Goal: Task Accomplishment & Management: Manage account settings

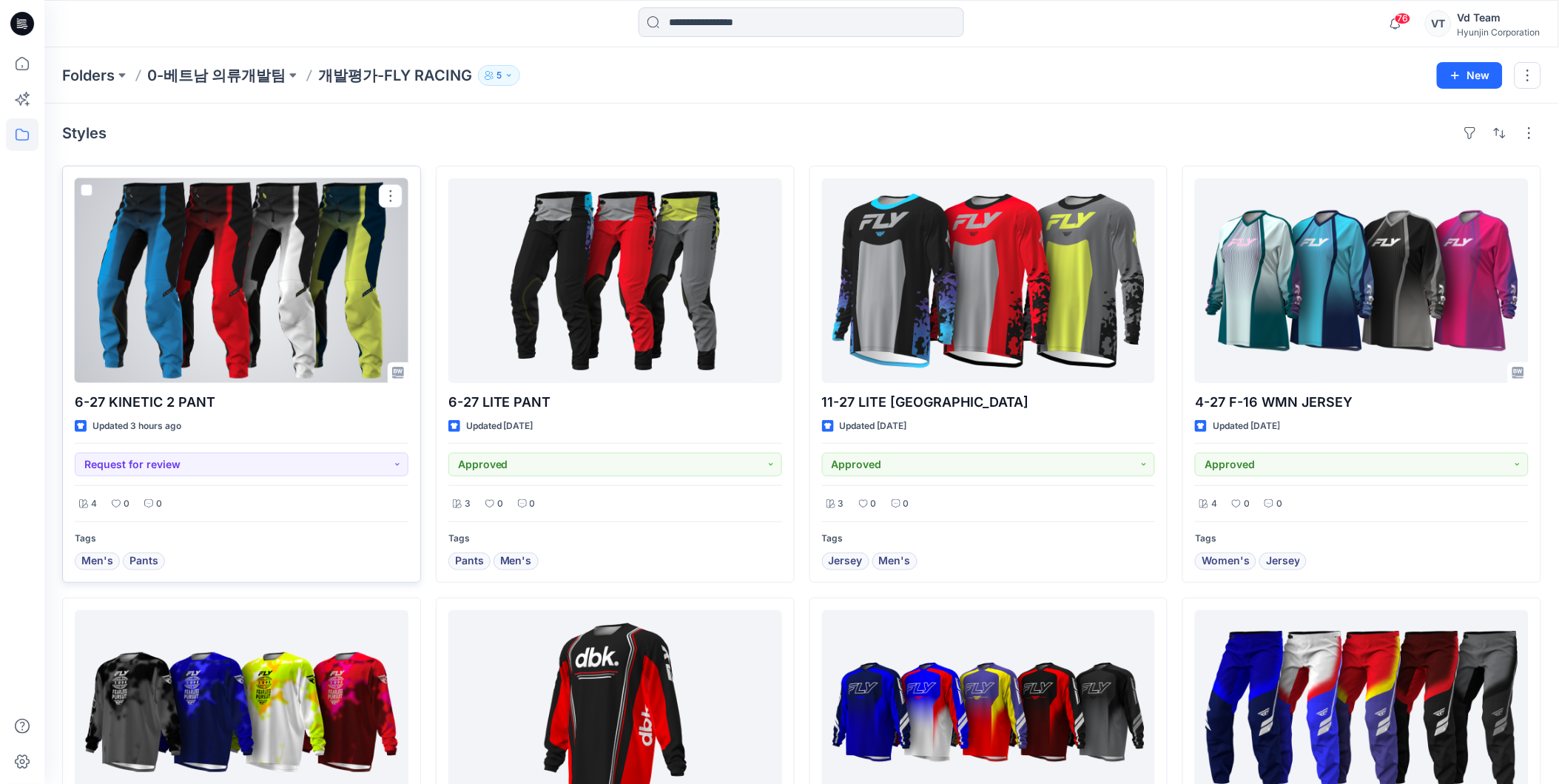
click at [212, 316] on div at bounding box center [242, 281] width 334 height 205
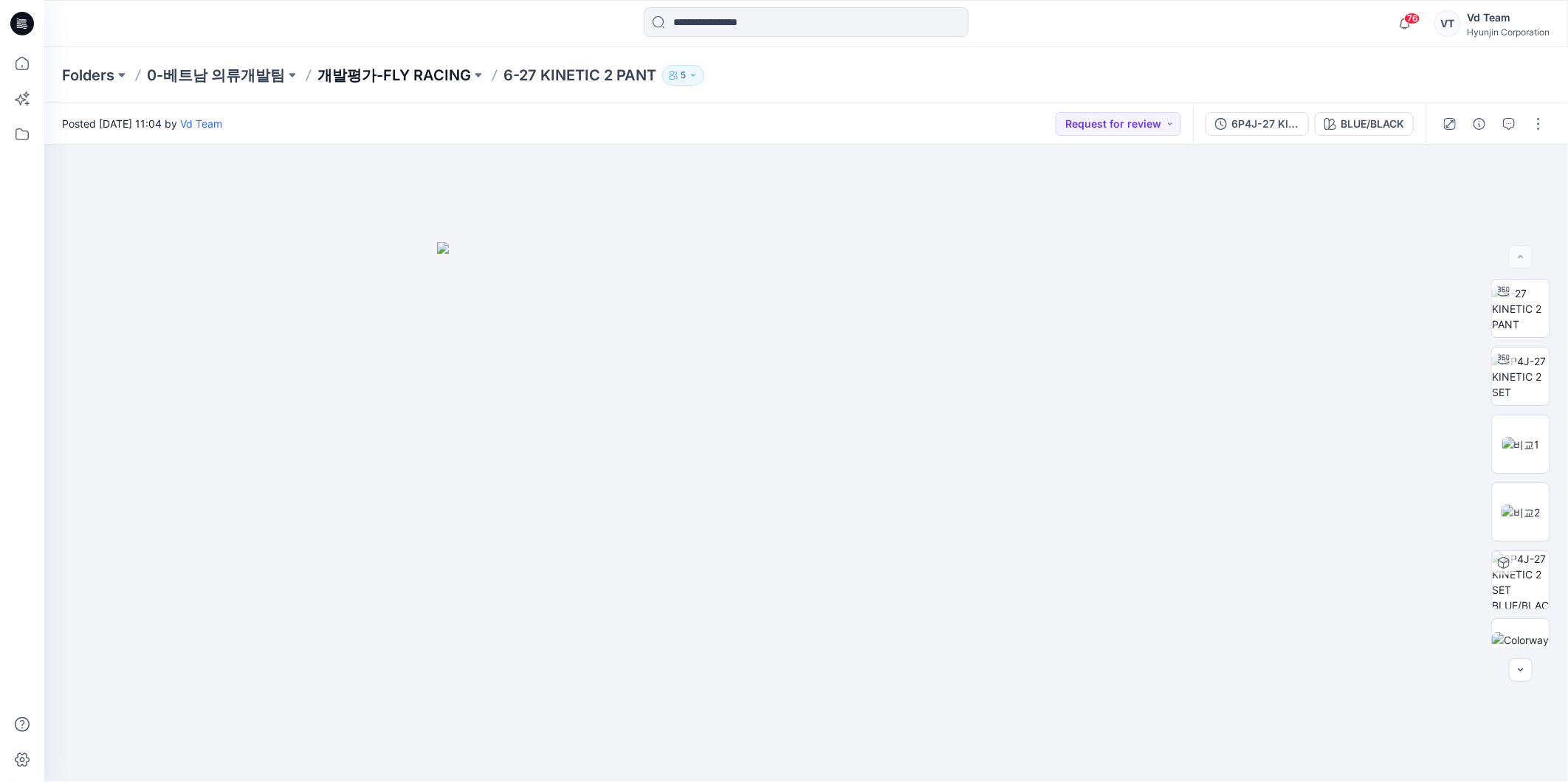
click at [375, 74] on p "개발평가-FLY RACING" at bounding box center [394, 75] width 153 height 21
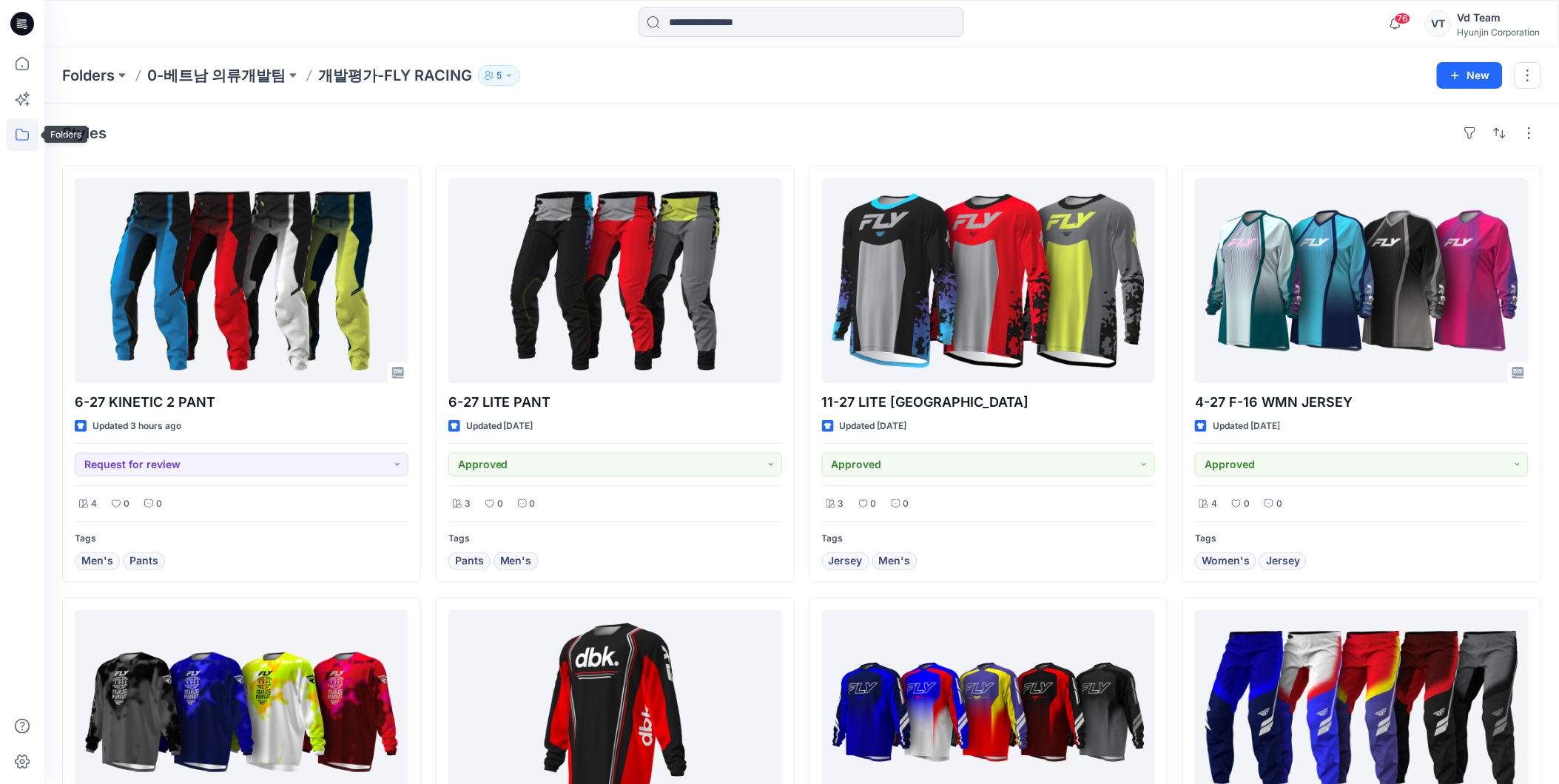
click at [16, 135] on icon at bounding box center [22, 134] width 13 height 12
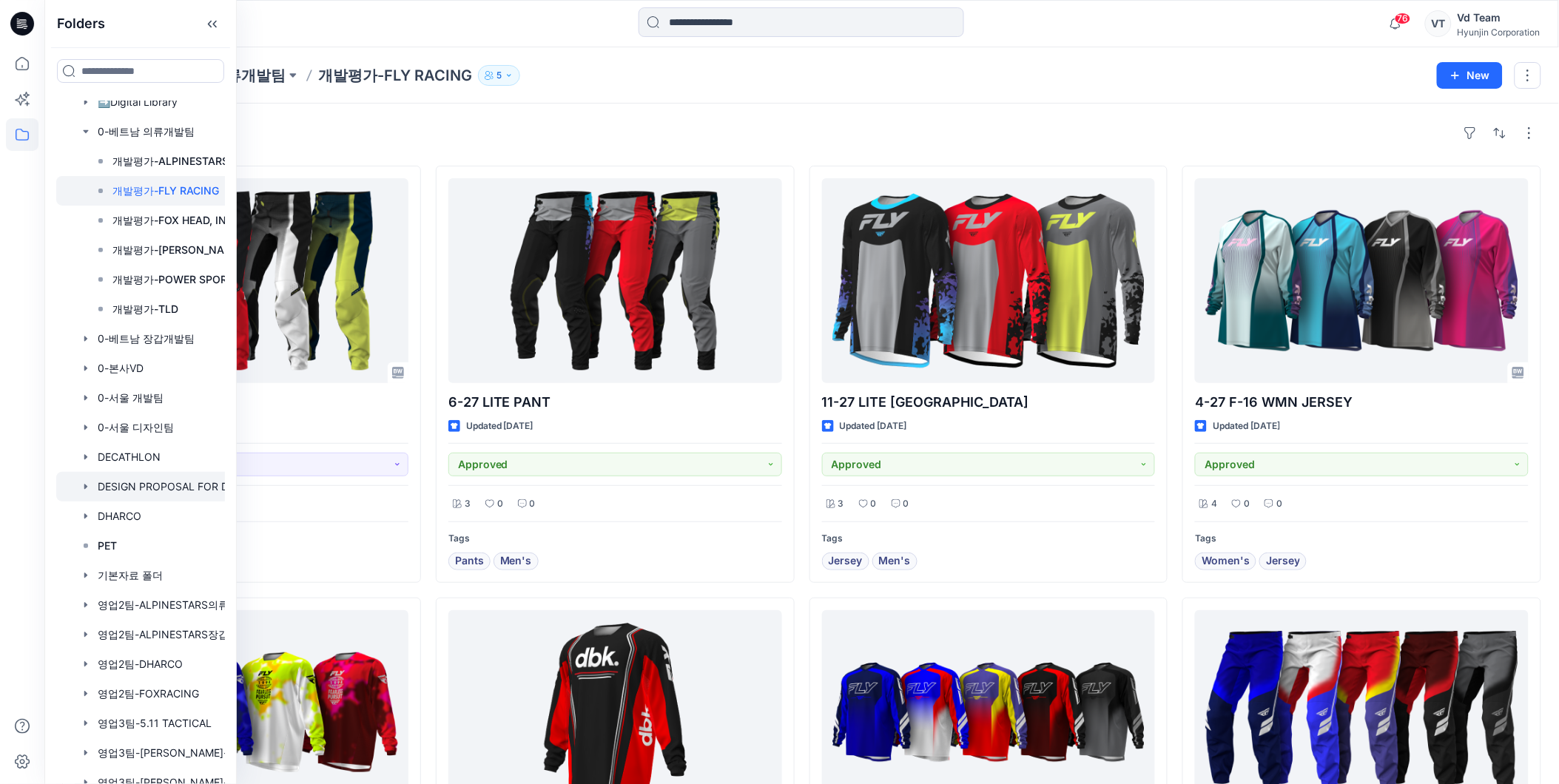
scroll to position [323, 0]
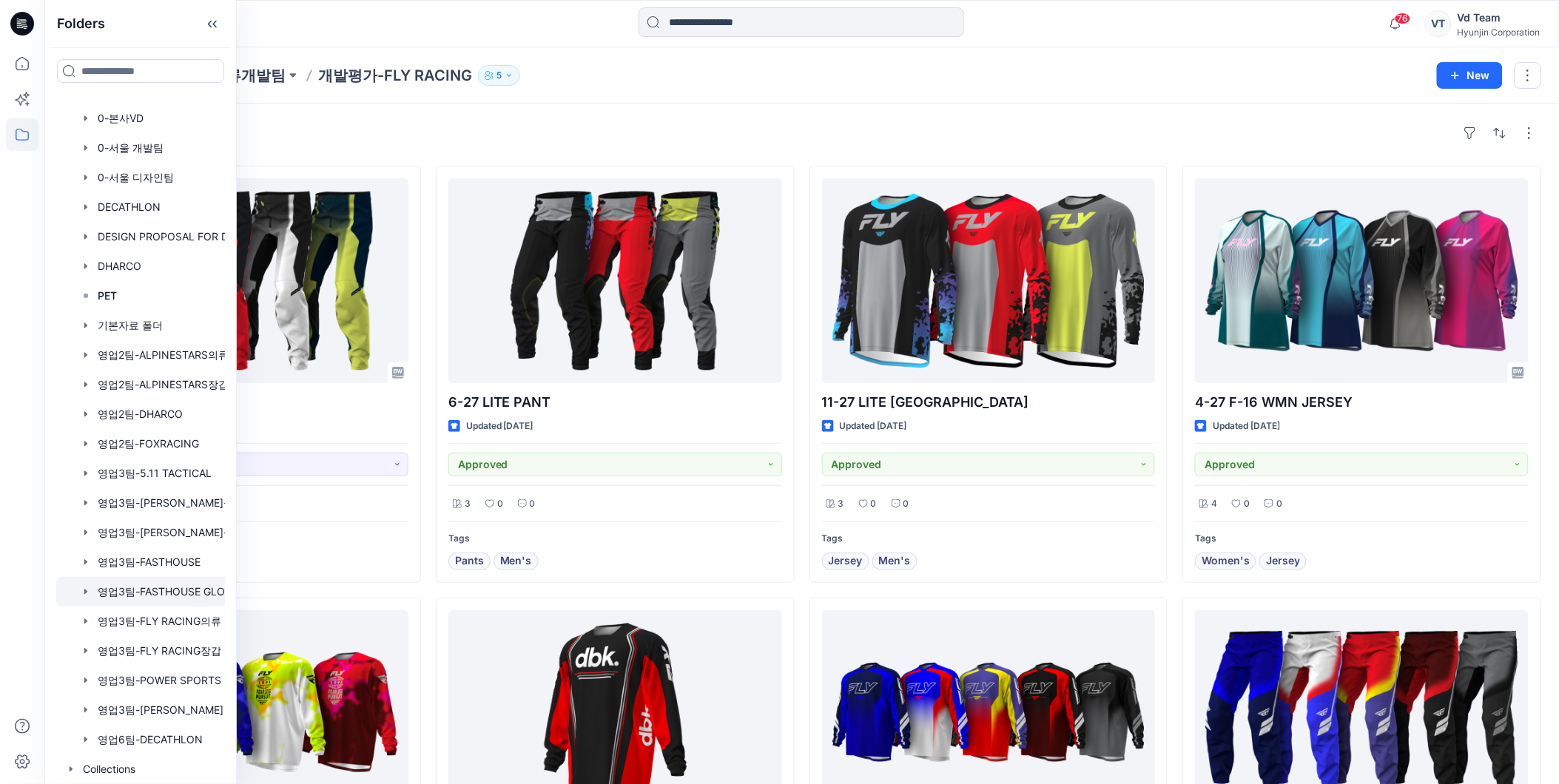
click at [197, 590] on div at bounding box center [159, 592] width 207 height 29
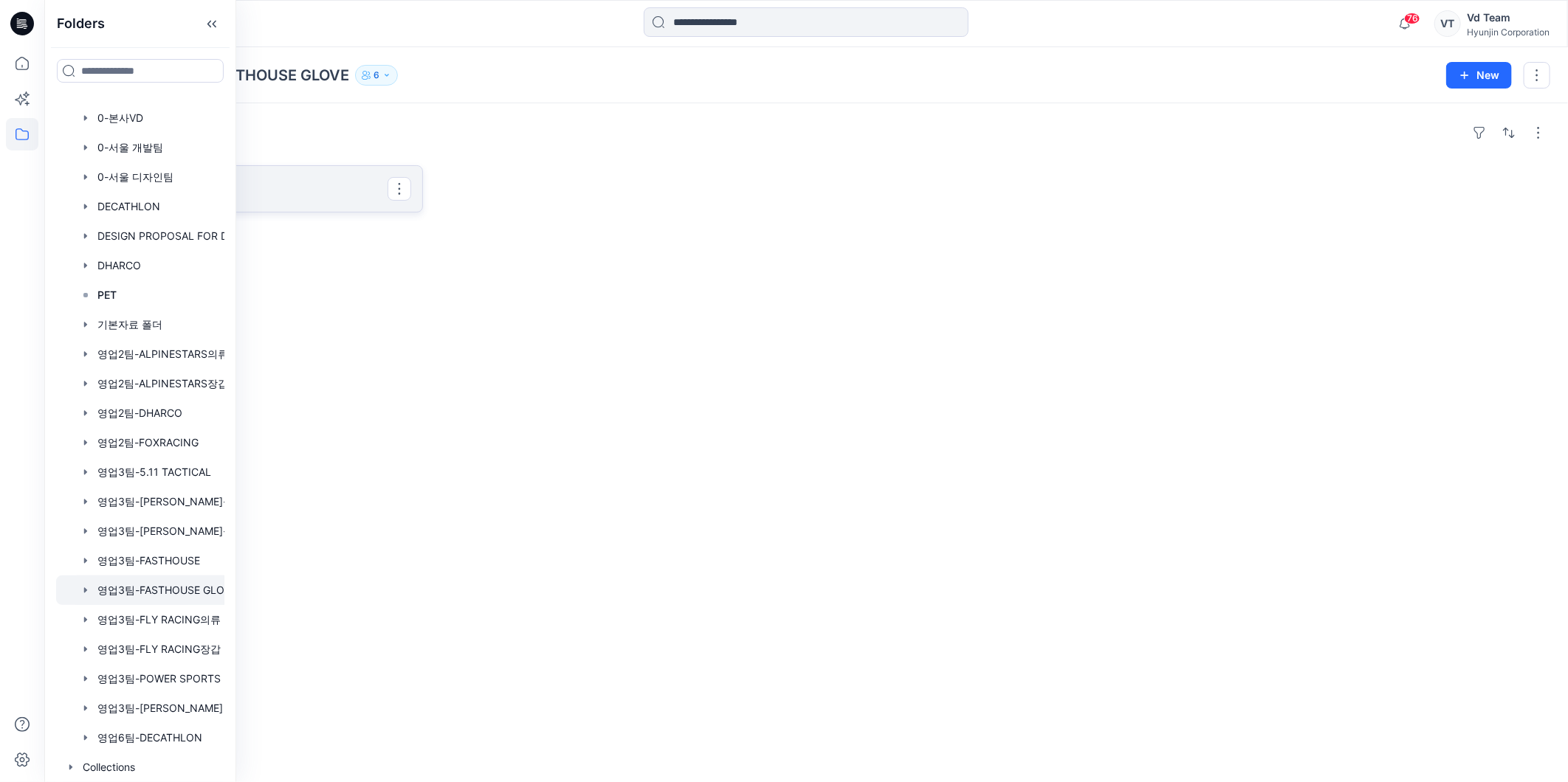
click at [295, 185] on p "26시즌" at bounding box center [241, 189] width 293 height 21
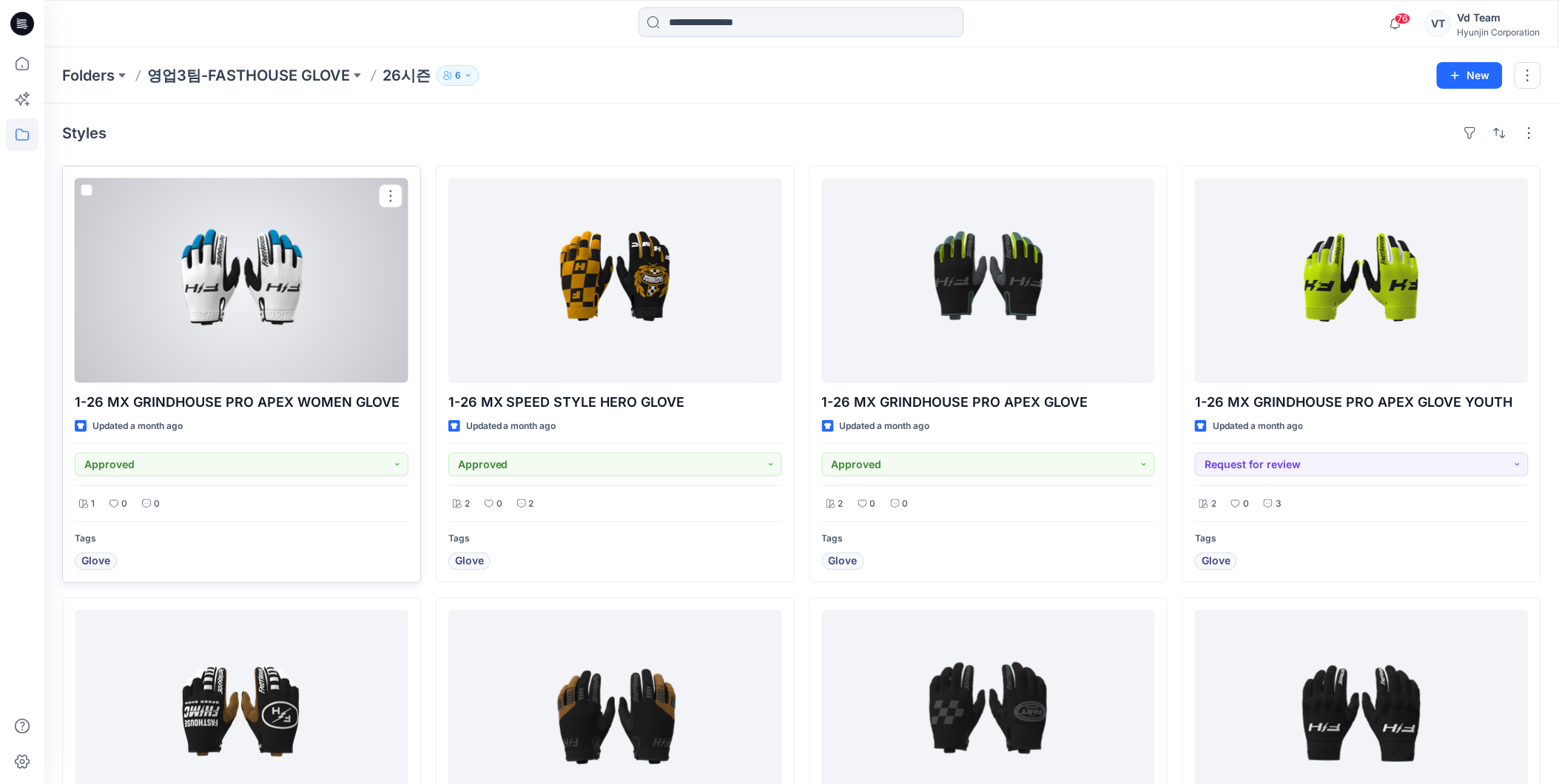
click at [234, 311] on div at bounding box center [242, 281] width 334 height 205
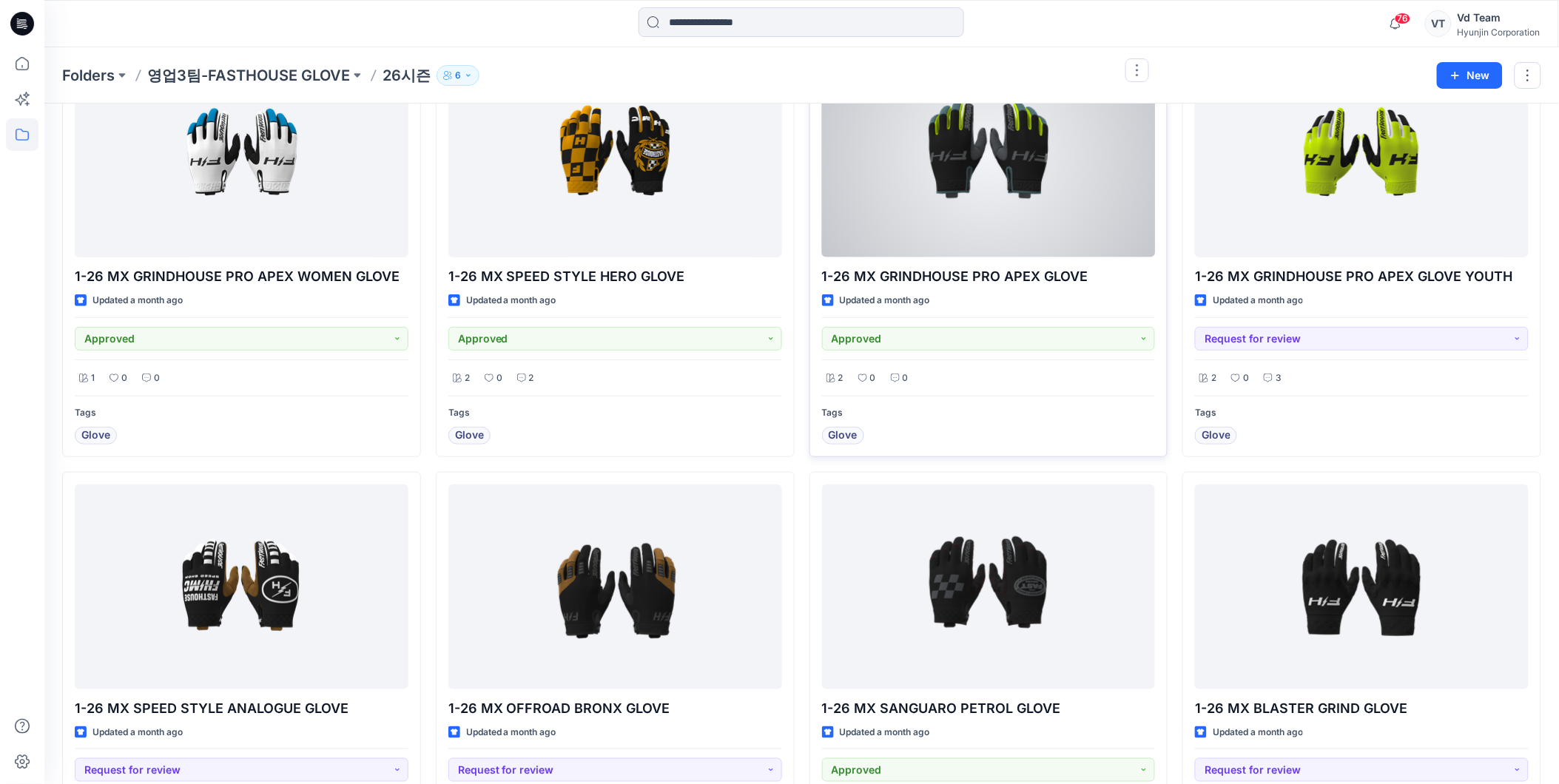
scroll to position [164, 0]
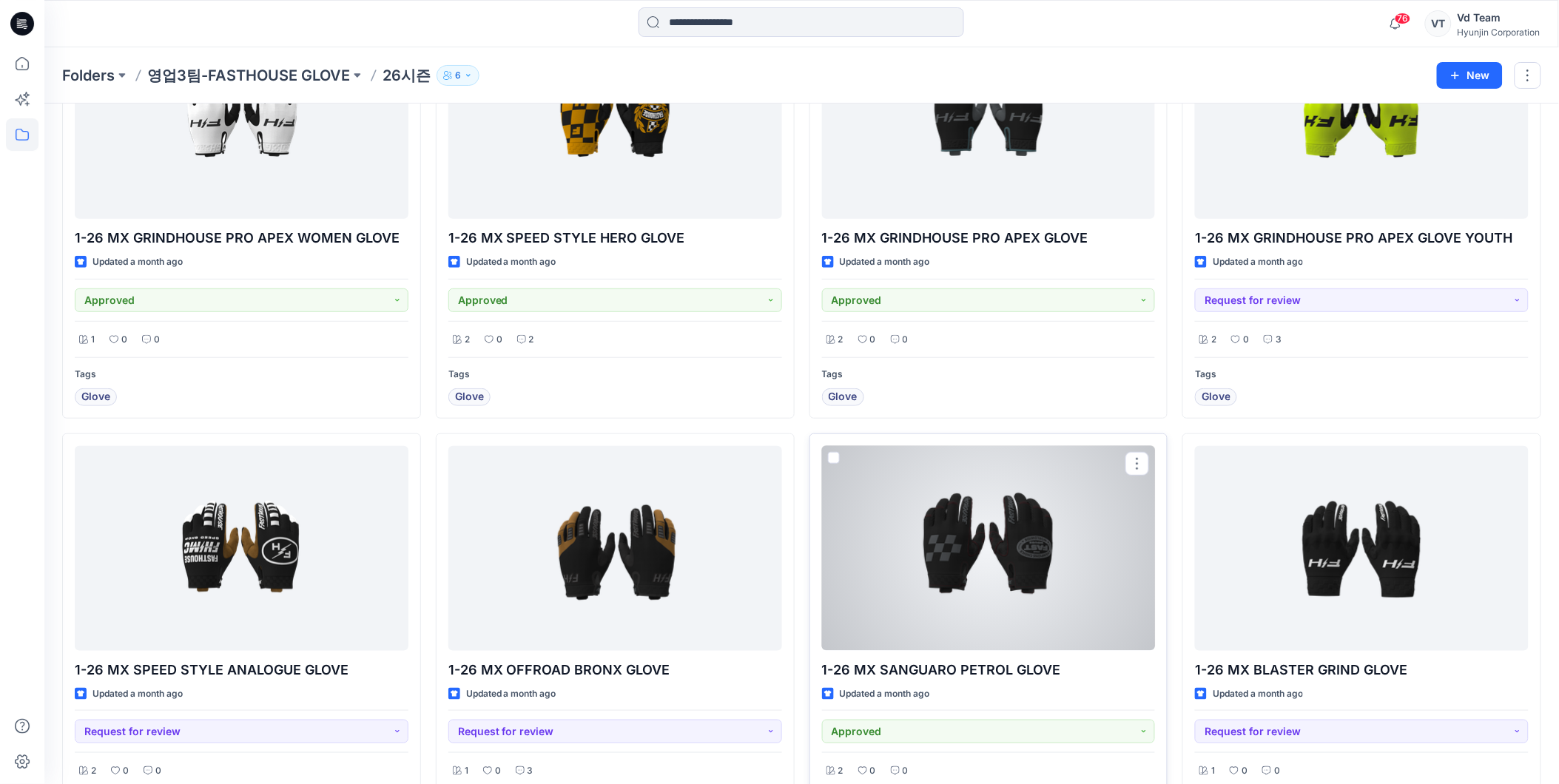
click at [1017, 553] on div at bounding box center [989, 548] width 334 height 205
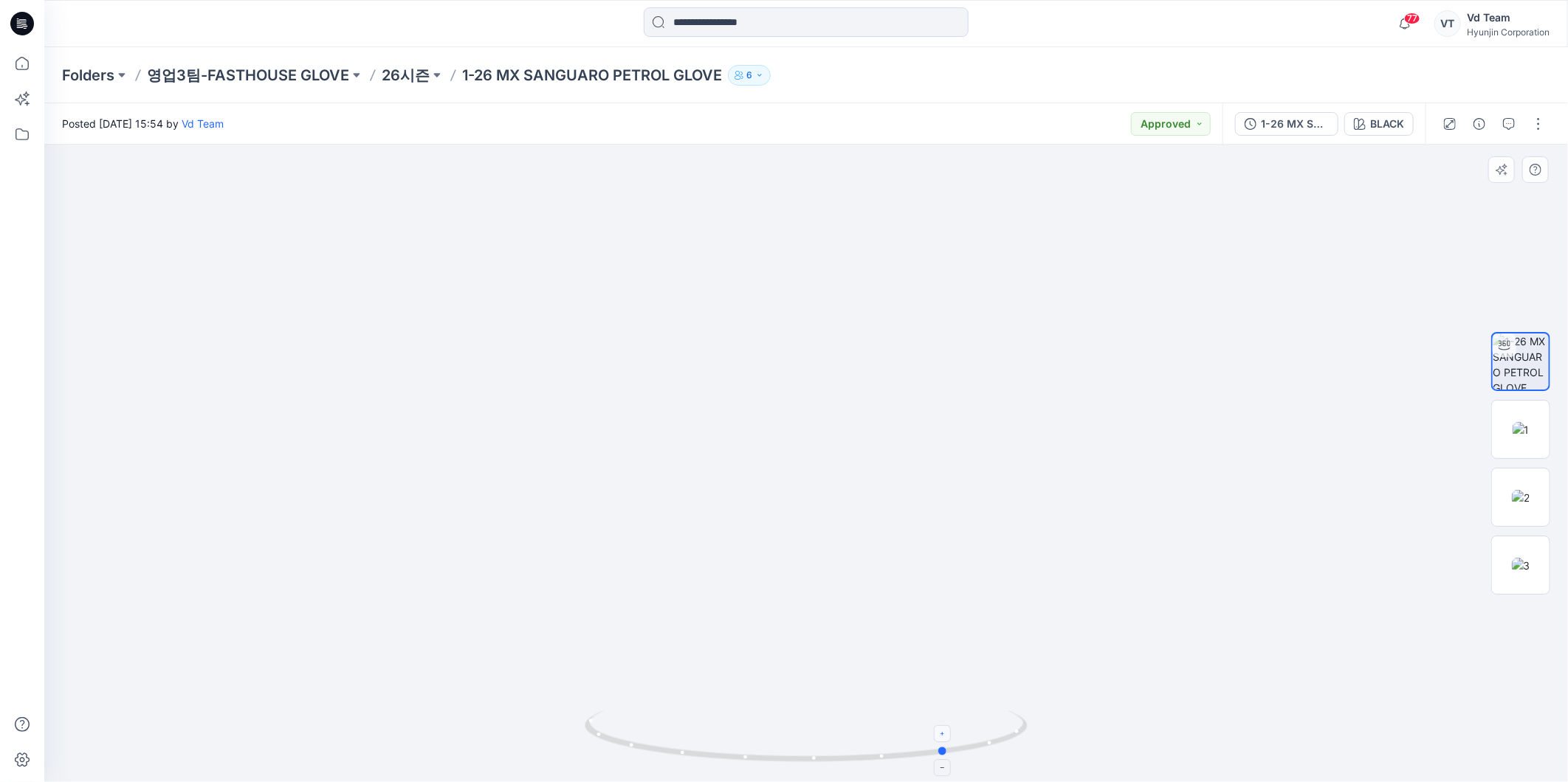
drag, startPoint x: 803, startPoint y: 761, endPoint x: 945, endPoint y: 739, distance: 143.7
click at [945, 739] on icon at bounding box center [808, 738] width 446 height 55
drag, startPoint x: 984, startPoint y: 742, endPoint x: 864, endPoint y: 772, distance: 123.7
click at [864, 772] on div at bounding box center [805, 745] width 443 height 74
drag, startPoint x: 802, startPoint y: 440, endPoint x: 753, endPoint y: 333, distance: 117.7
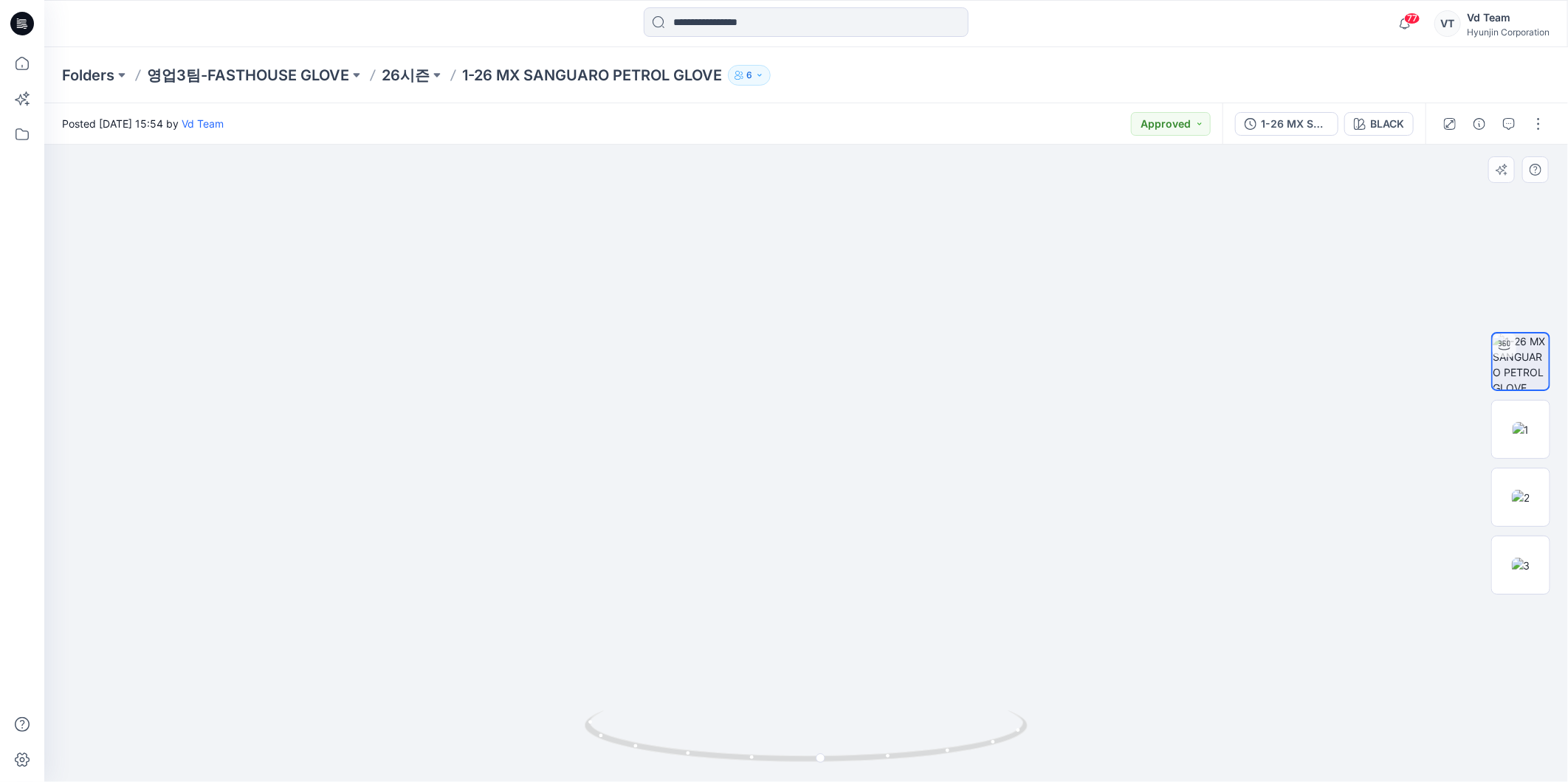
click at [753, 333] on img at bounding box center [805, 187] width 1107 height 1189
drag, startPoint x: 477, startPoint y: 410, endPoint x: 562, endPoint y: 795, distance: 394.3
click at [562, 781] on html "77 Notifications Your style 2-309663 SS25 BLACK(8562807)-PAP is ready 1 new Col…" at bounding box center [784, 391] width 1568 height 782
drag, startPoint x: 850, startPoint y: 755, endPoint x: 924, endPoint y: 761, distance: 74.2
click at [924, 761] on icon at bounding box center [808, 738] width 446 height 55
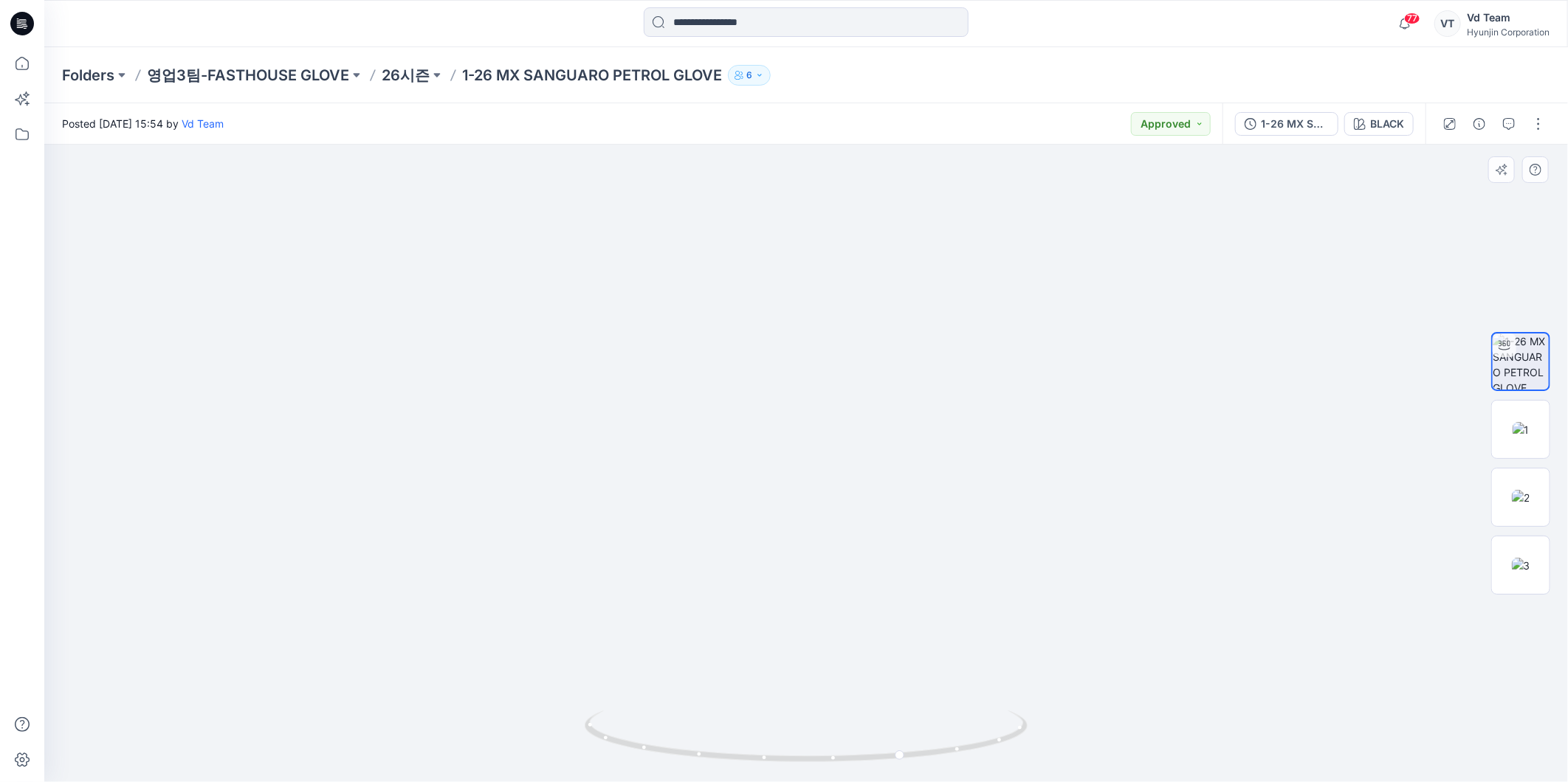
drag, startPoint x: 807, startPoint y: 645, endPoint x: 799, endPoint y: 393, distance: 252.1
click at [799, 393] on img at bounding box center [806, 332] width 692 height 899
click at [166, 434] on div at bounding box center [806, 463] width 1524 height 637
drag, startPoint x: 954, startPoint y: 713, endPoint x: 903, endPoint y: 734, distance: 55.2
click at [902, 733] on div at bounding box center [806, 463] width 1524 height 637
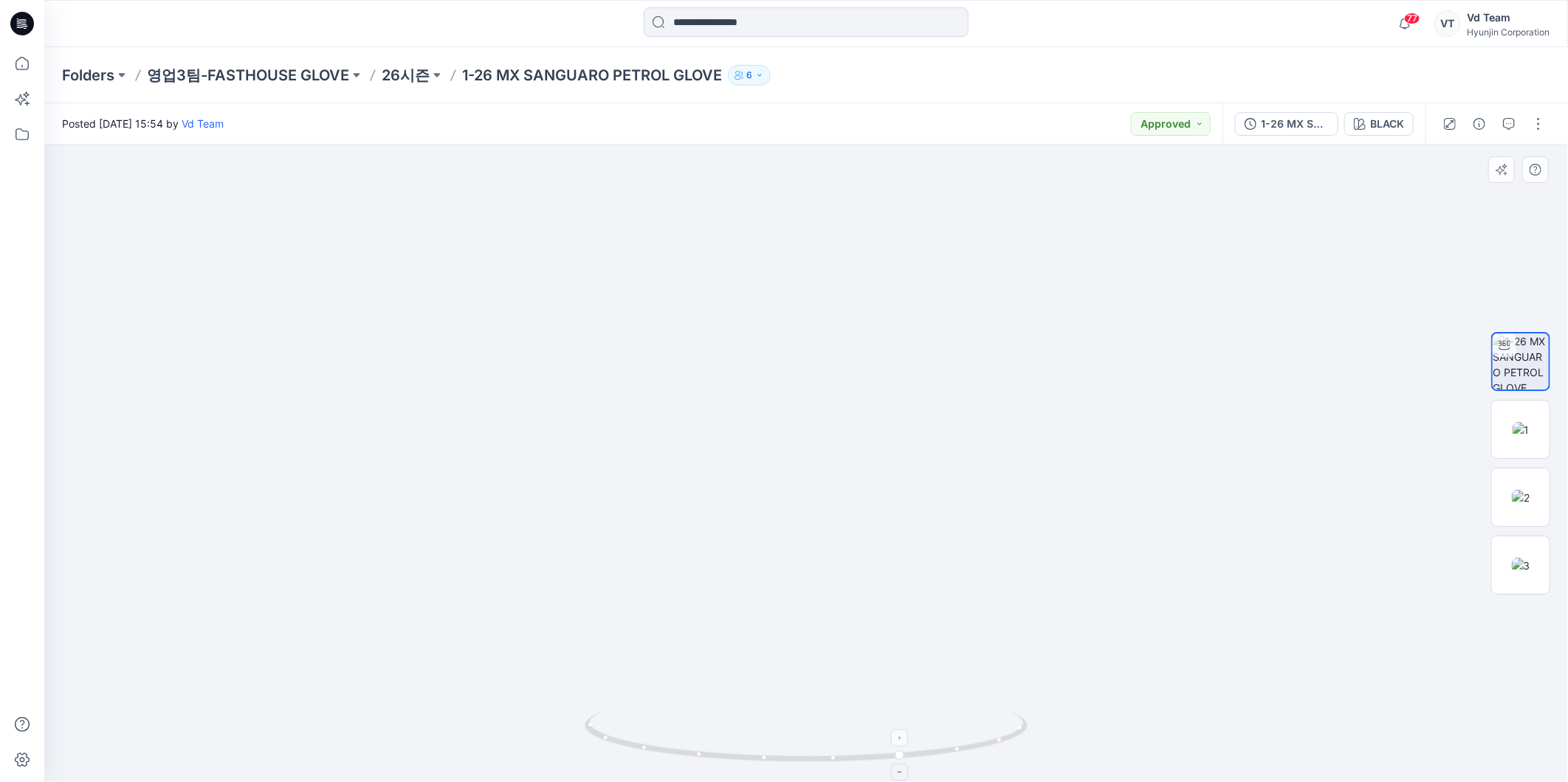
drag, startPoint x: 890, startPoint y: 743, endPoint x: 798, endPoint y: 754, distance: 92.7
click at [798, 754] on icon at bounding box center [808, 738] width 446 height 55
click at [860, 756] on icon at bounding box center [808, 738] width 446 height 55
drag, startPoint x: 850, startPoint y: 314, endPoint x: 858, endPoint y: 731, distance: 417.1
click at [216, 311] on div at bounding box center [806, 463] width 1524 height 637
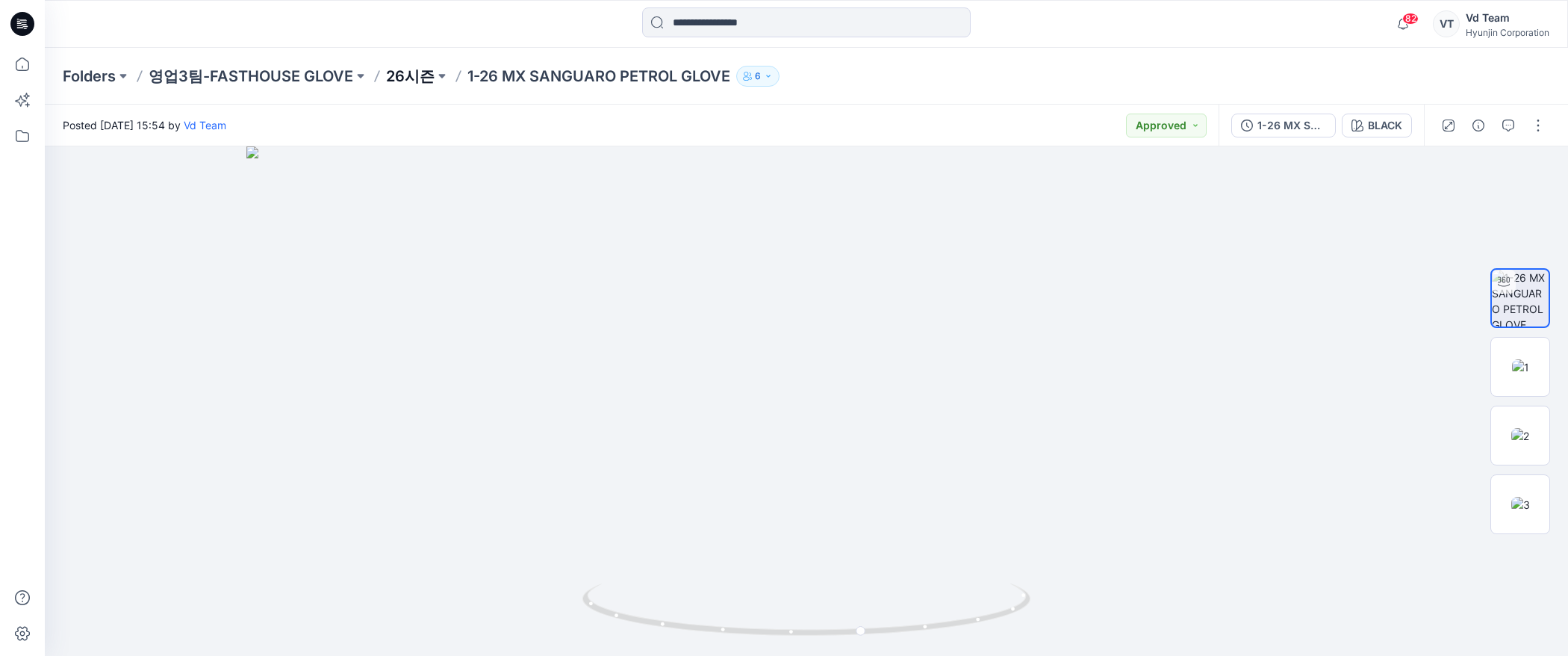
click at [408, 75] on p "26시즌" at bounding box center [410, 76] width 49 height 21
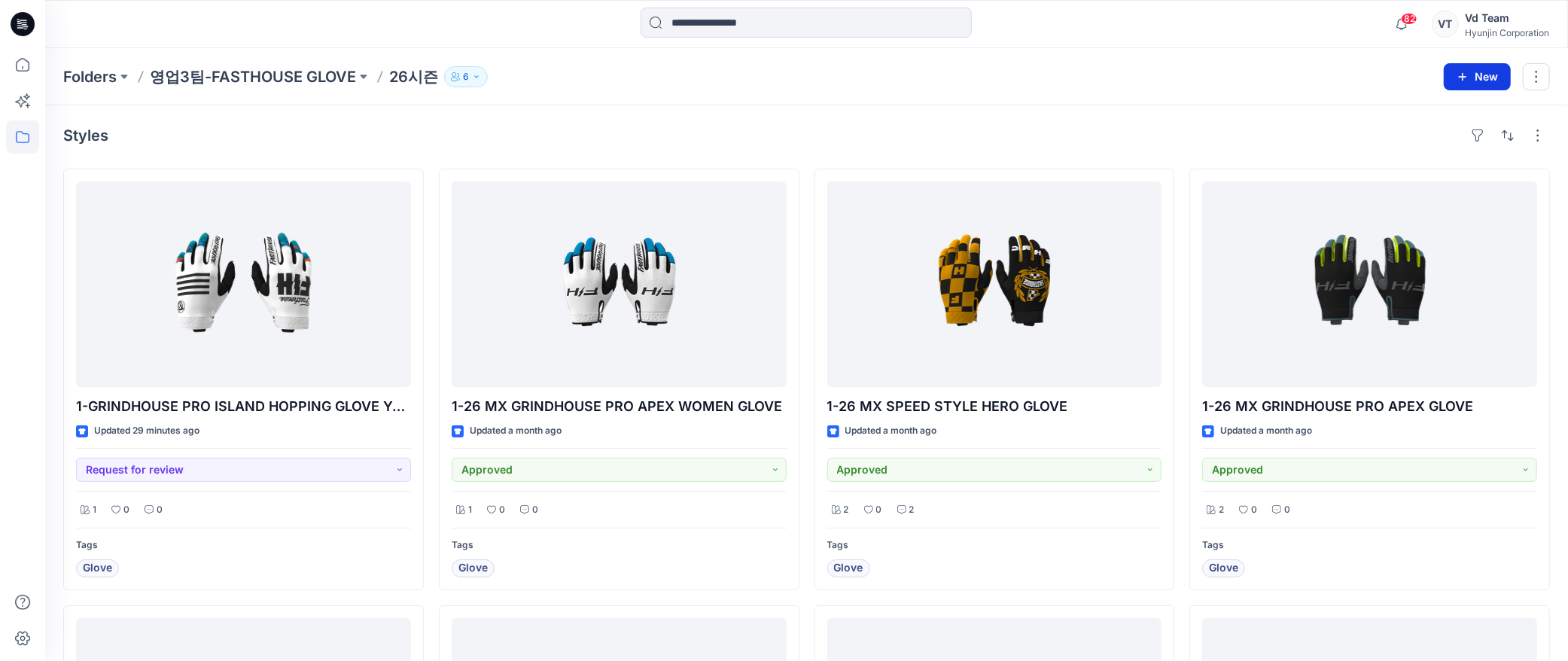
click at [1485, 77] on button "New" at bounding box center [1478, 77] width 67 height 27
click at [1428, 113] on p "New Style" at bounding box center [1430, 113] width 50 height 18
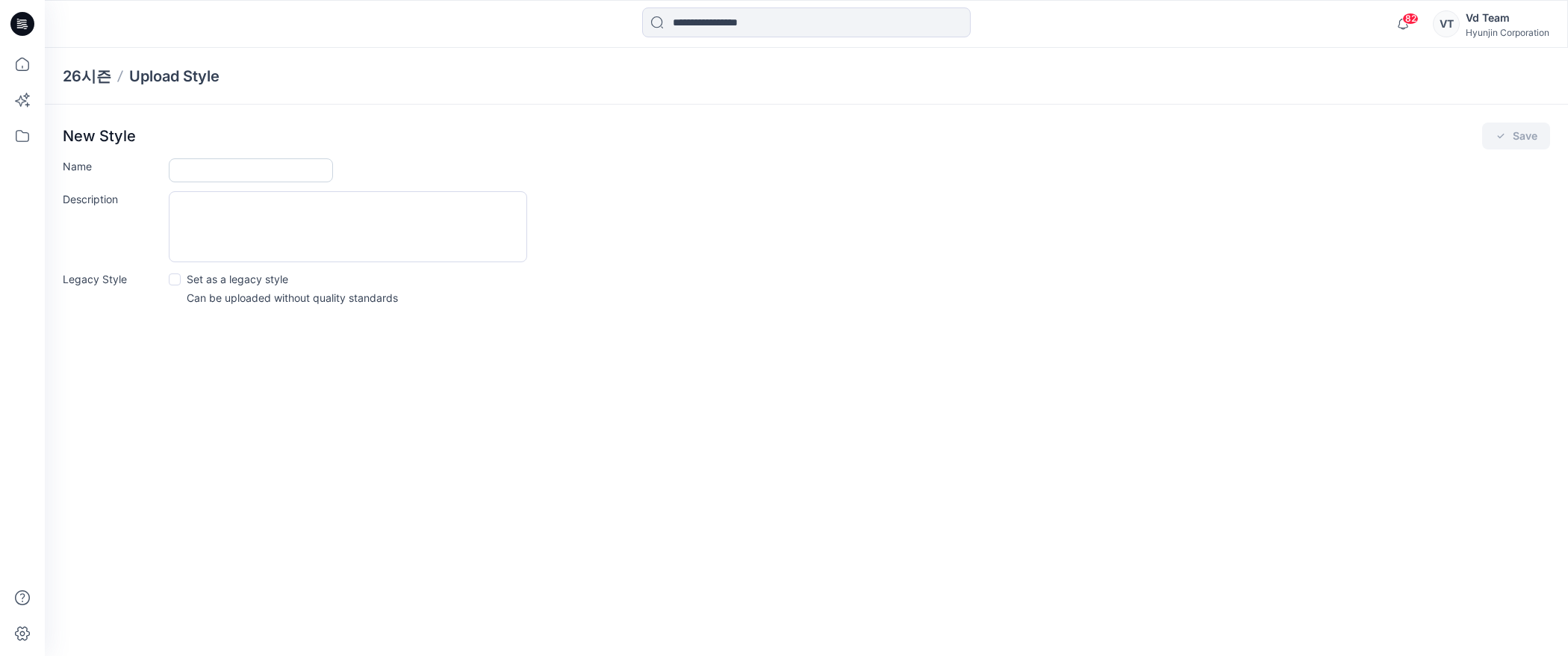
click at [279, 165] on input "Name" at bounding box center [251, 170] width 164 height 24
paste input "**********"
type input "**********"
click at [1549, 130] on button "Save" at bounding box center [1516, 136] width 68 height 27
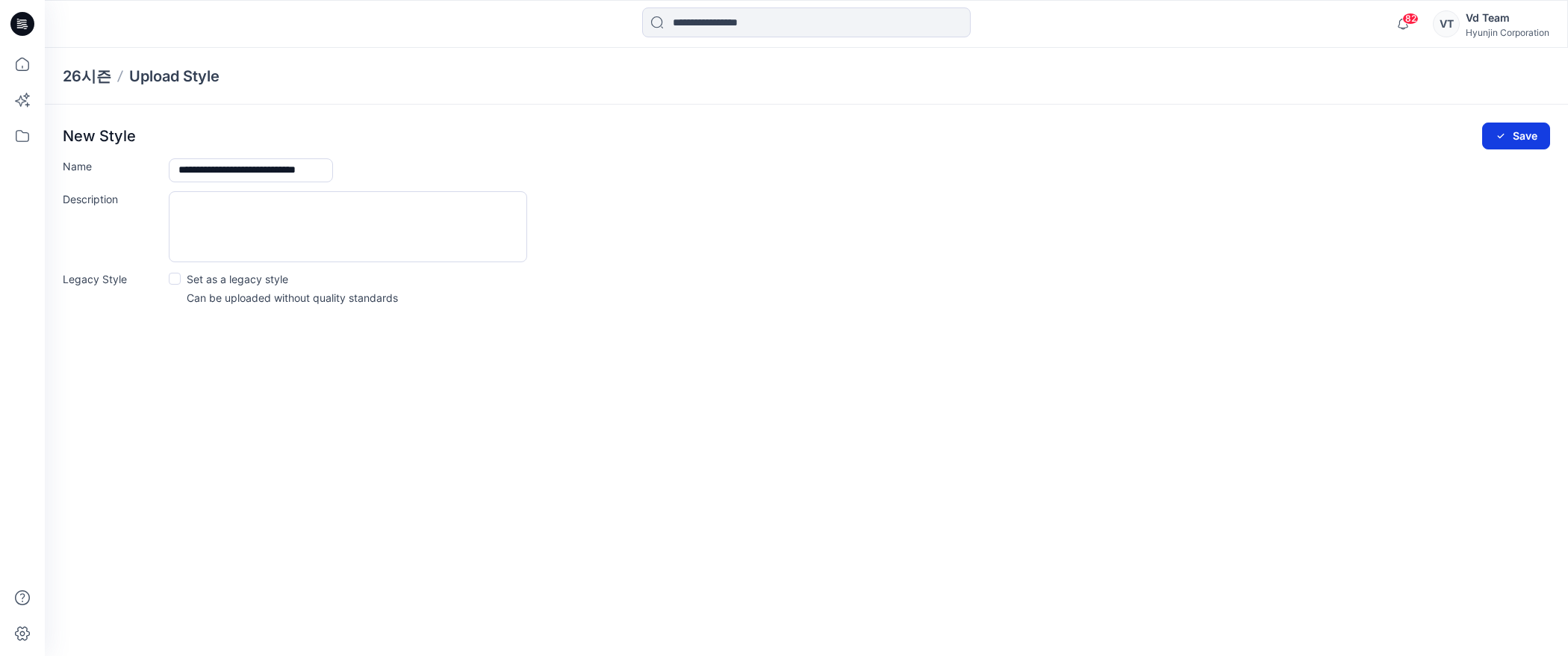
scroll to position [0, 0]
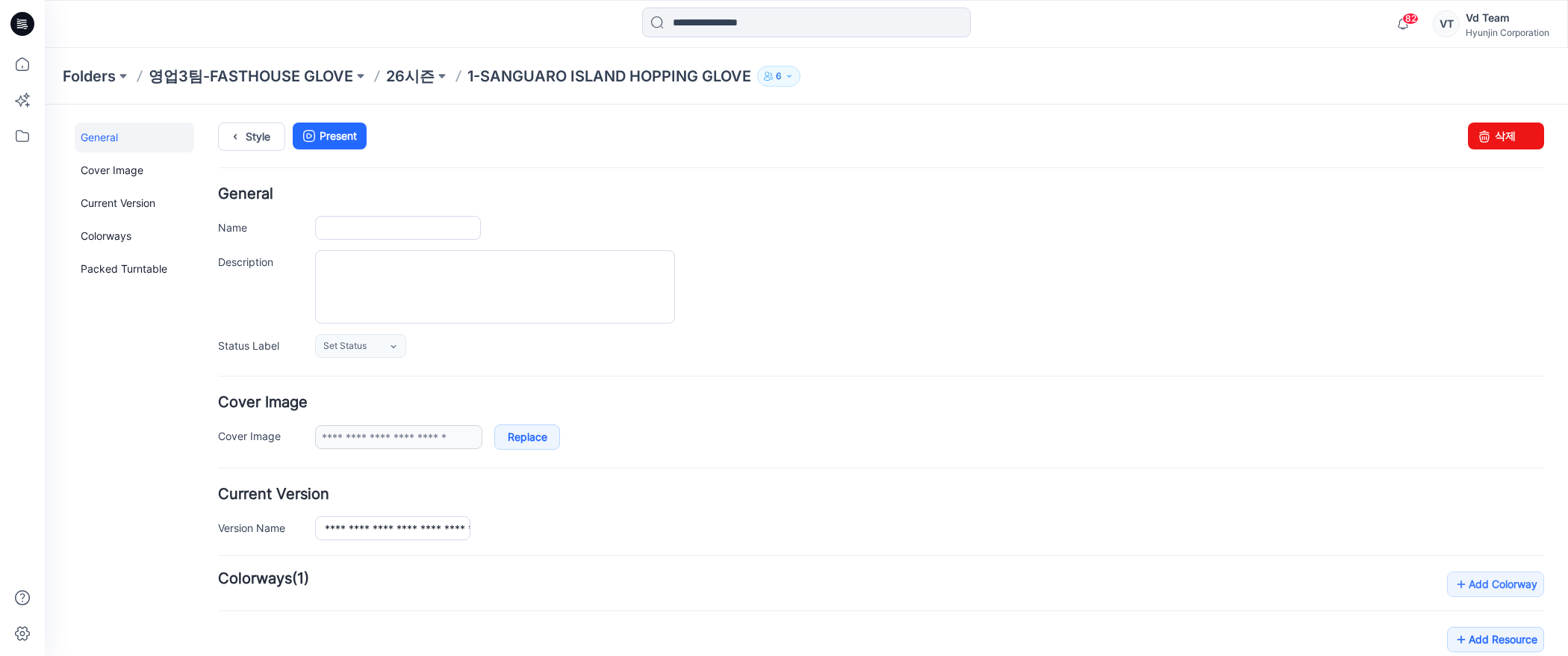
type input "**********"
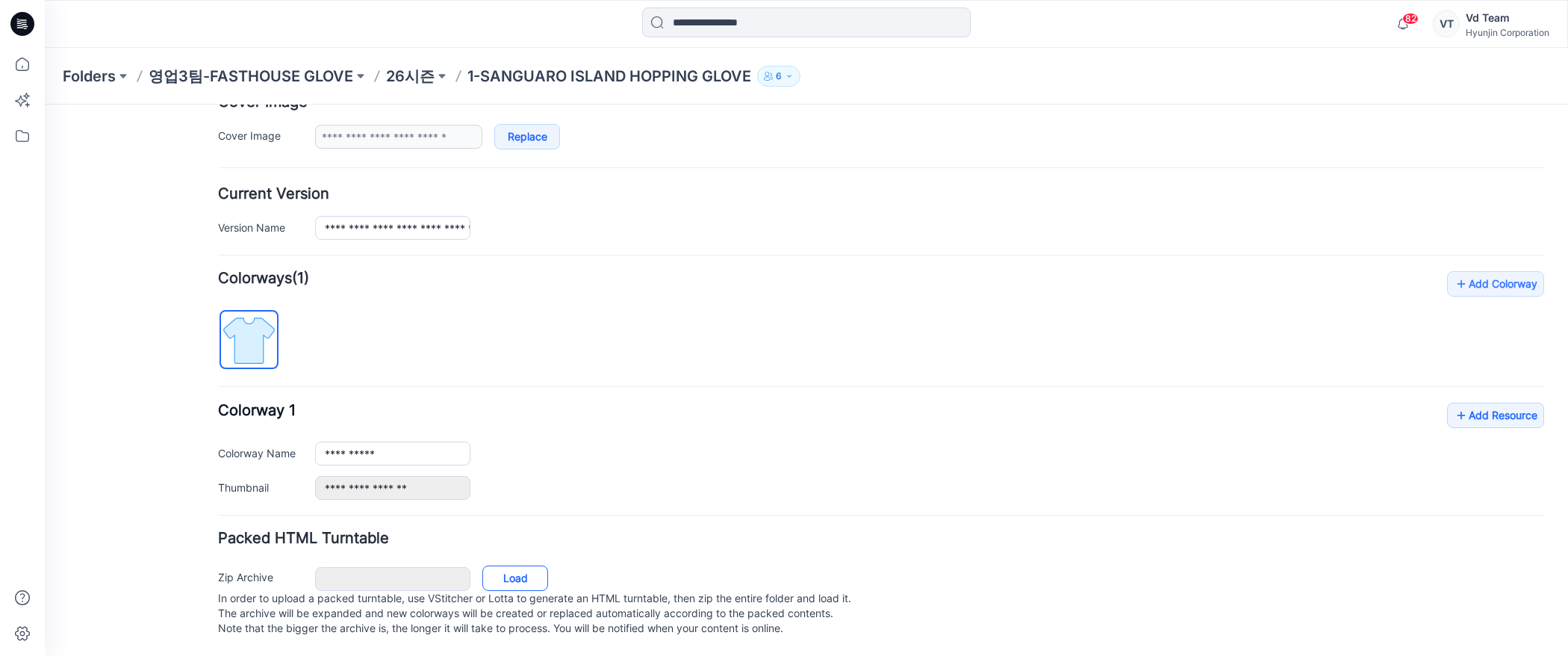
click at [524, 565] on link "Load" at bounding box center [515, 578] width 66 height 26
click at [412, 82] on p "26시즌" at bounding box center [410, 76] width 49 height 21
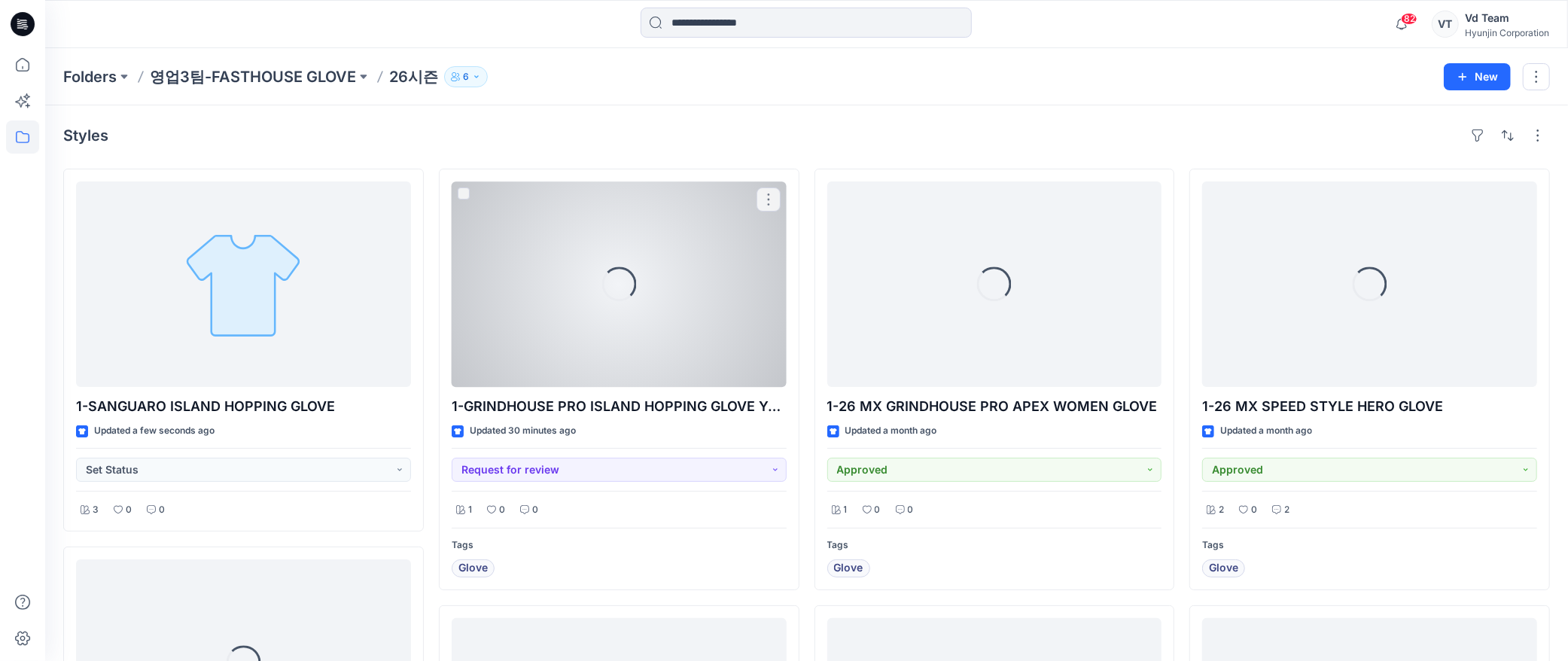
click at [632, 309] on div "Loading..." at bounding box center [619, 284] width 335 height 206
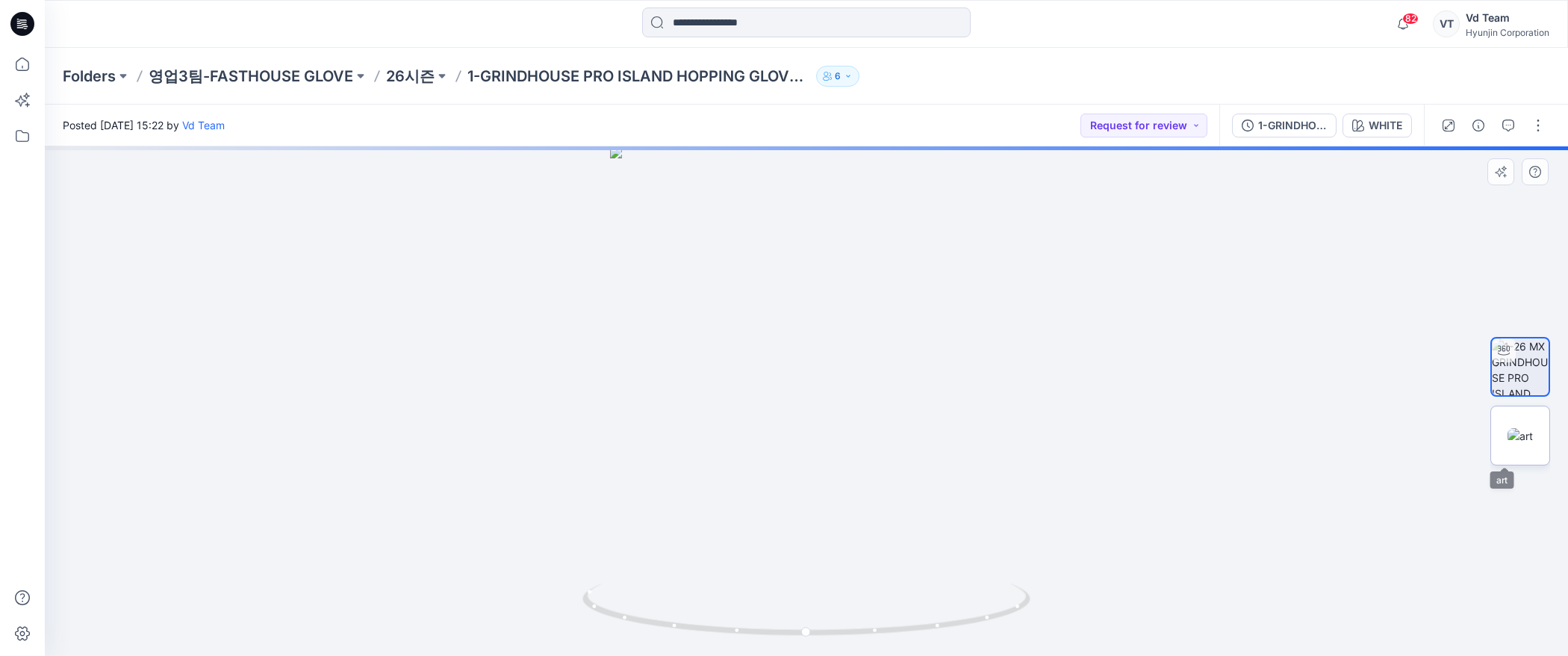
click at [1523, 444] on img at bounding box center [1520, 436] width 26 height 16
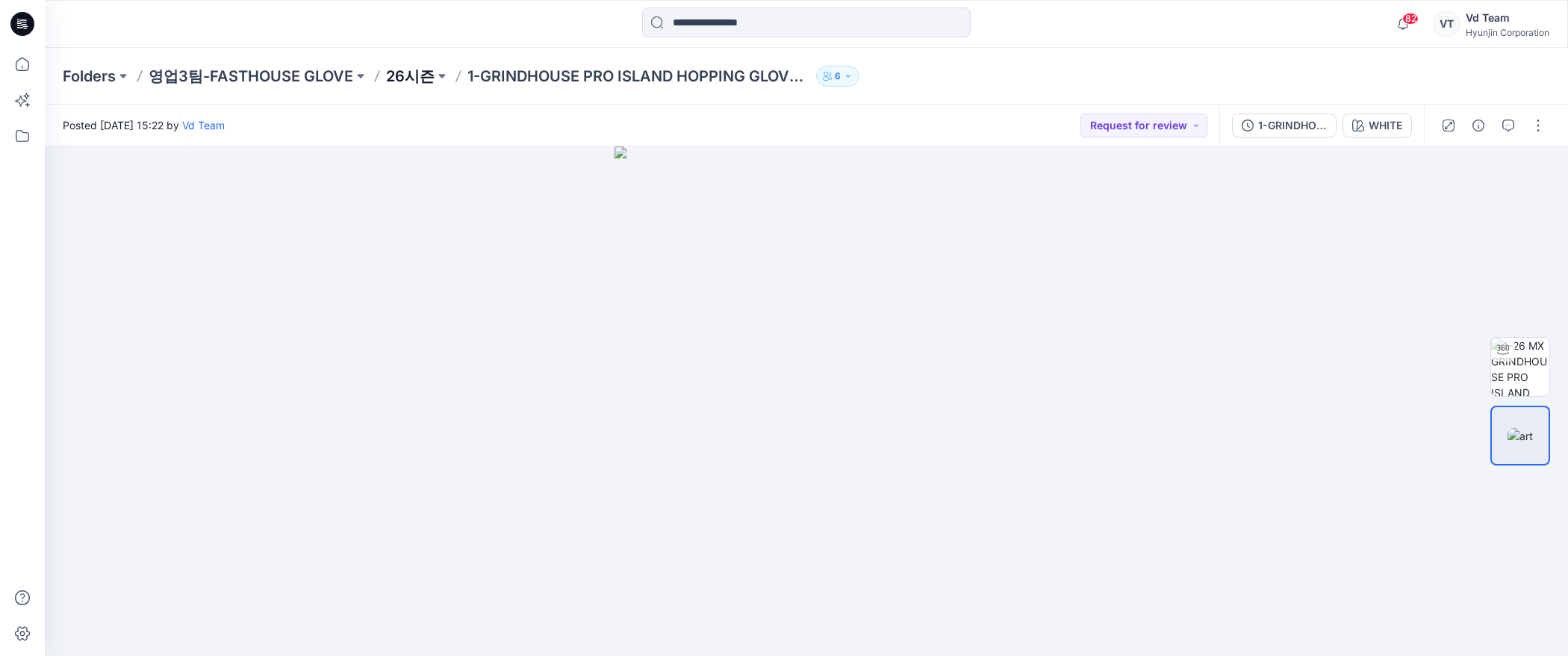
click at [422, 71] on p "26시즌" at bounding box center [410, 76] width 49 height 21
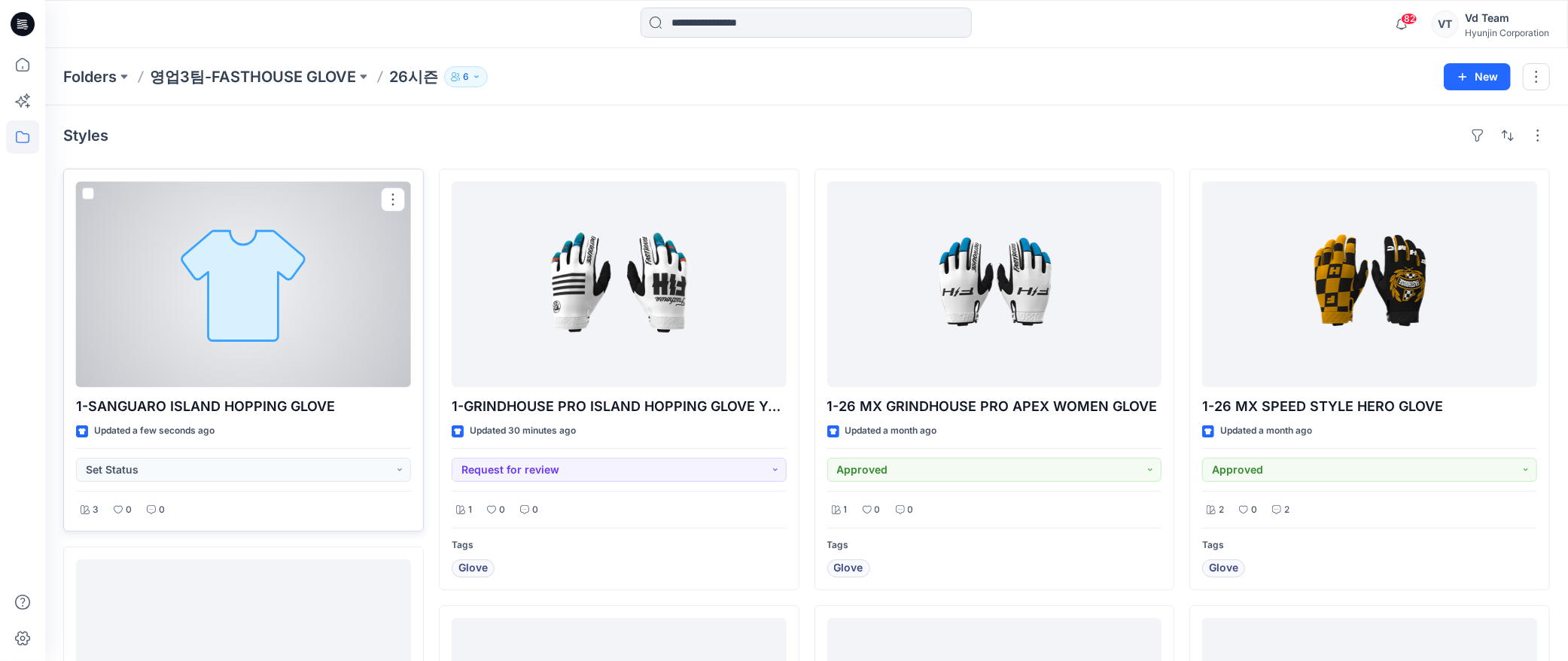
click at [230, 300] on div at bounding box center [243, 284] width 335 height 206
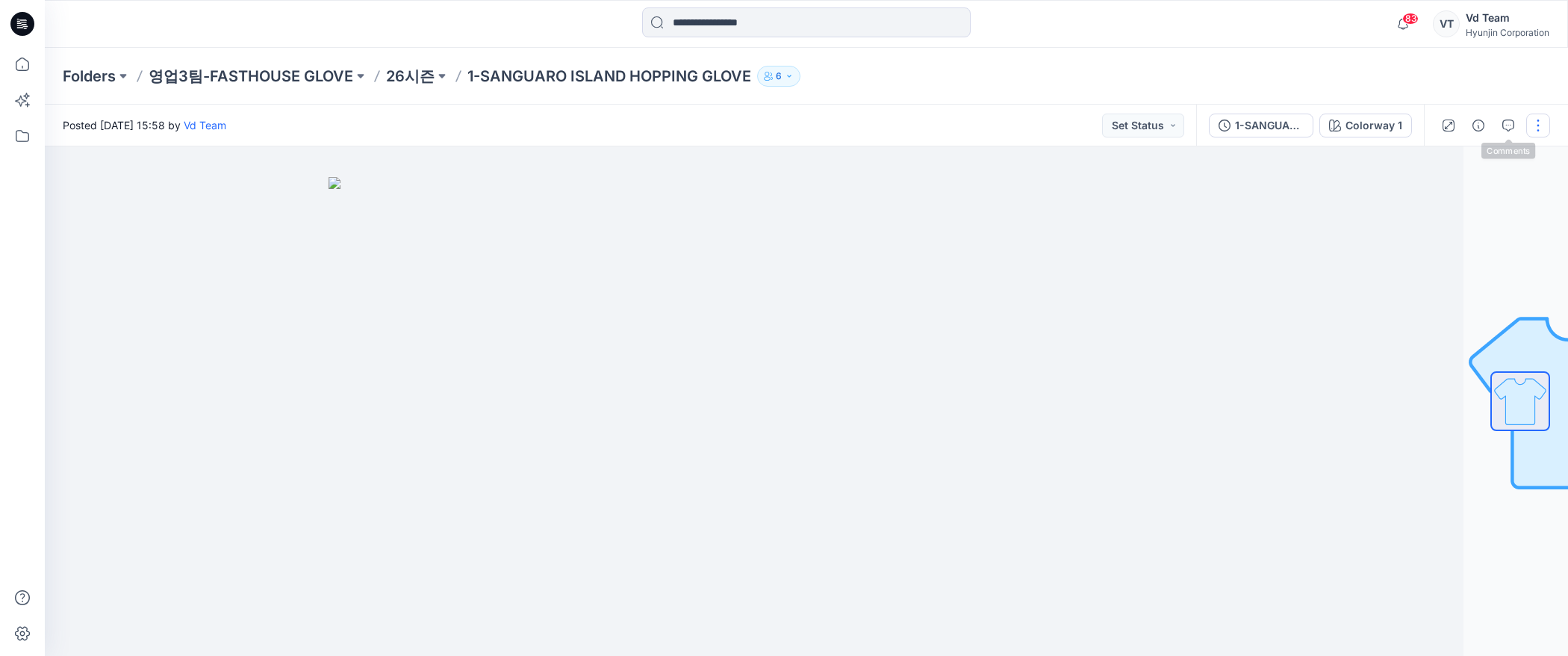
click at [1533, 120] on button "button" at bounding box center [1538, 125] width 24 height 24
click at [1452, 189] on button "Edit" at bounding box center [1475, 202] width 137 height 28
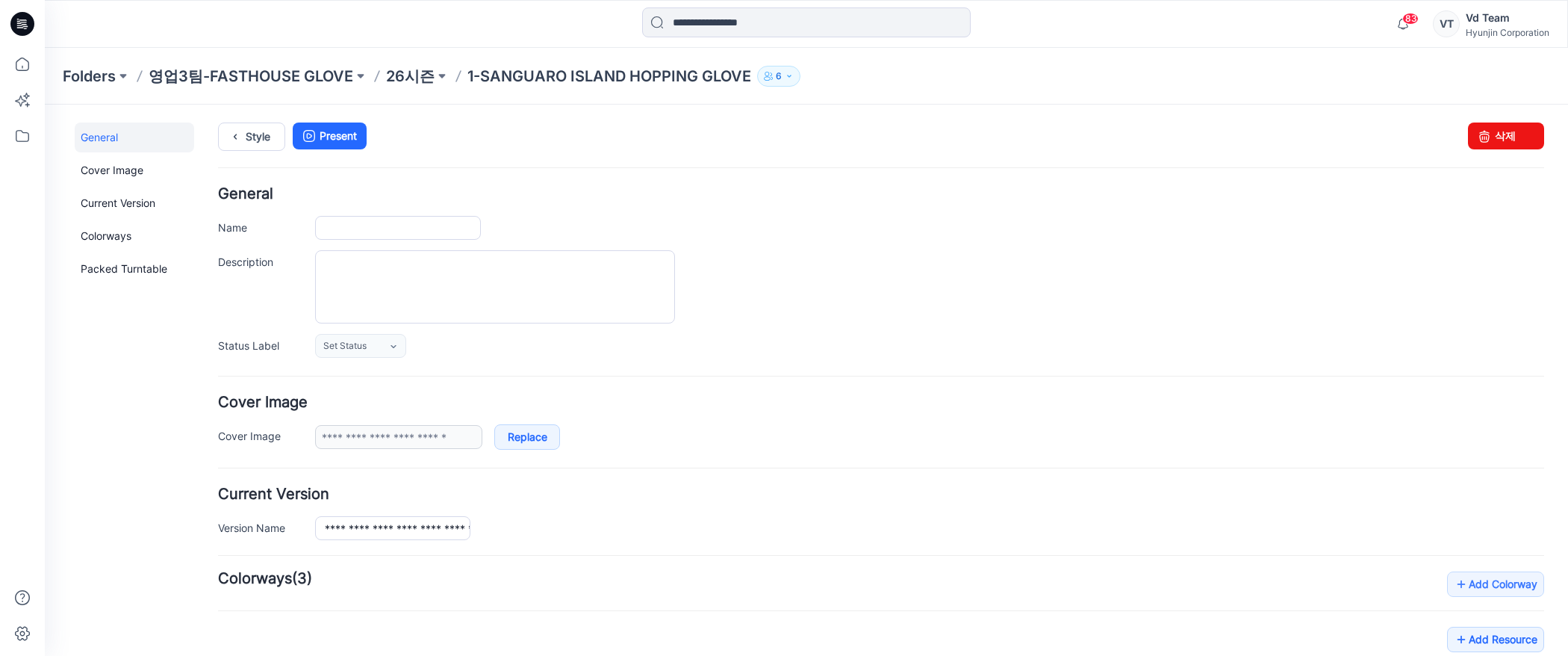
type input "**********"
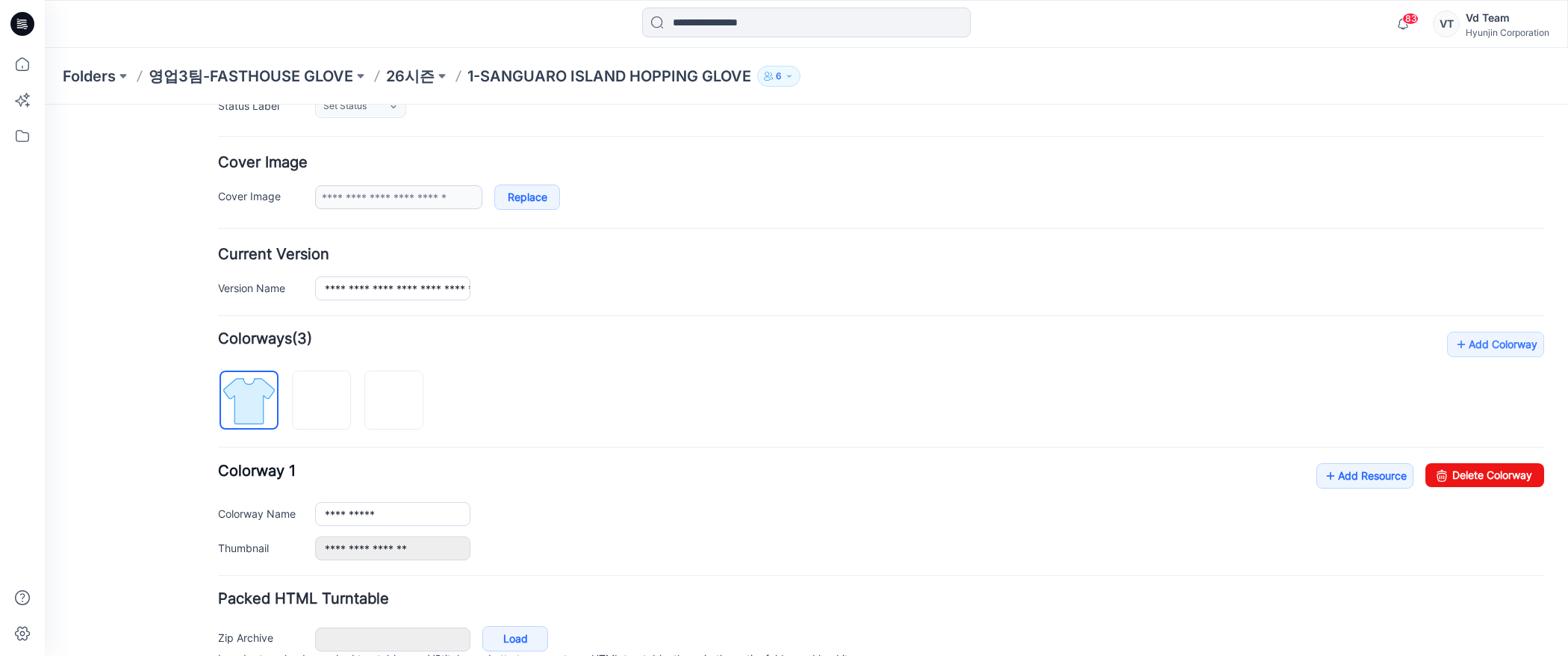
scroll to position [248, 0]
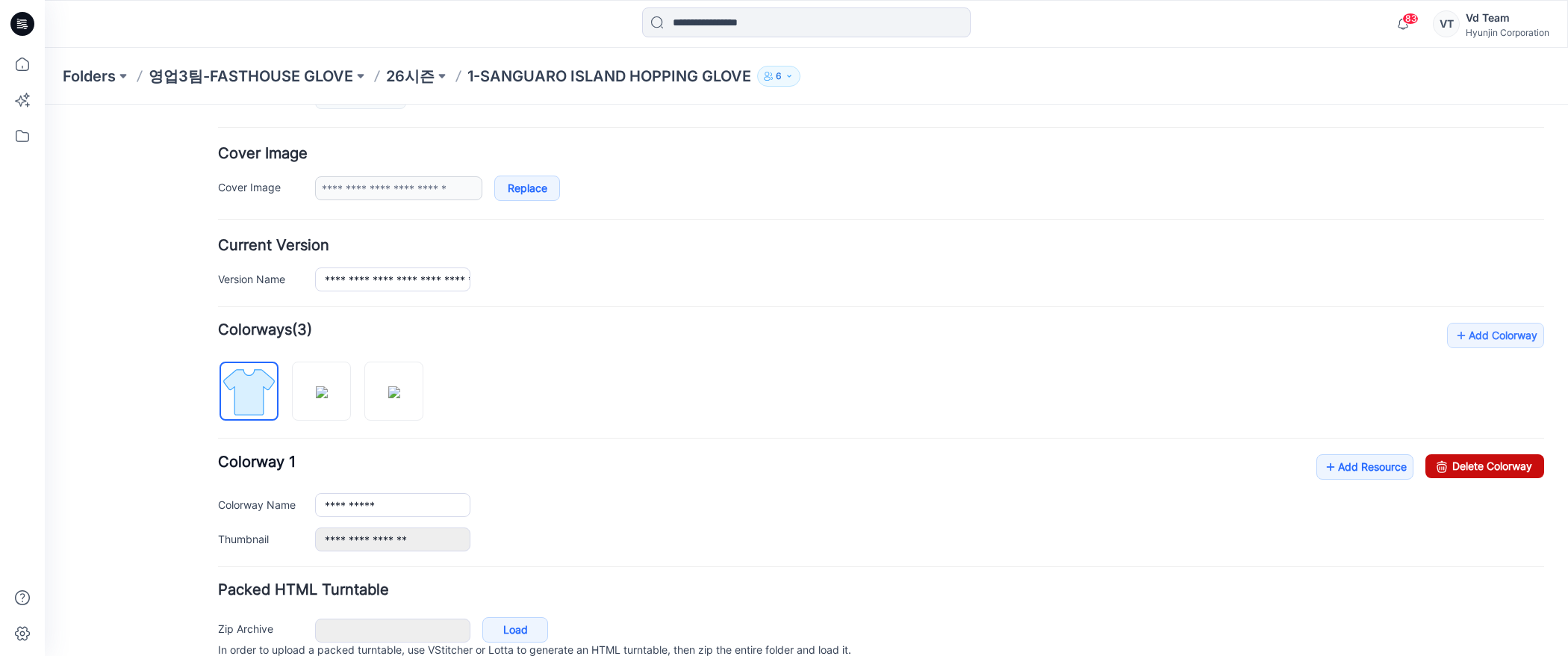
click at [1451, 475] on link "Delete Colorway" at bounding box center [1484, 466] width 119 height 24
type input "*****"
type input "**********"
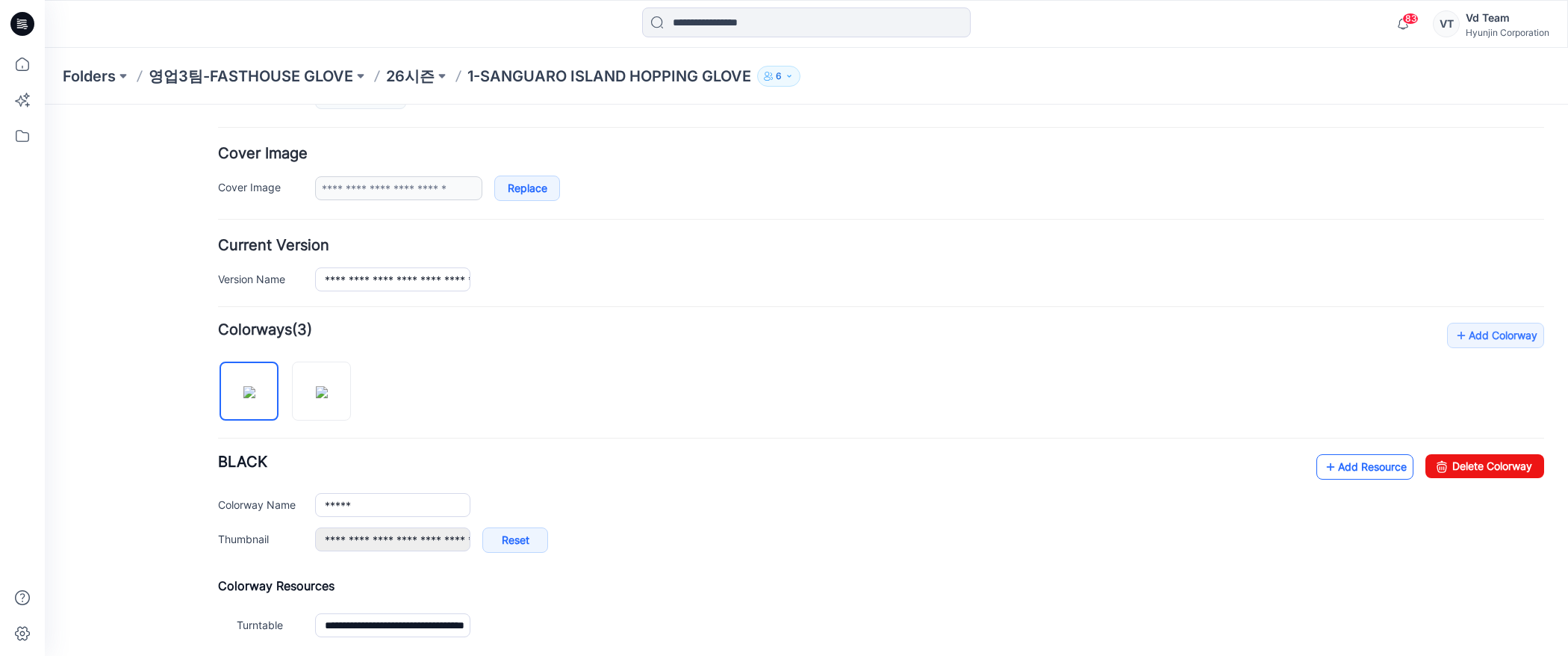
click at [1341, 477] on link "Add Resource" at bounding box center [1364, 467] width 97 height 26
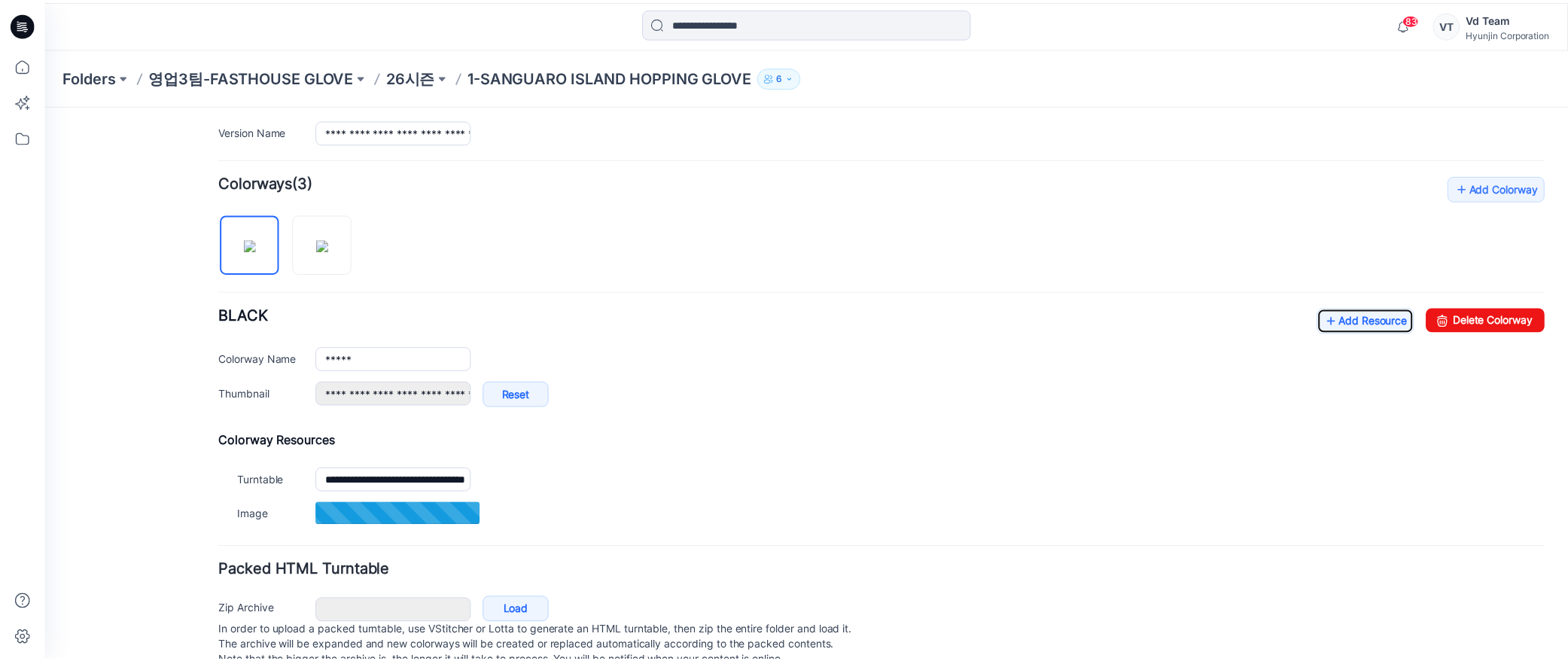
scroll to position [418, 0]
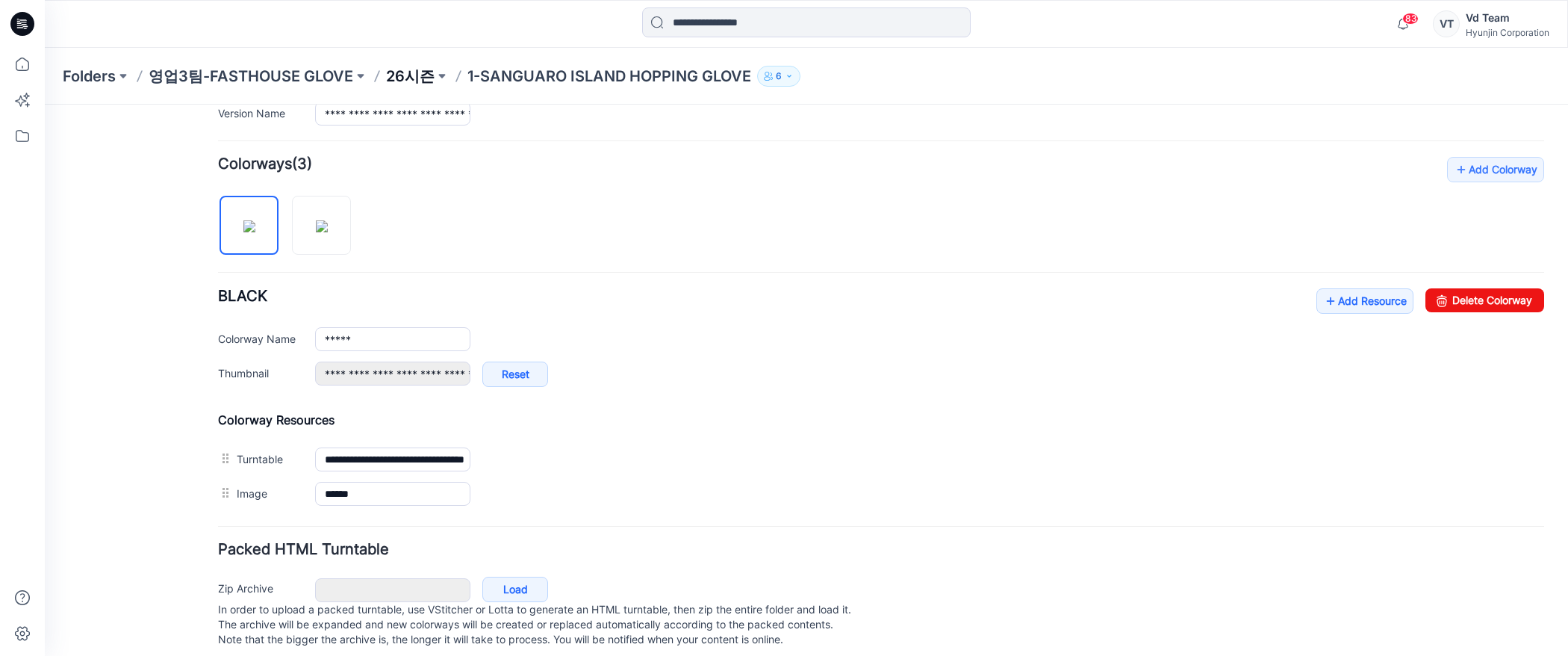
click at [407, 69] on p "26시즌" at bounding box center [410, 76] width 49 height 21
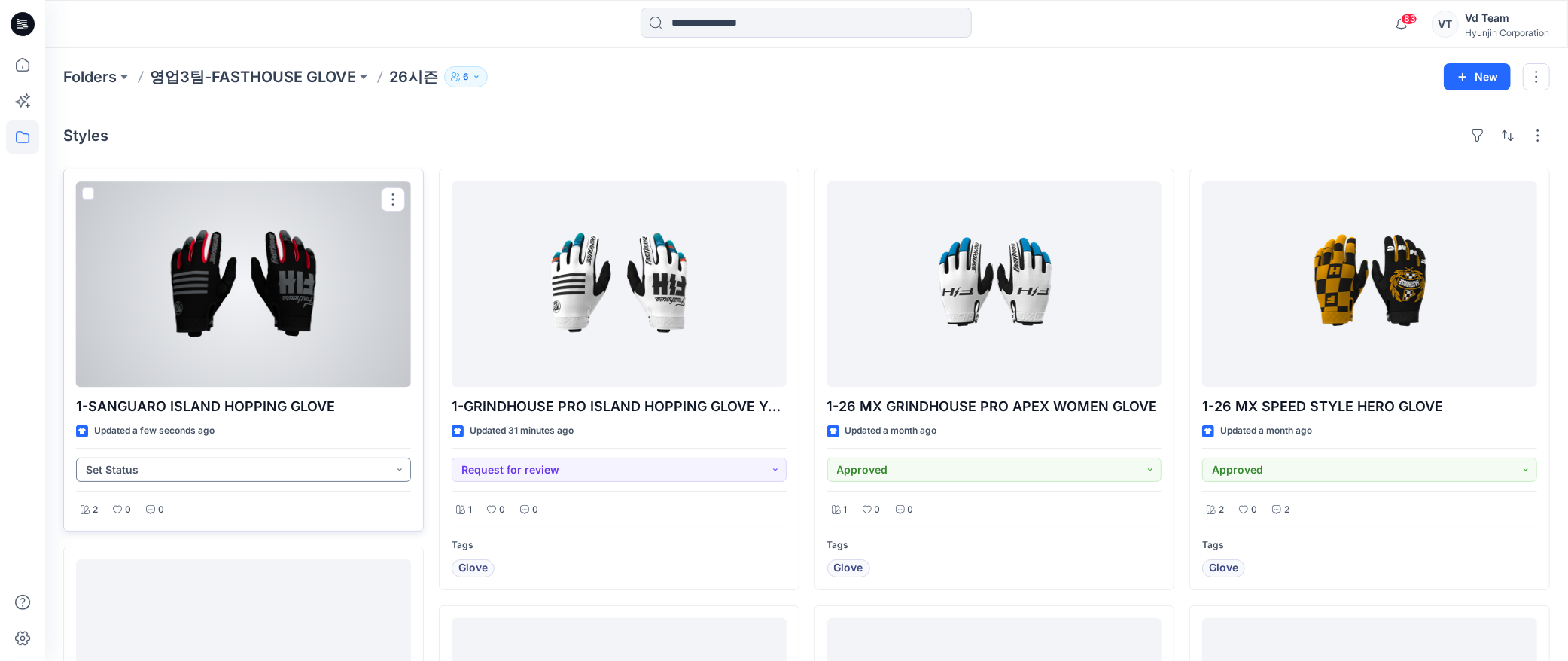
click at [246, 464] on button "Set Status" at bounding box center [243, 469] width 335 height 24
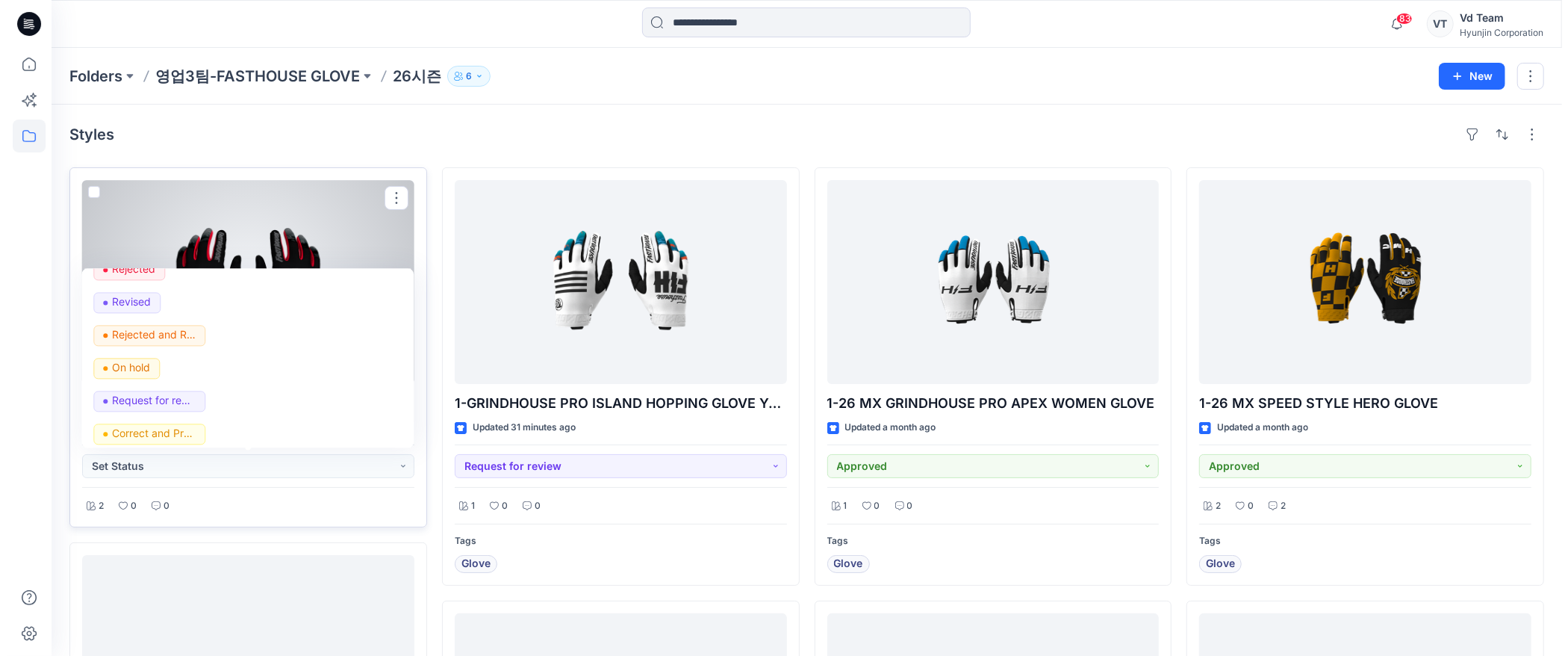
scroll to position [188, 0]
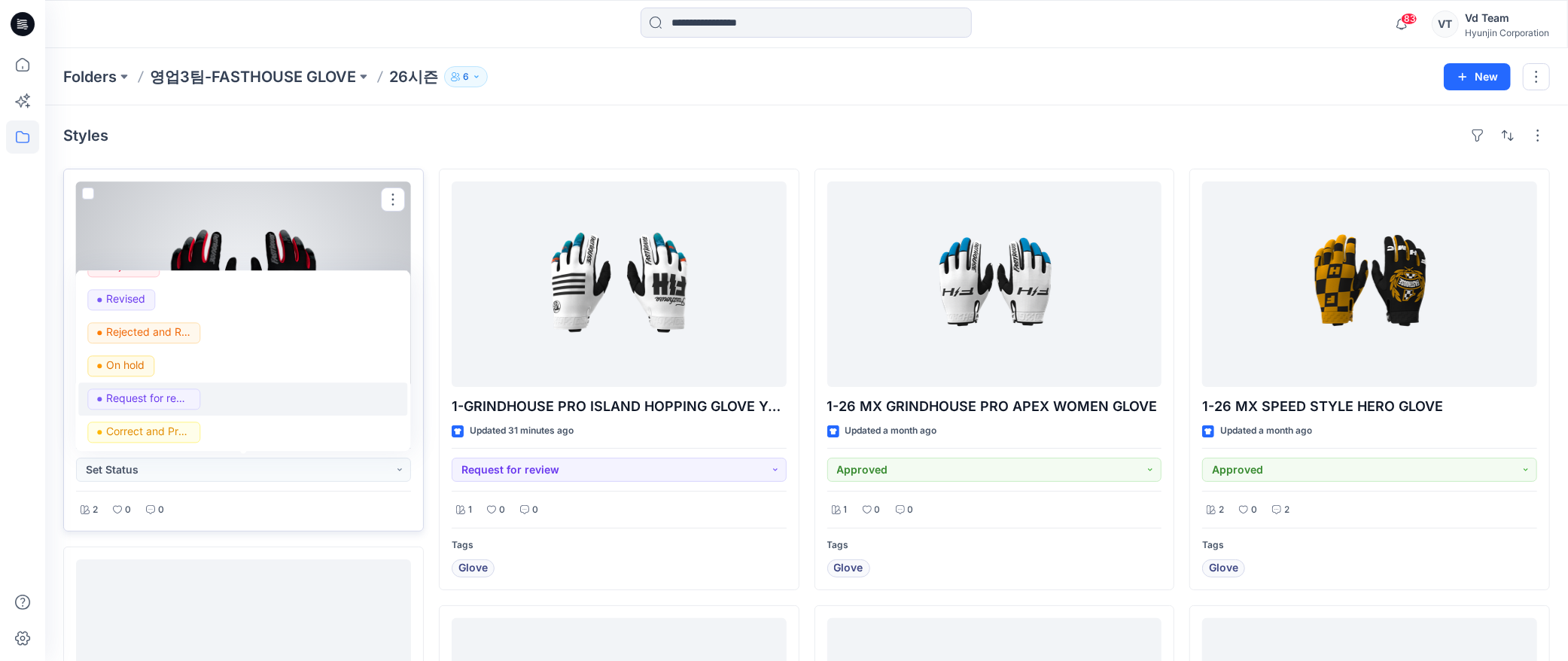
click at [227, 393] on div "Request for review" at bounding box center [243, 399] width 311 height 21
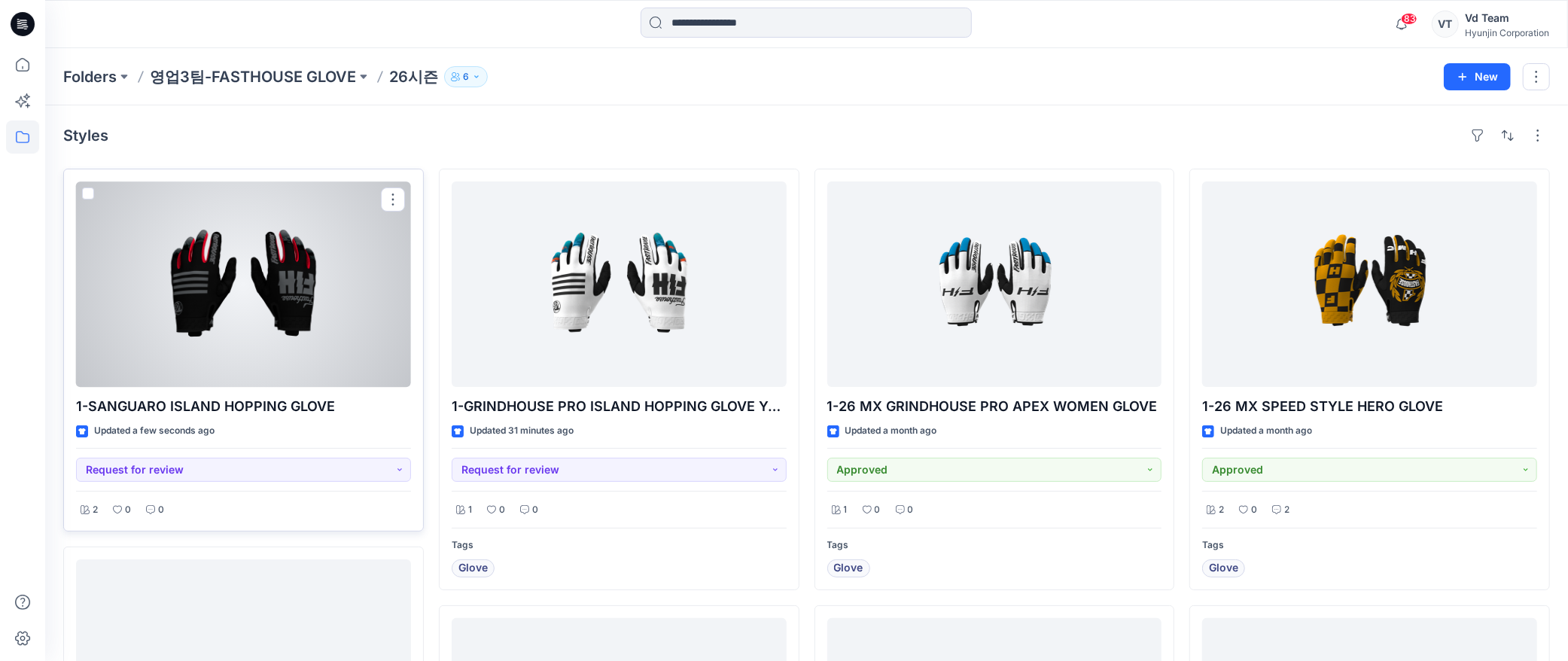
click at [264, 326] on div at bounding box center [243, 284] width 335 height 206
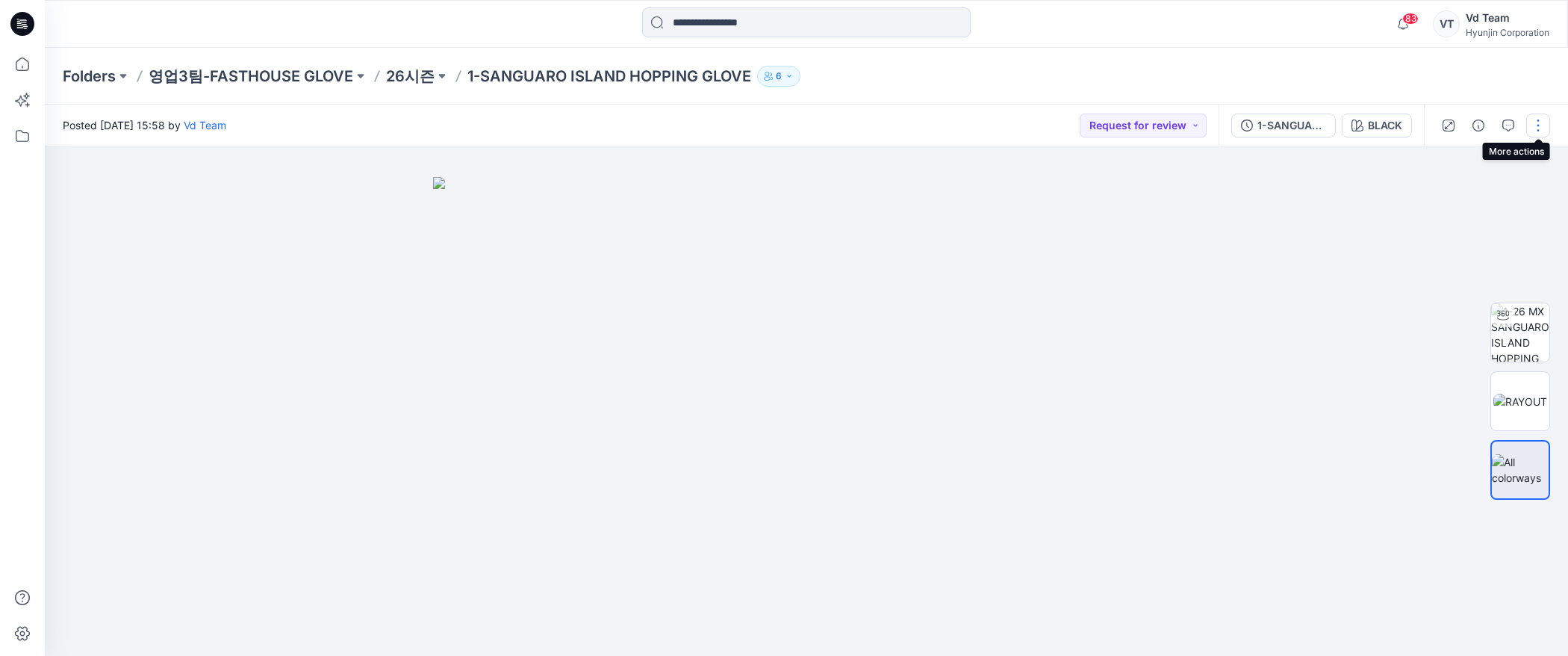
click at [1532, 116] on button "button" at bounding box center [1538, 125] width 24 height 24
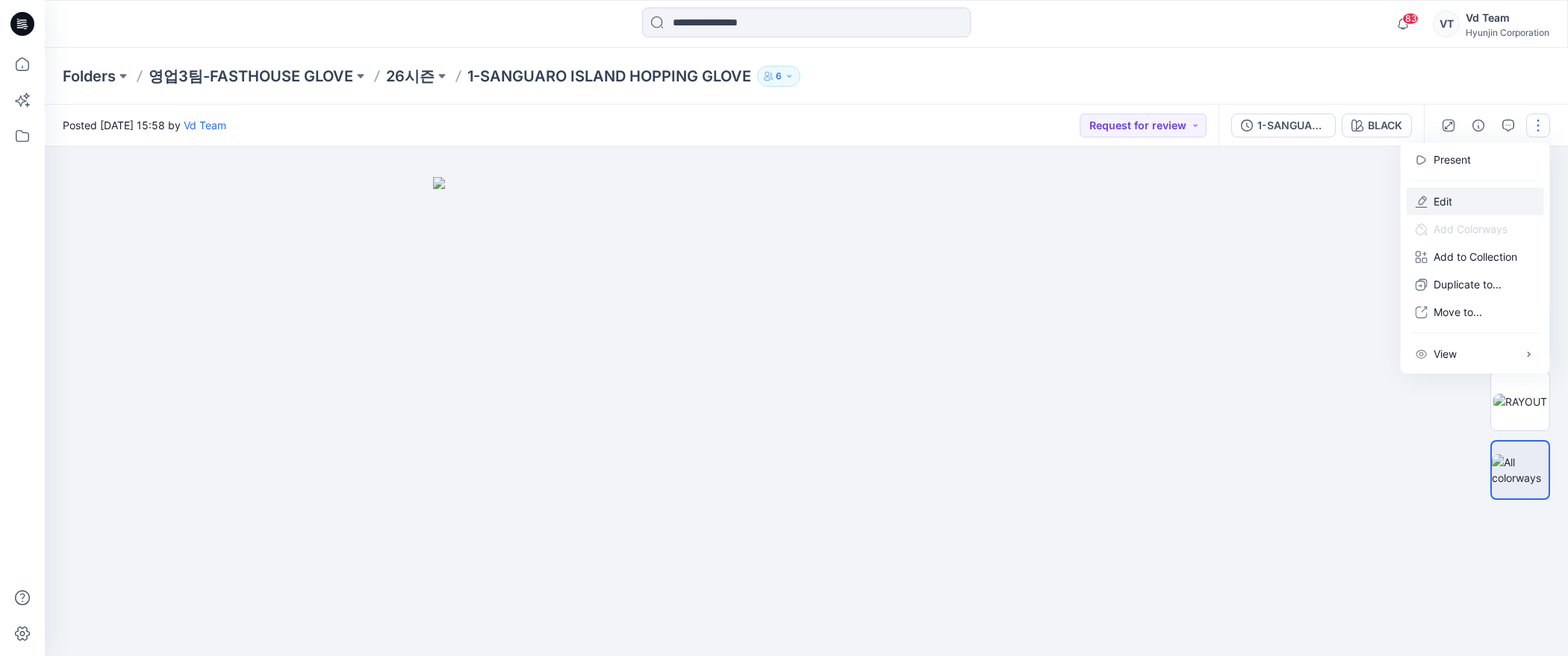
click at [1518, 198] on button "Edit" at bounding box center [1475, 202] width 137 height 28
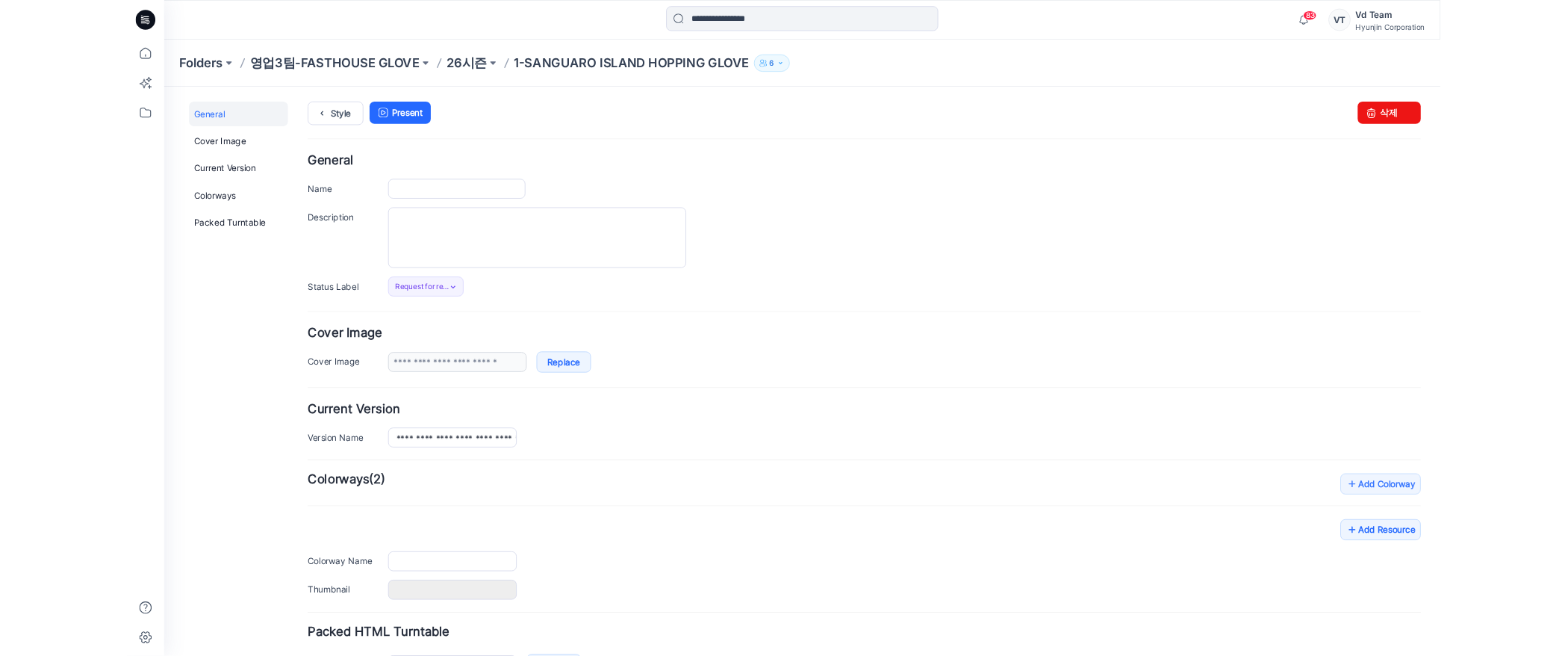
type input "**********"
type input "*****"
type input "**********"
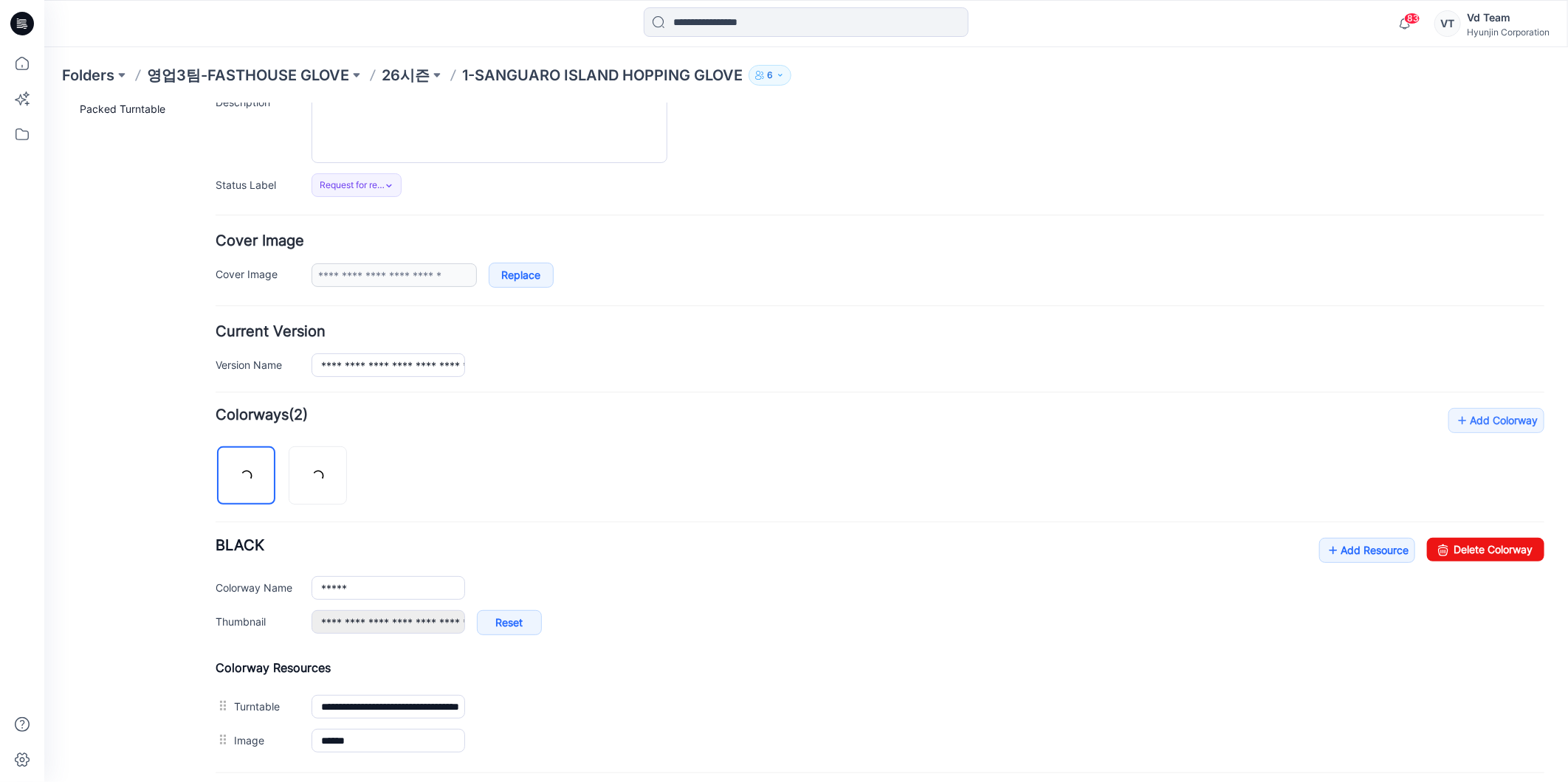
scroll to position [304, 0]
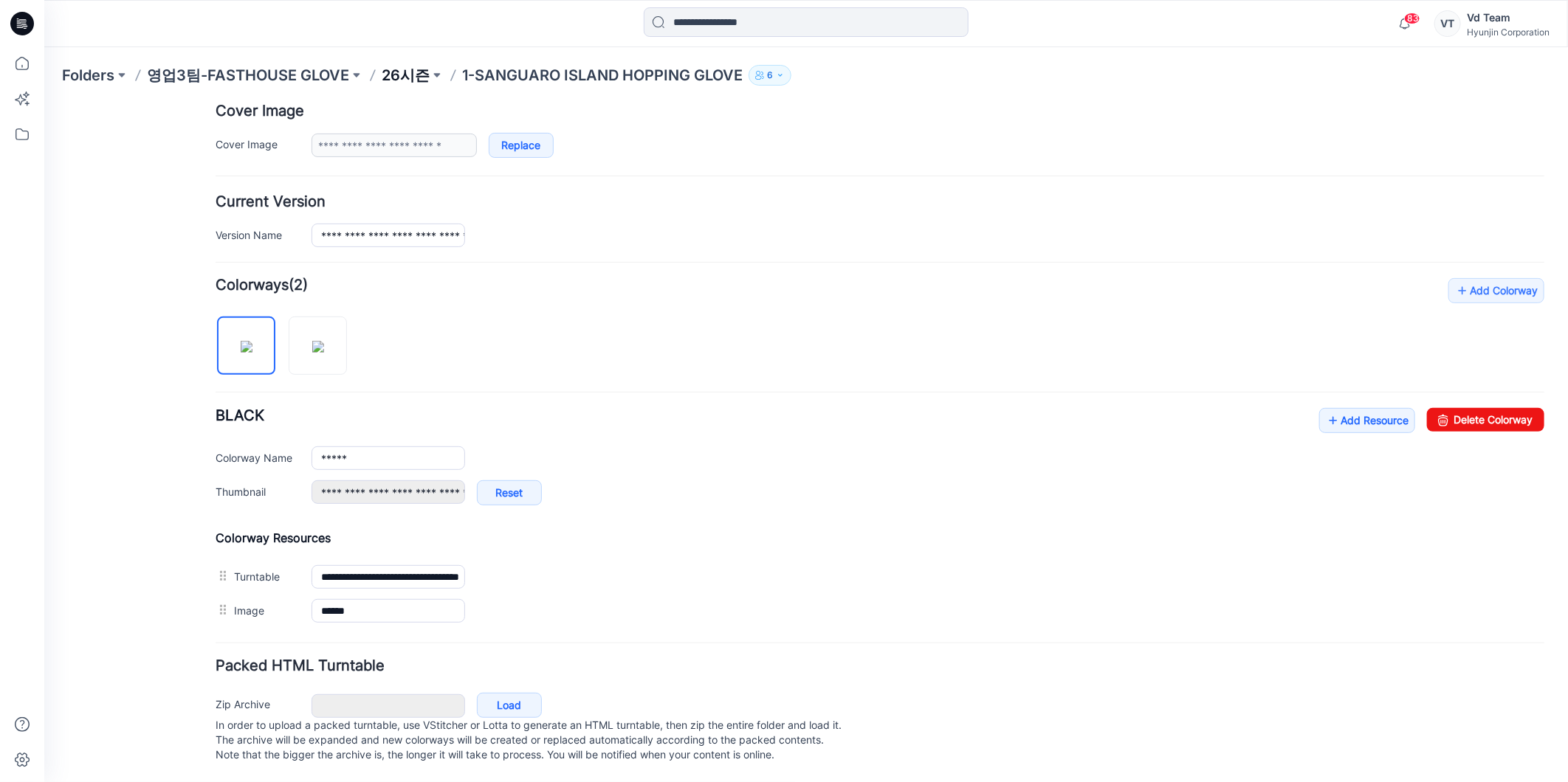
click at [410, 77] on p "26시즌" at bounding box center [405, 75] width 48 height 21
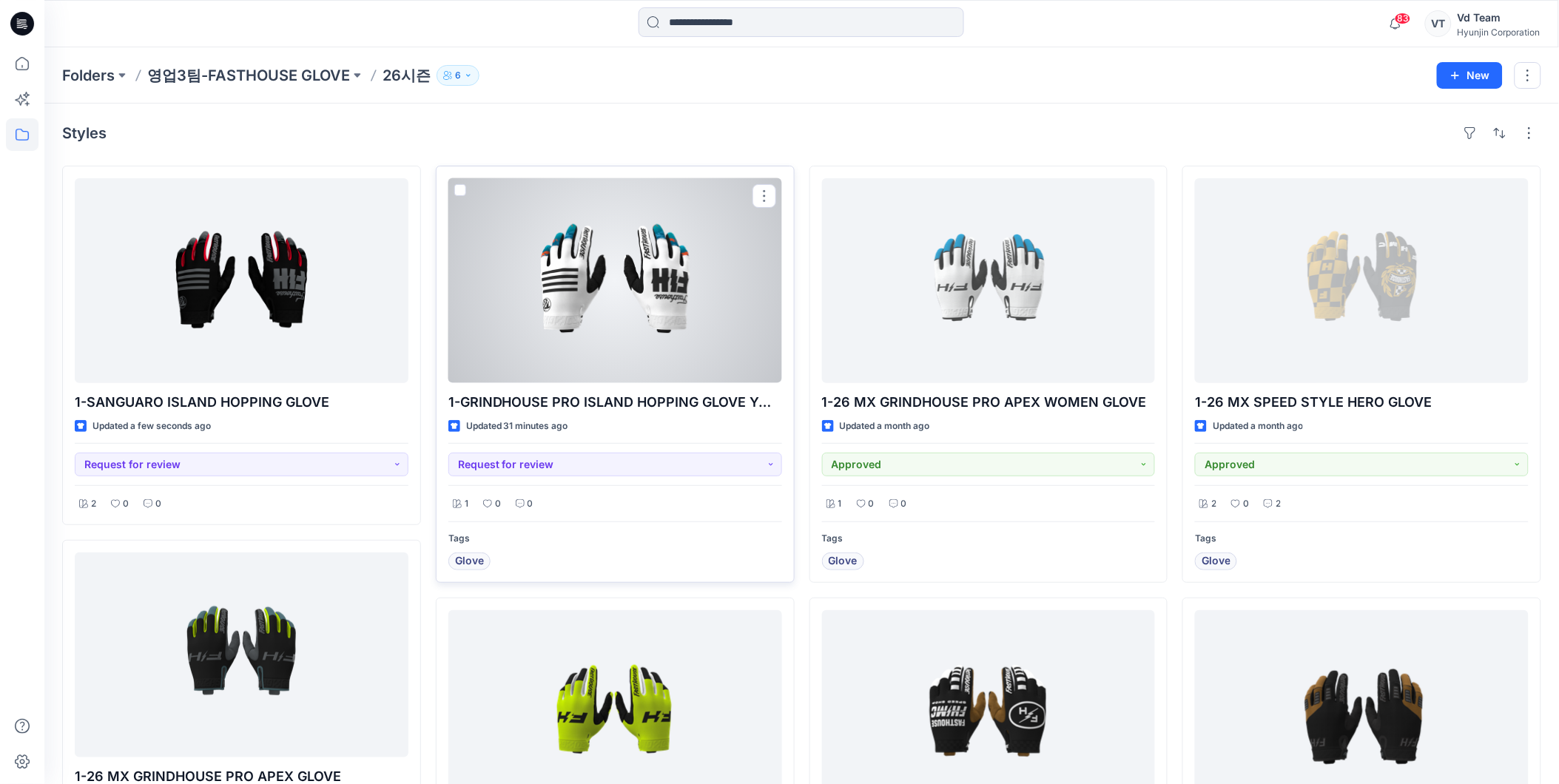
click at [682, 309] on div at bounding box center [615, 281] width 334 height 205
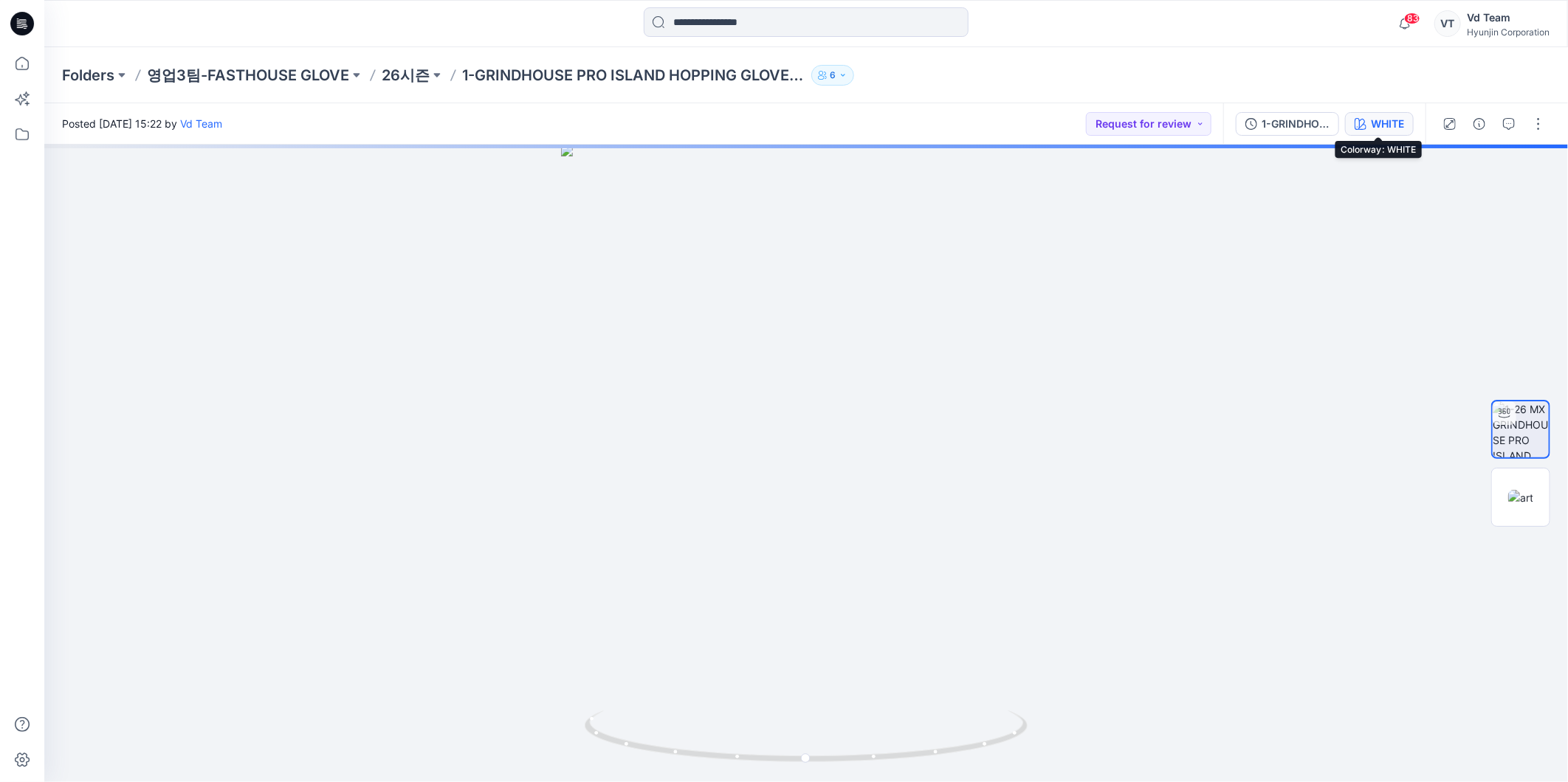
click at [1382, 126] on div "WHITE" at bounding box center [1387, 123] width 33 height 16
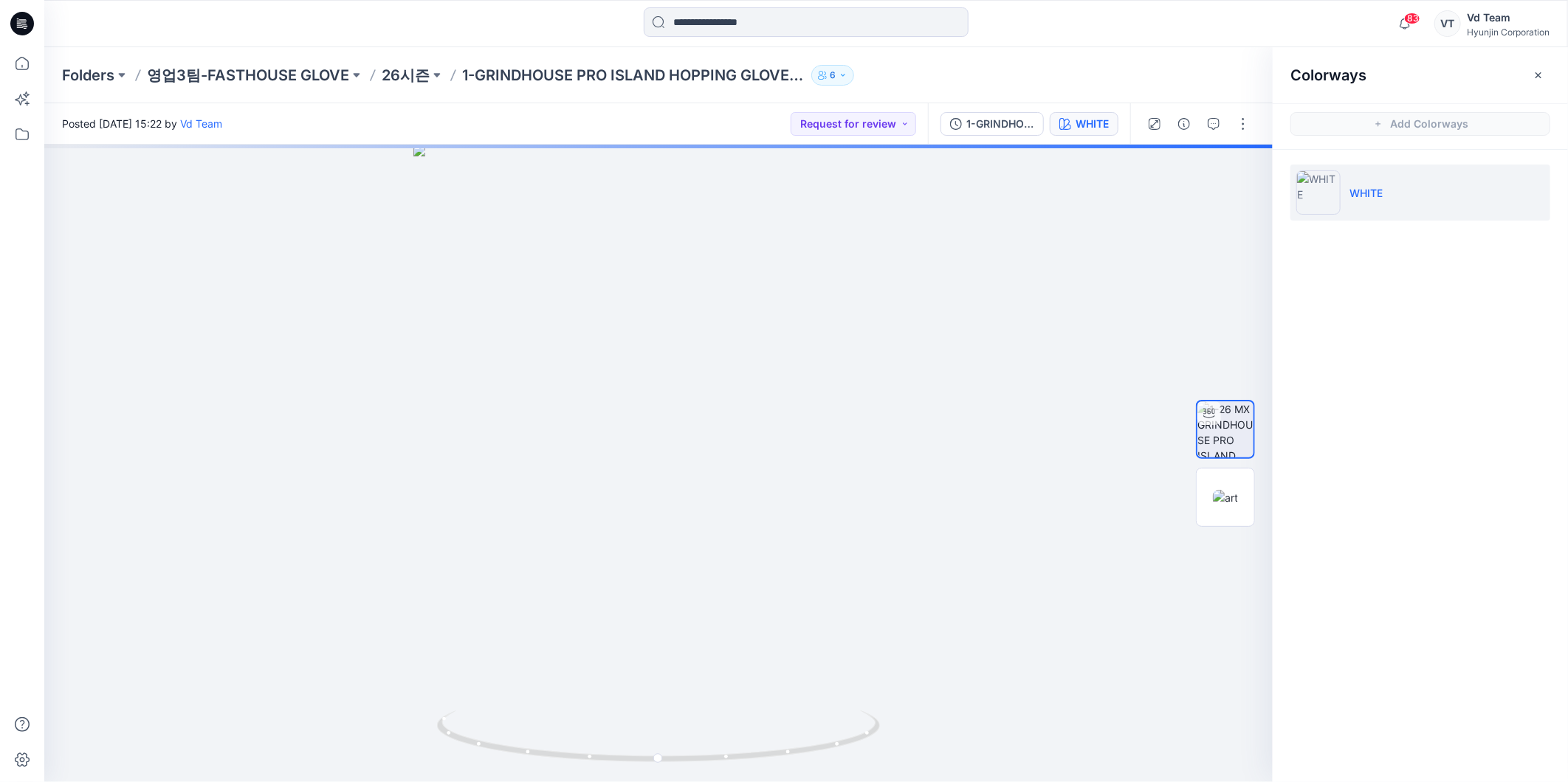
click at [1070, 79] on div "Folders 영업3팀-FASTHOUSE GLOVE 26시즌 1-GRINDHOUSE PRO ISLAND HOPPING GLOVE YOUTH 6" at bounding box center [749, 75] width 1373 height 21
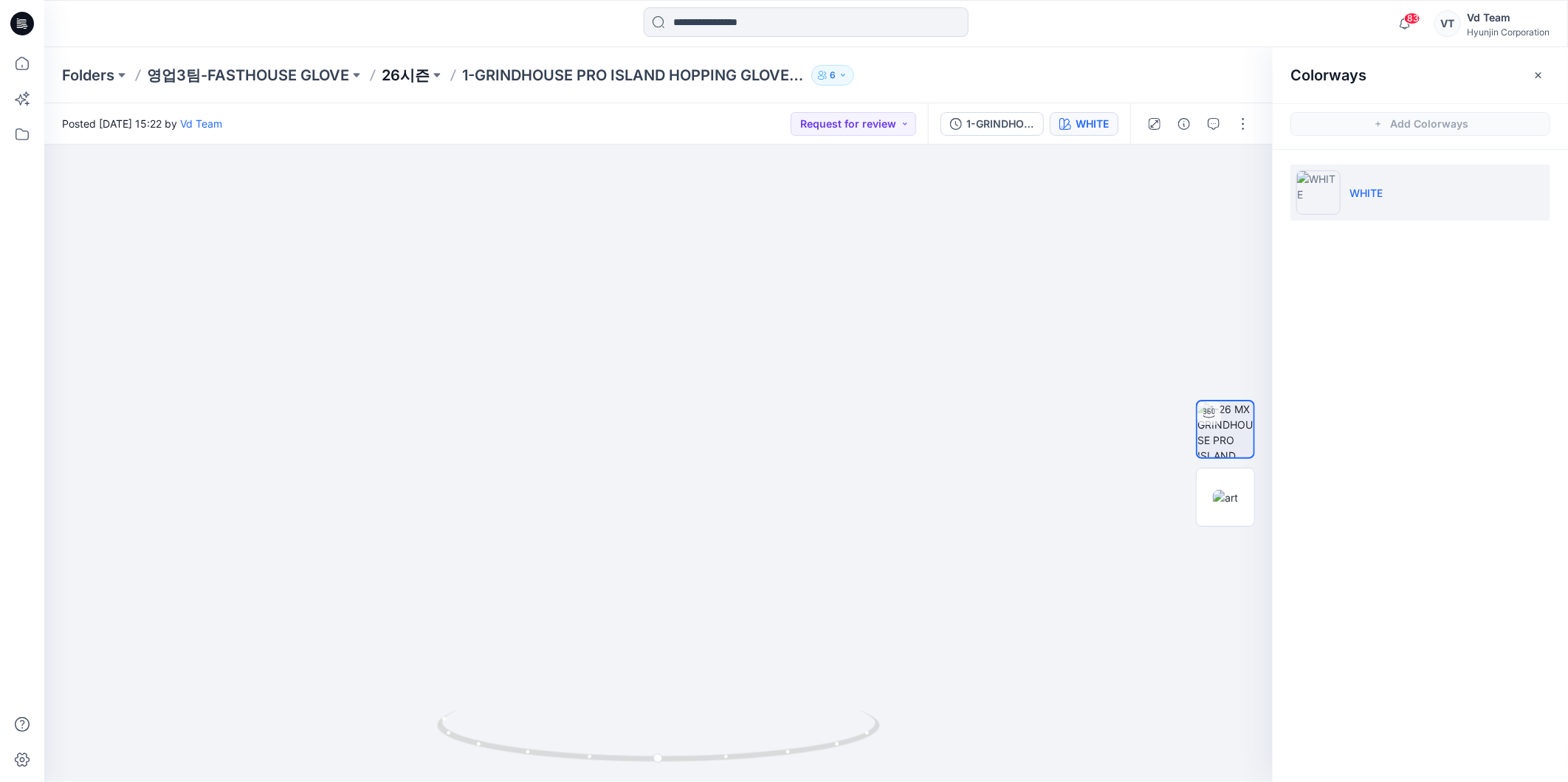
click at [384, 71] on p "26시즌" at bounding box center [405, 75] width 48 height 21
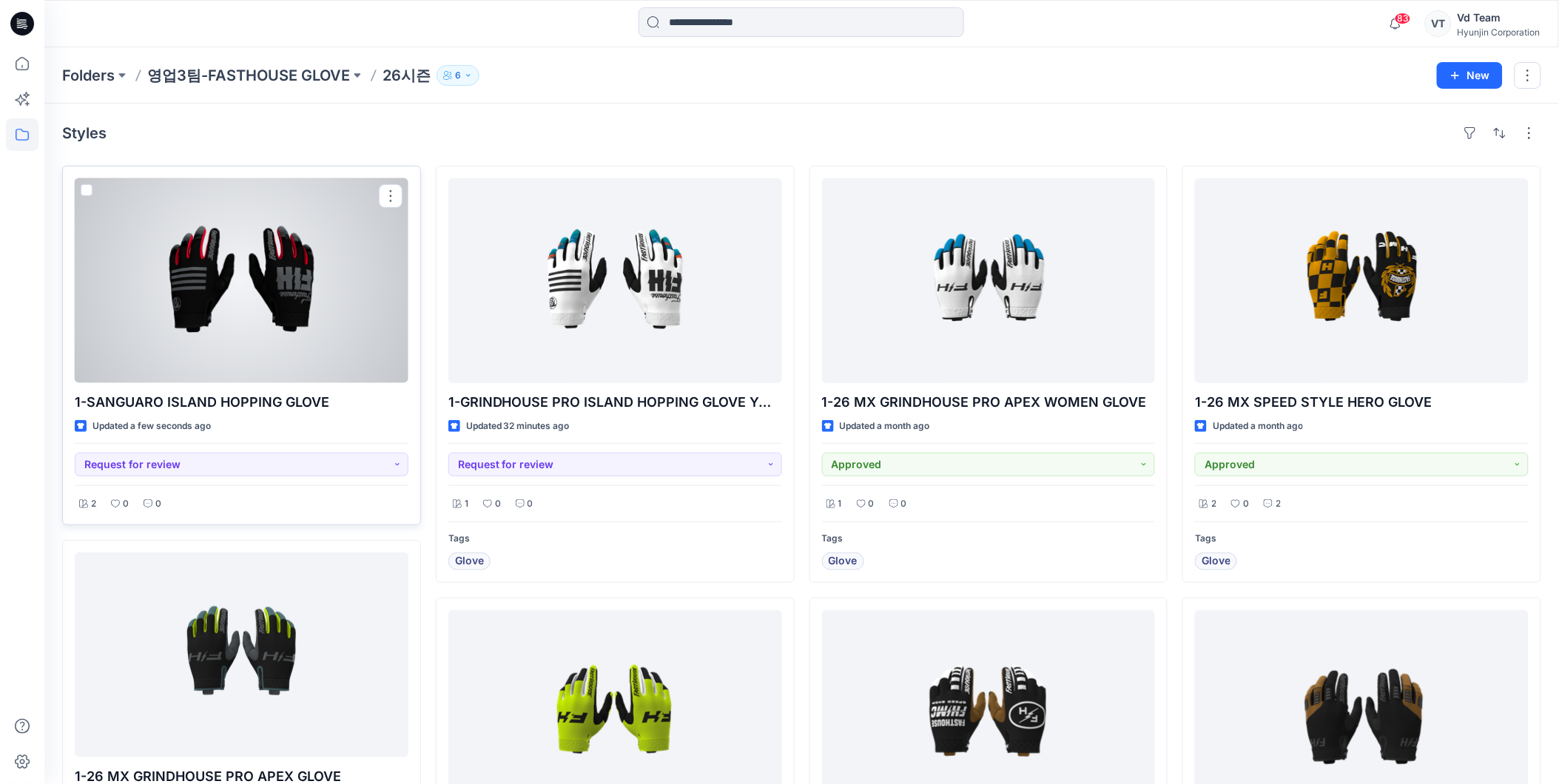
click at [341, 300] on div at bounding box center [242, 281] width 334 height 205
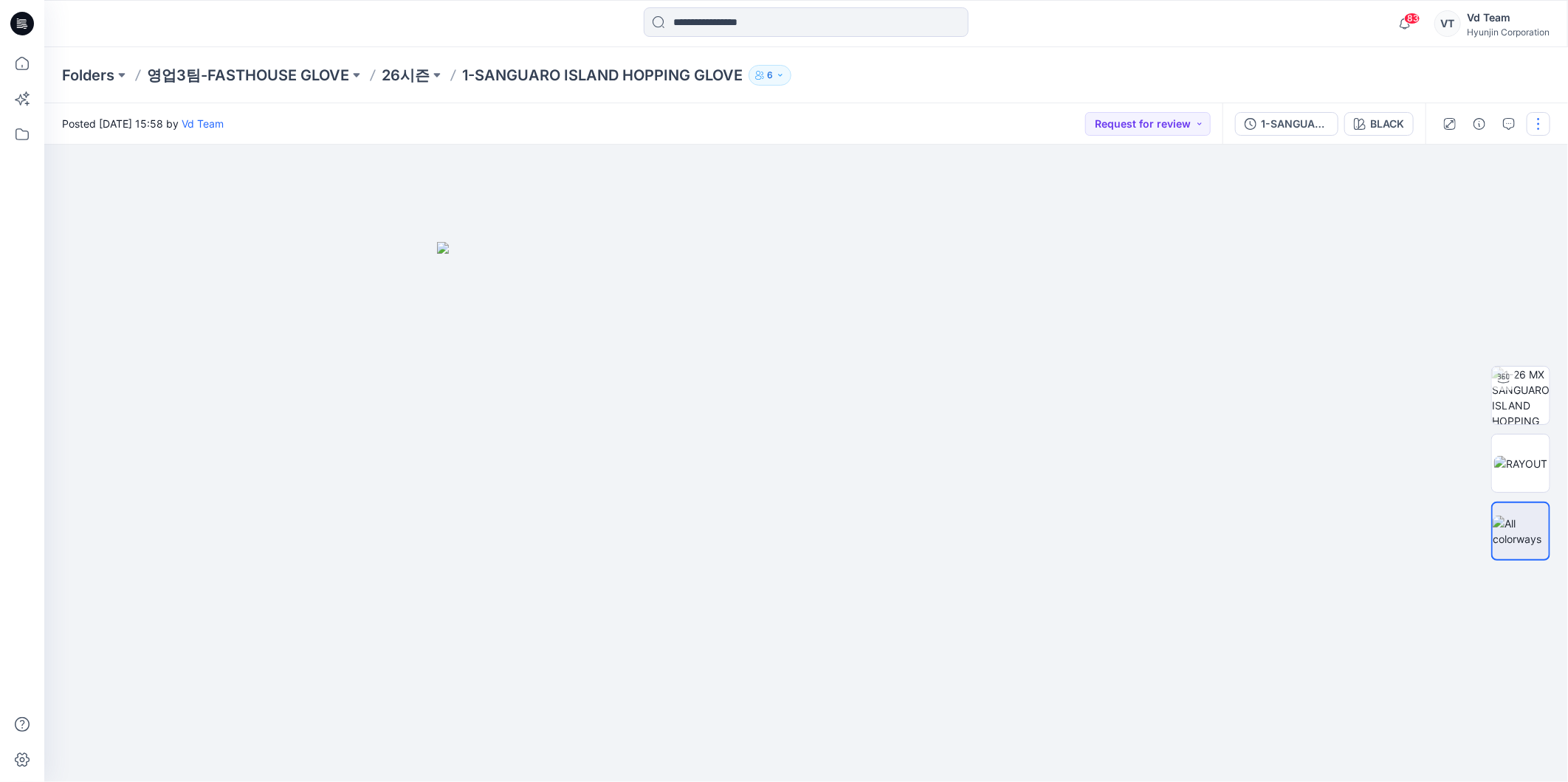
click at [1540, 117] on button "button" at bounding box center [1538, 123] width 24 height 24
click at [1456, 201] on button "Edit" at bounding box center [1476, 199] width 136 height 28
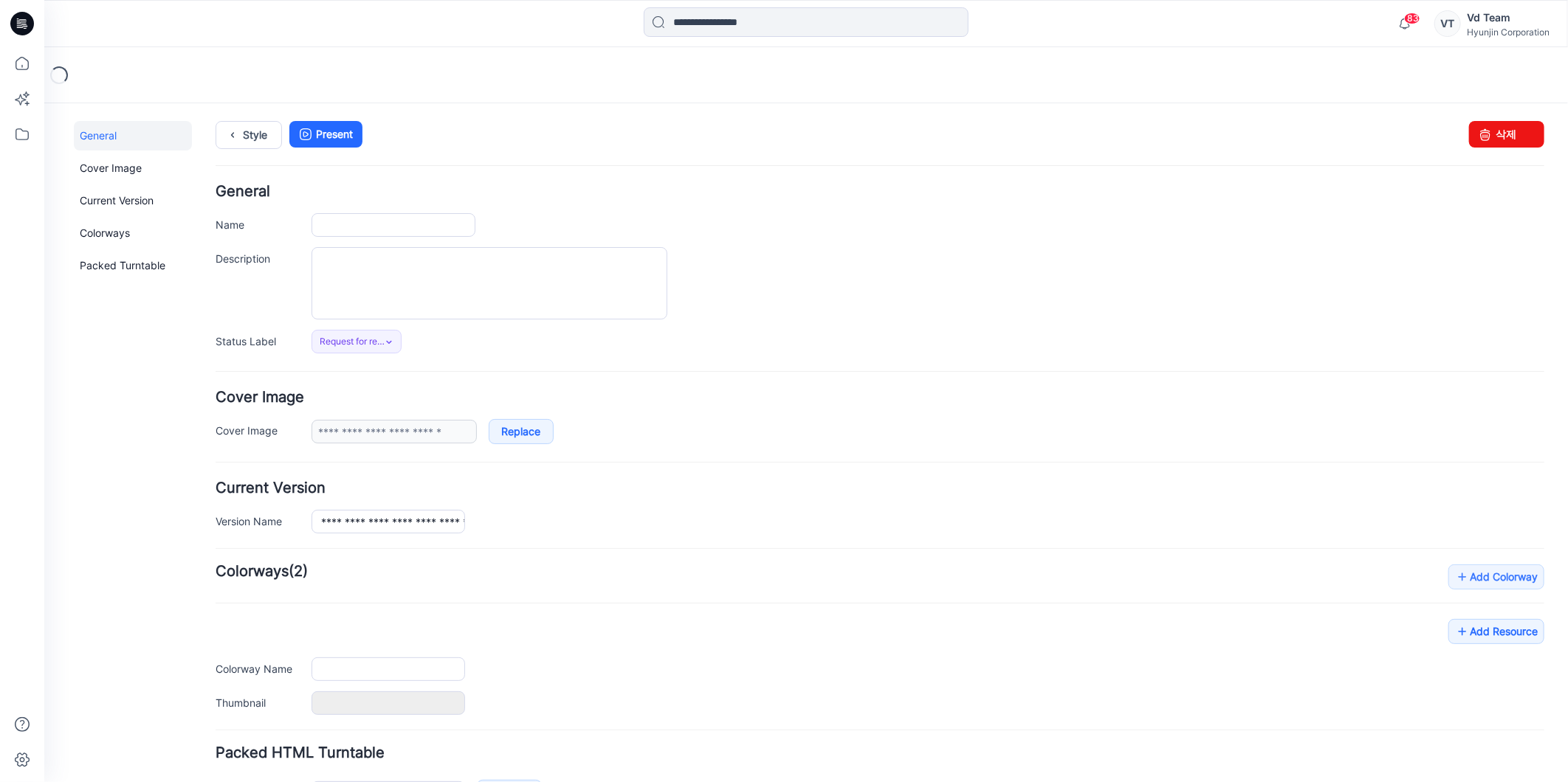
type input "**********"
type input "*****"
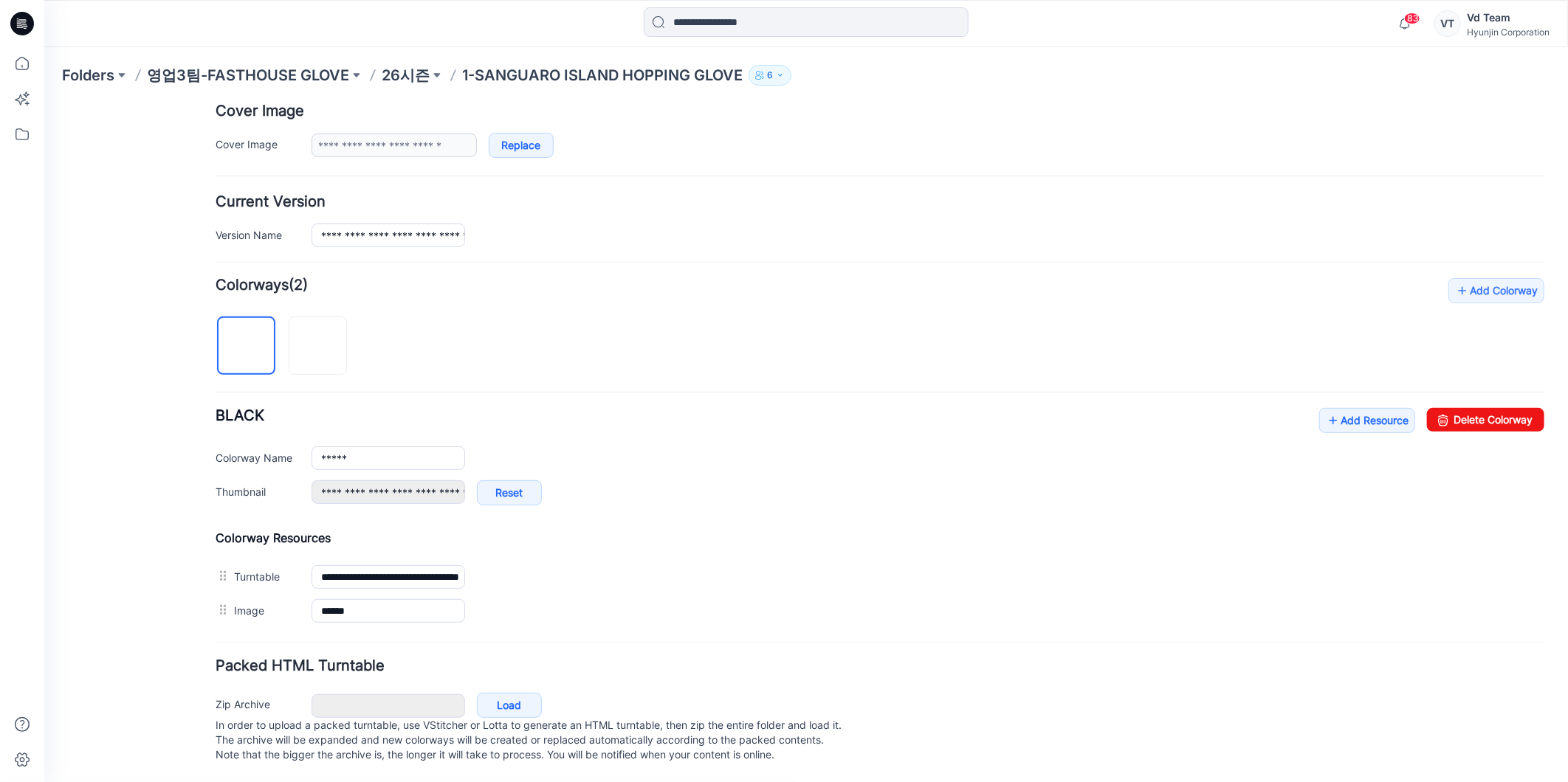
scroll to position [304, 0]
click at [496, 479] on link "Reset" at bounding box center [509, 491] width 65 height 25
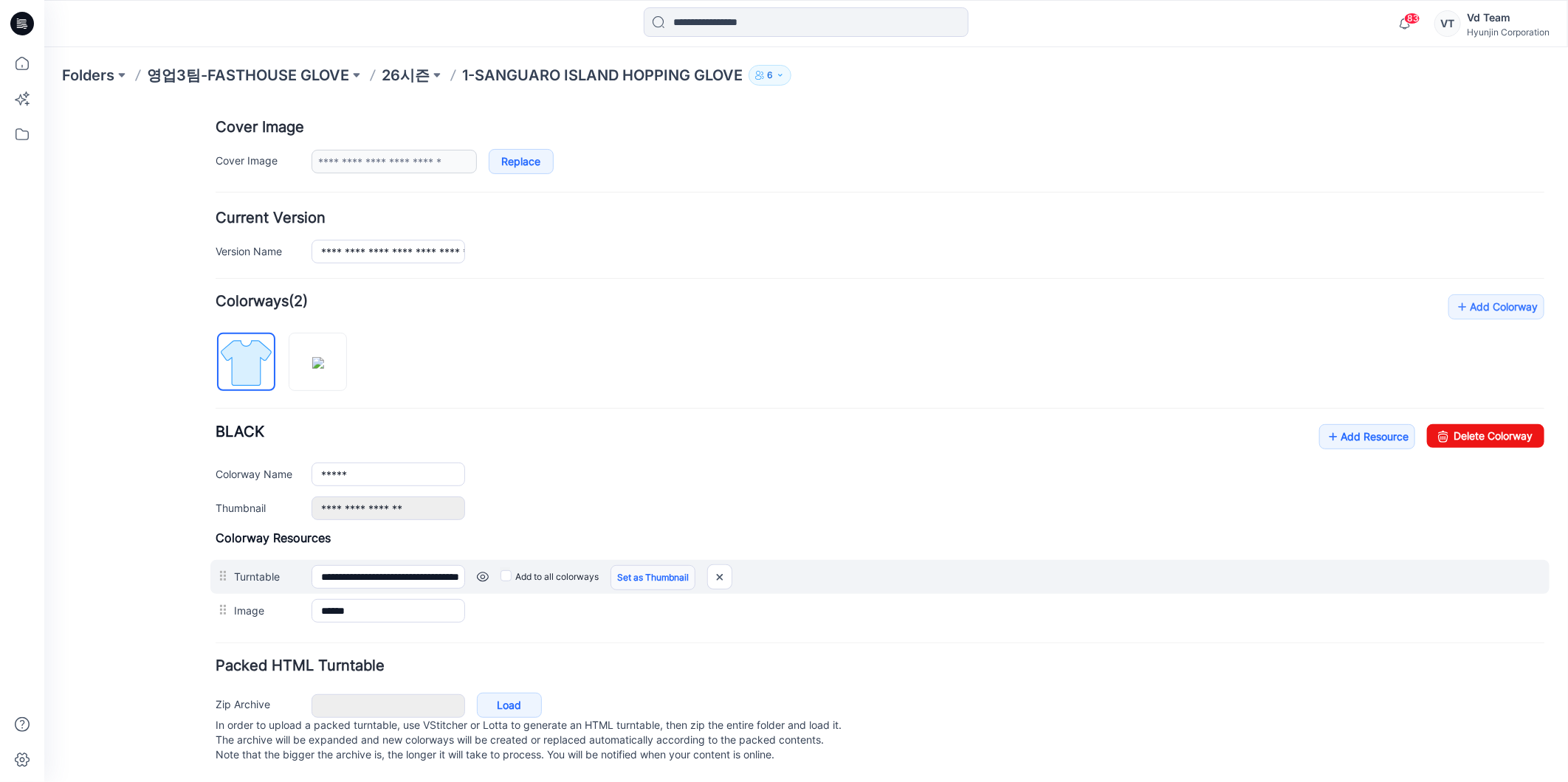
click at [671, 564] on link "Set as Thumbnail" at bounding box center [652, 577] width 85 height 25
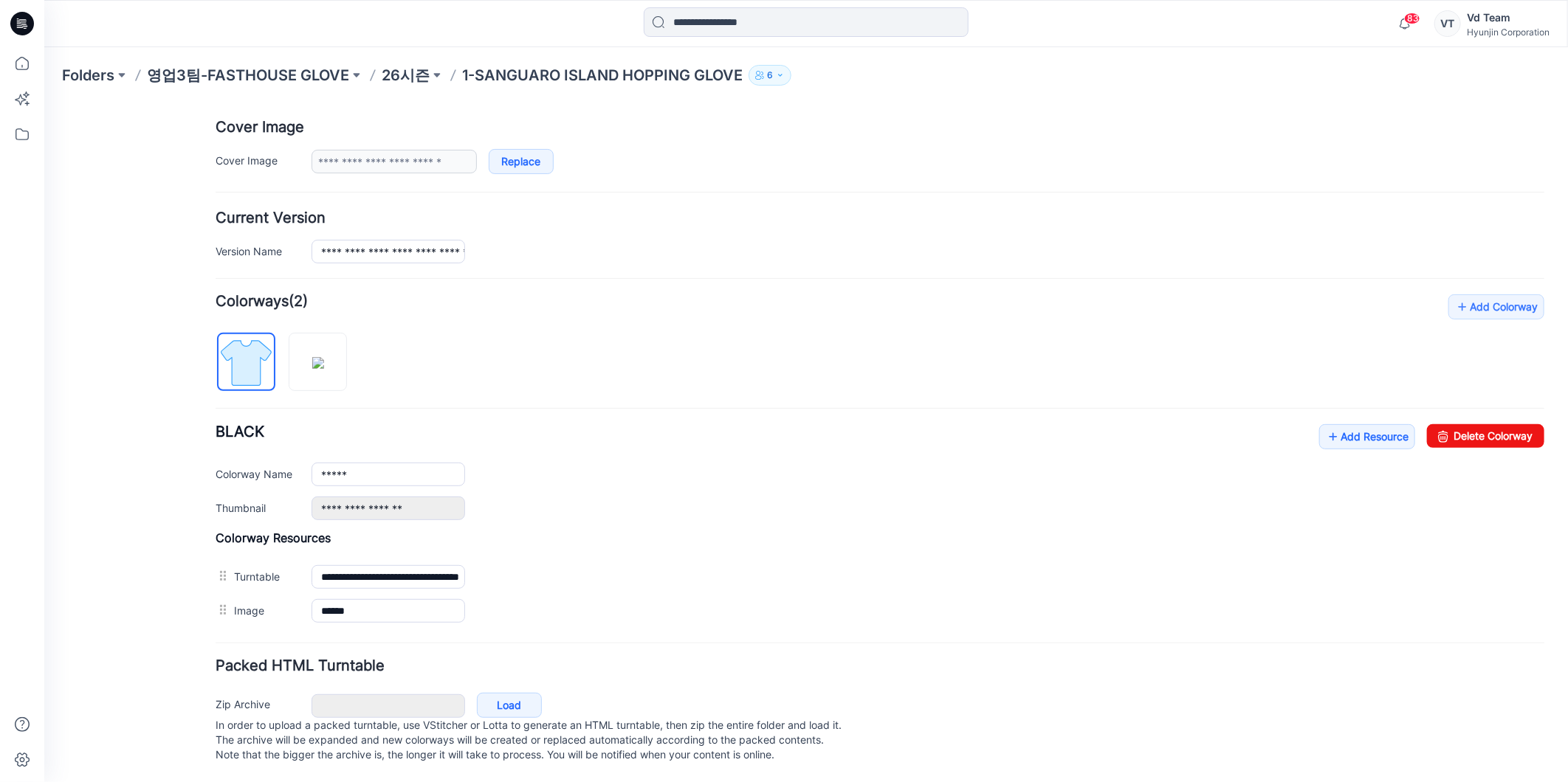
type input "**********"
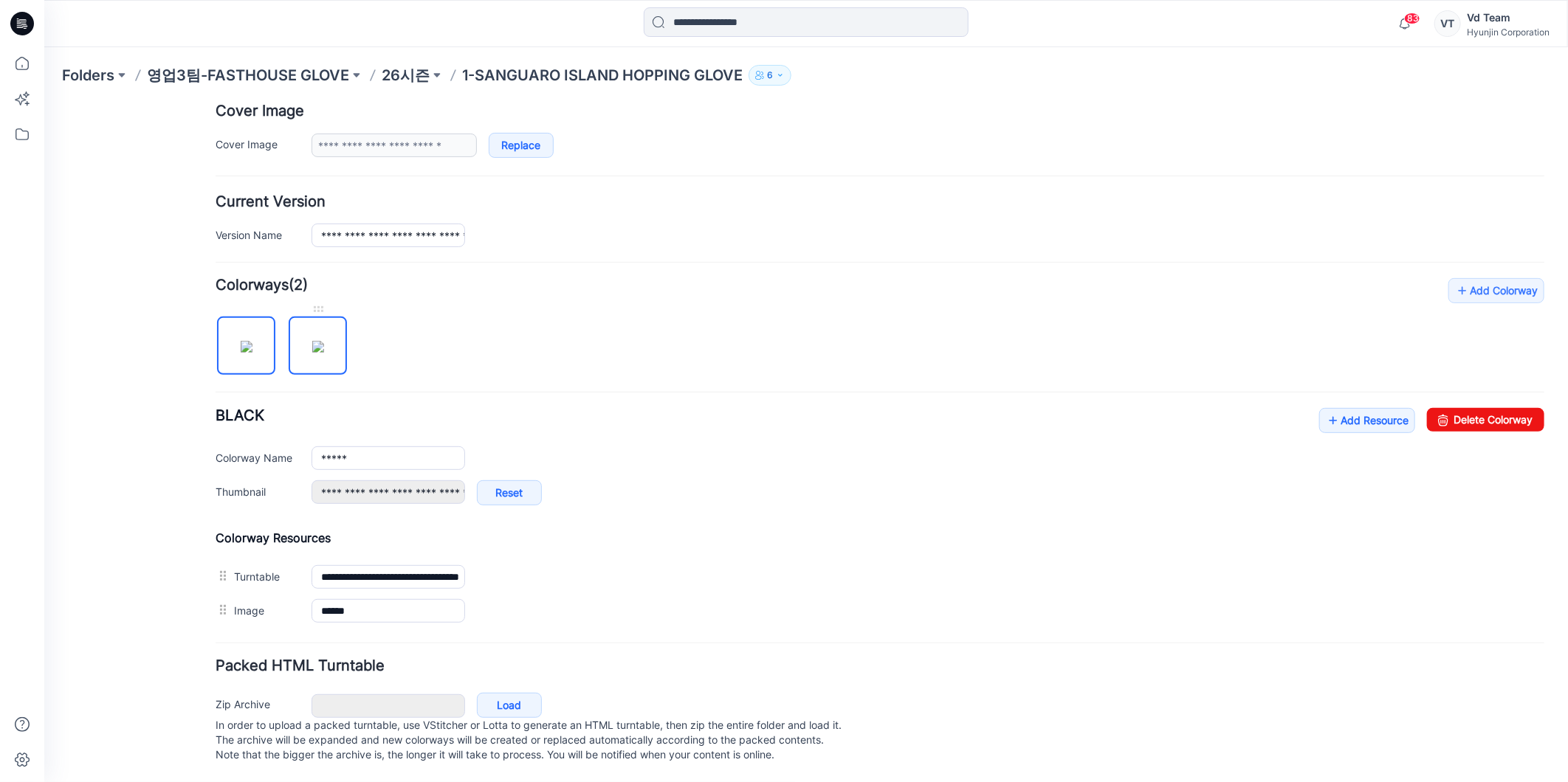
click at [315, 346] on img at bounding box center [317, 346] width 12 height 12
type input "*****"
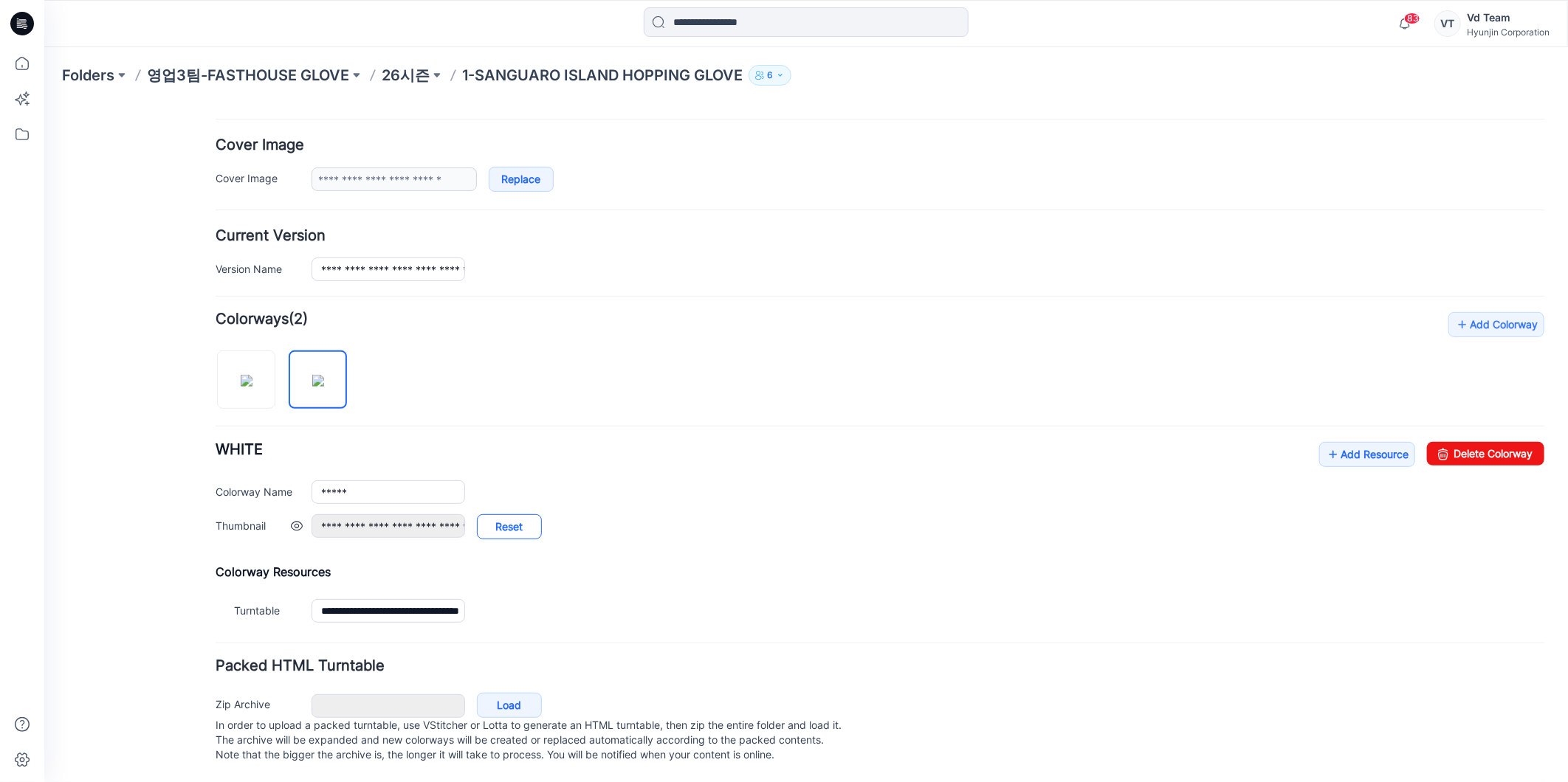
click at [505, 514] on link "Reset" at bounding box center [509, 526] width 65 height 25
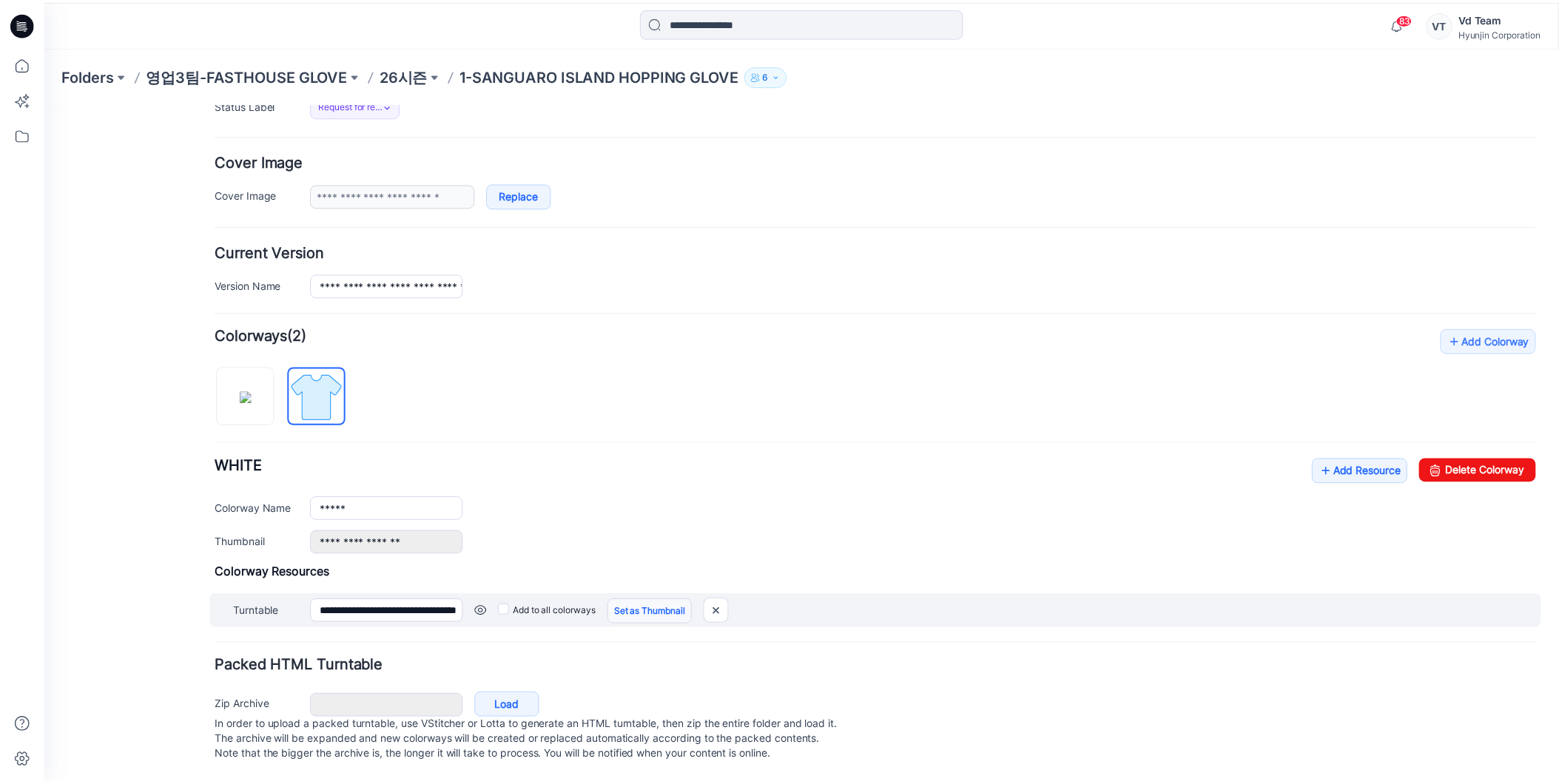
scroll to position [254, 0]
click at [641, 600] on link "Set as Thumbnail" at bounding box center [654, 612] width 85 height 25
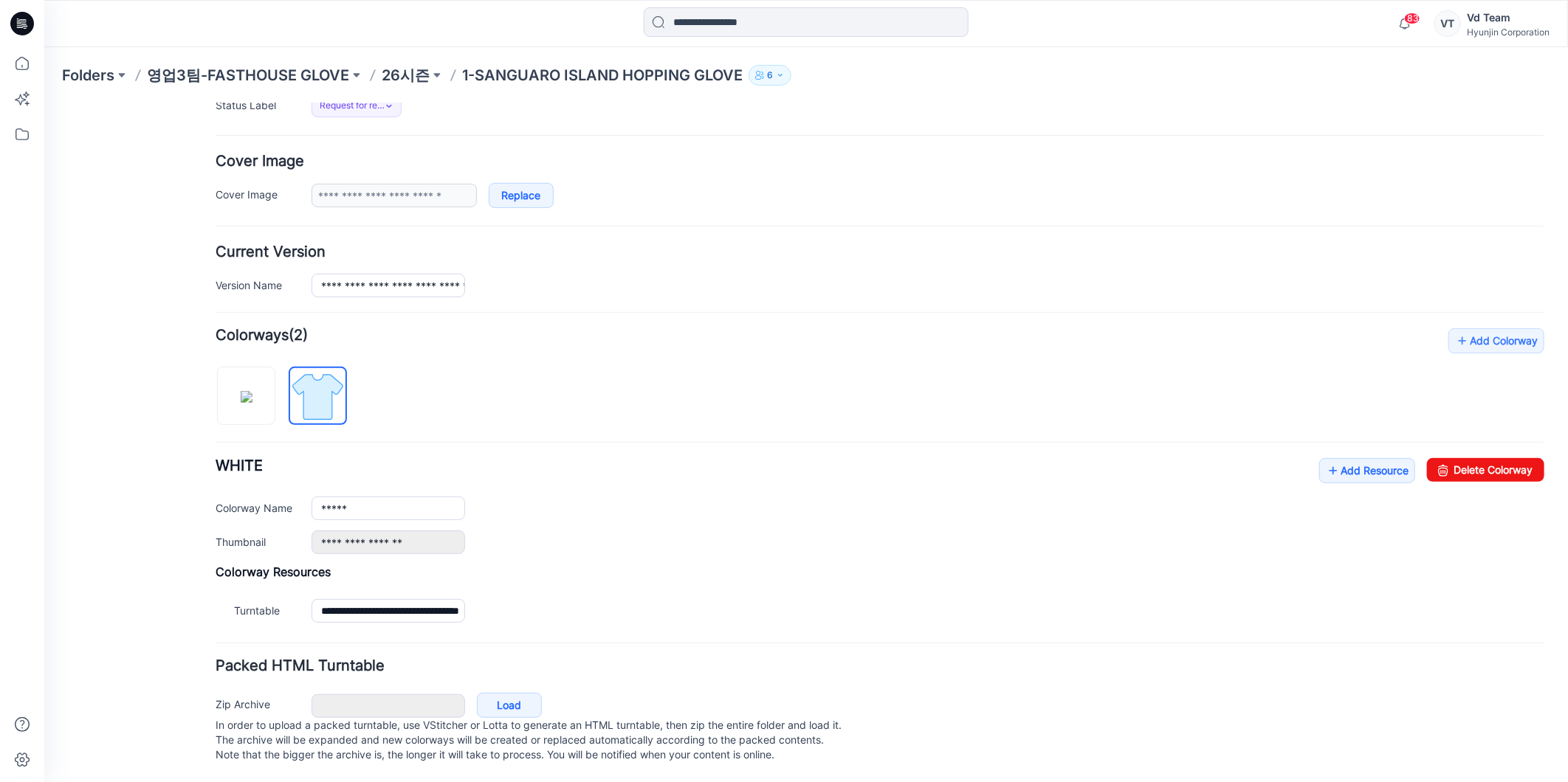
type input "**********"
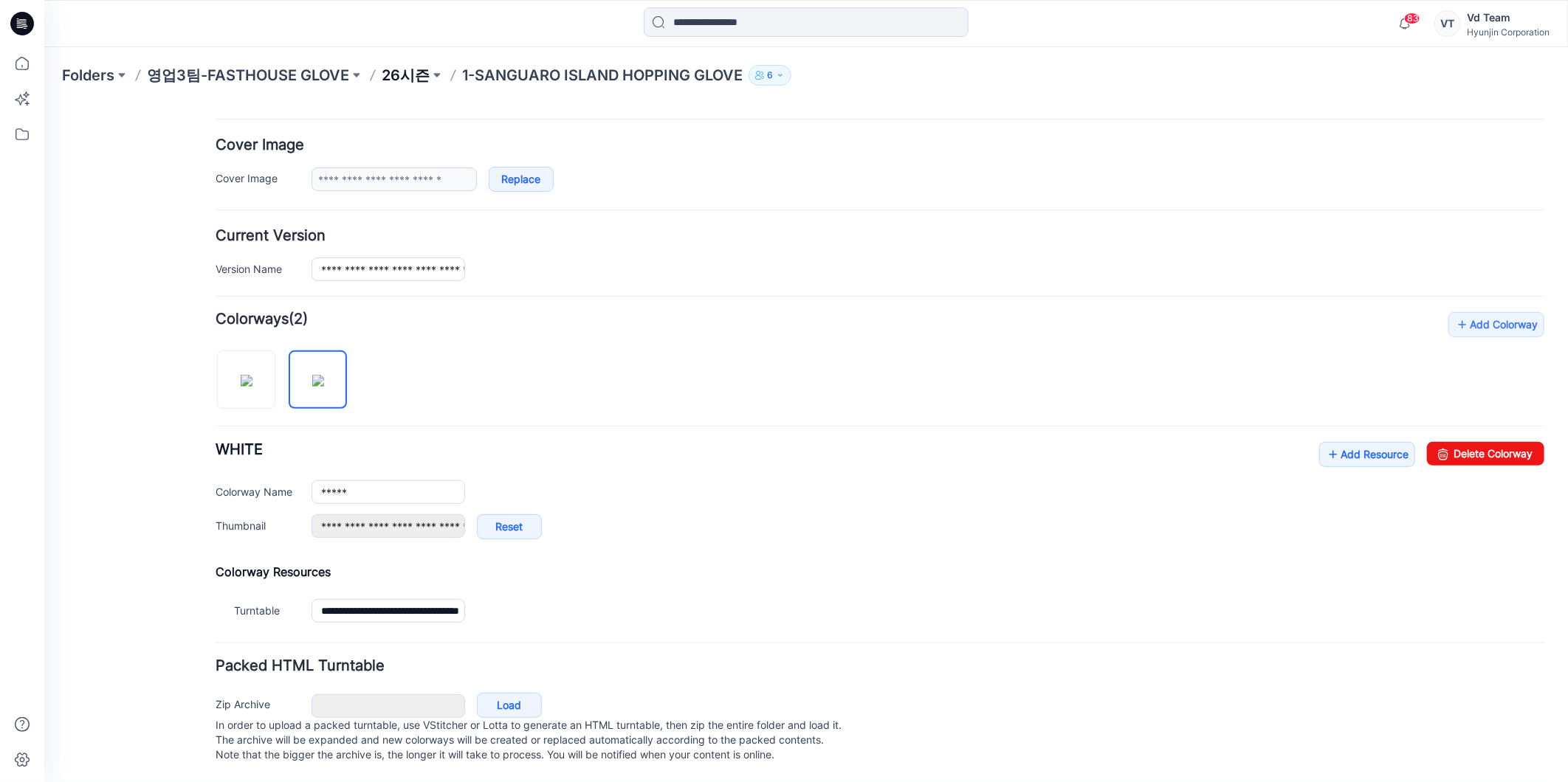
click at [394, 74] on p "26시즌" at bounding box center [405, 75] width 48 height 21
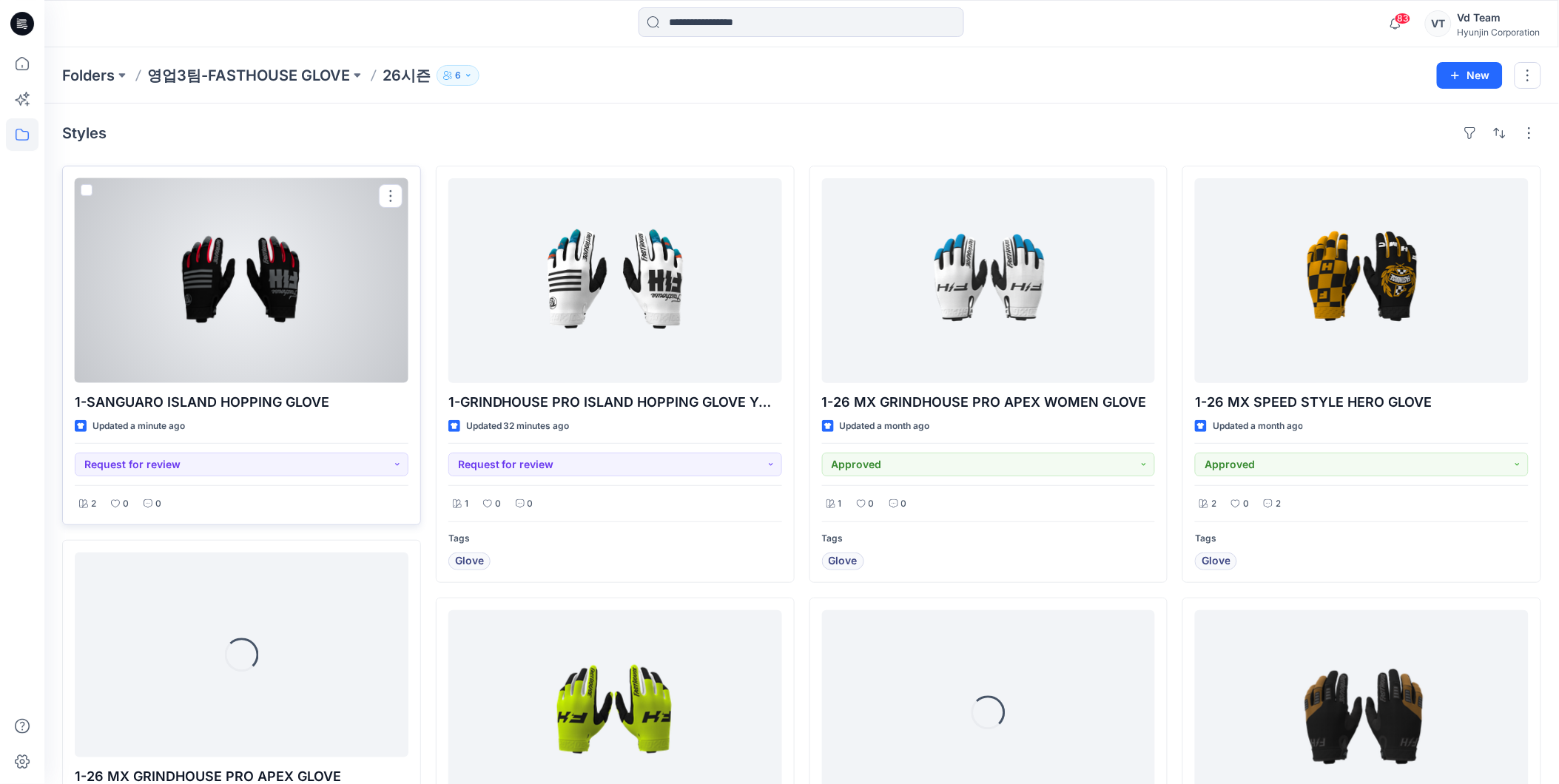
click at [360, 322] on div at bounding box center [242, 281] width 334 height 205
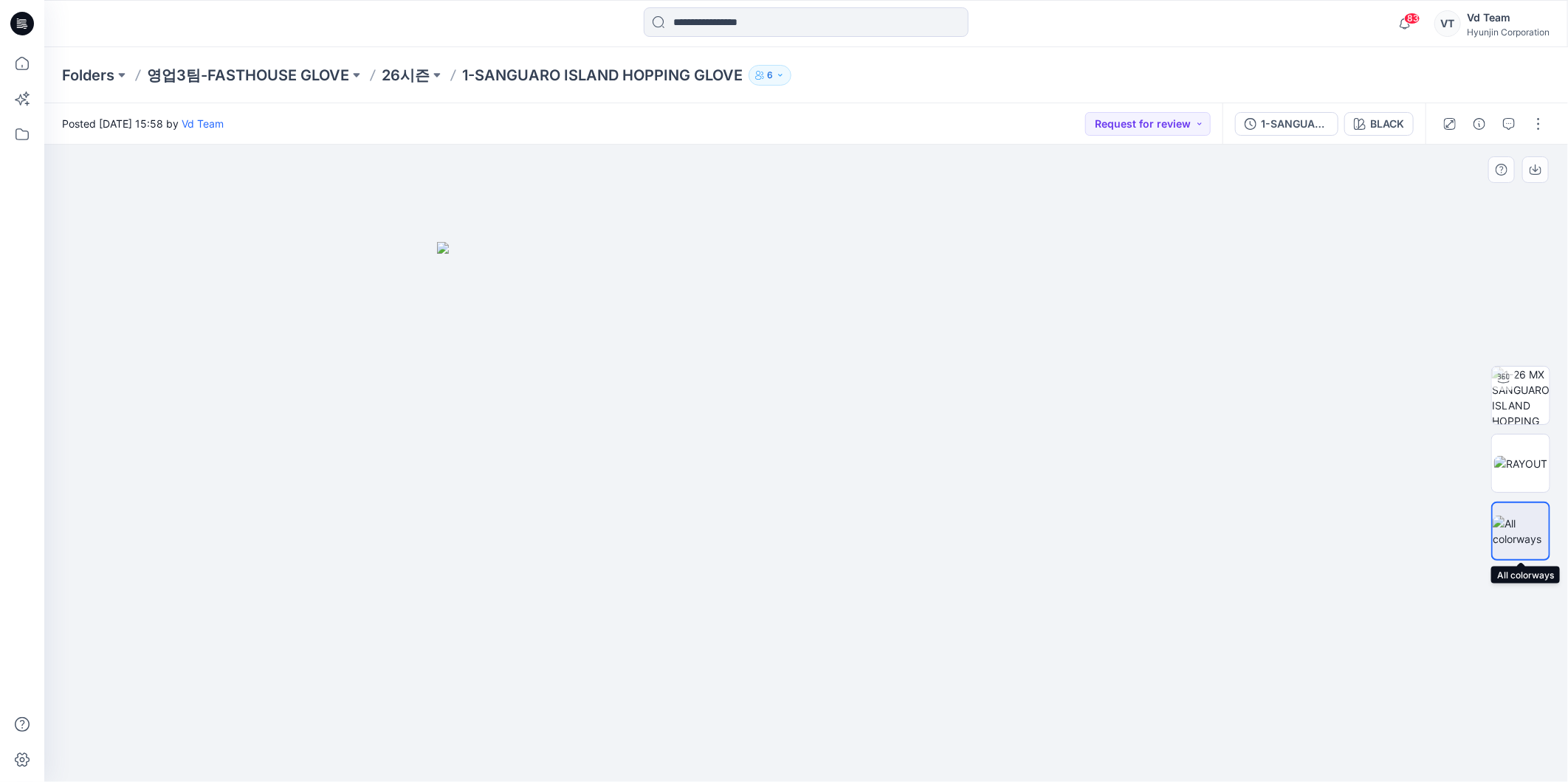
click at [1529, 527] on img at bounding box center [1520, 531] width 56 height 31
drag, startPoint x: 1517, startPoint y: 525, endPoint x: 1497, endPoint y: 527, distance: 20.1
drag, startPoint x: 1497, startPoint y: 527, endPoint x: 1518, endPoint y: 511, distance: 26.4
click at [1518, 511] on div at bounding box center [1520, 531] width 59 height 59
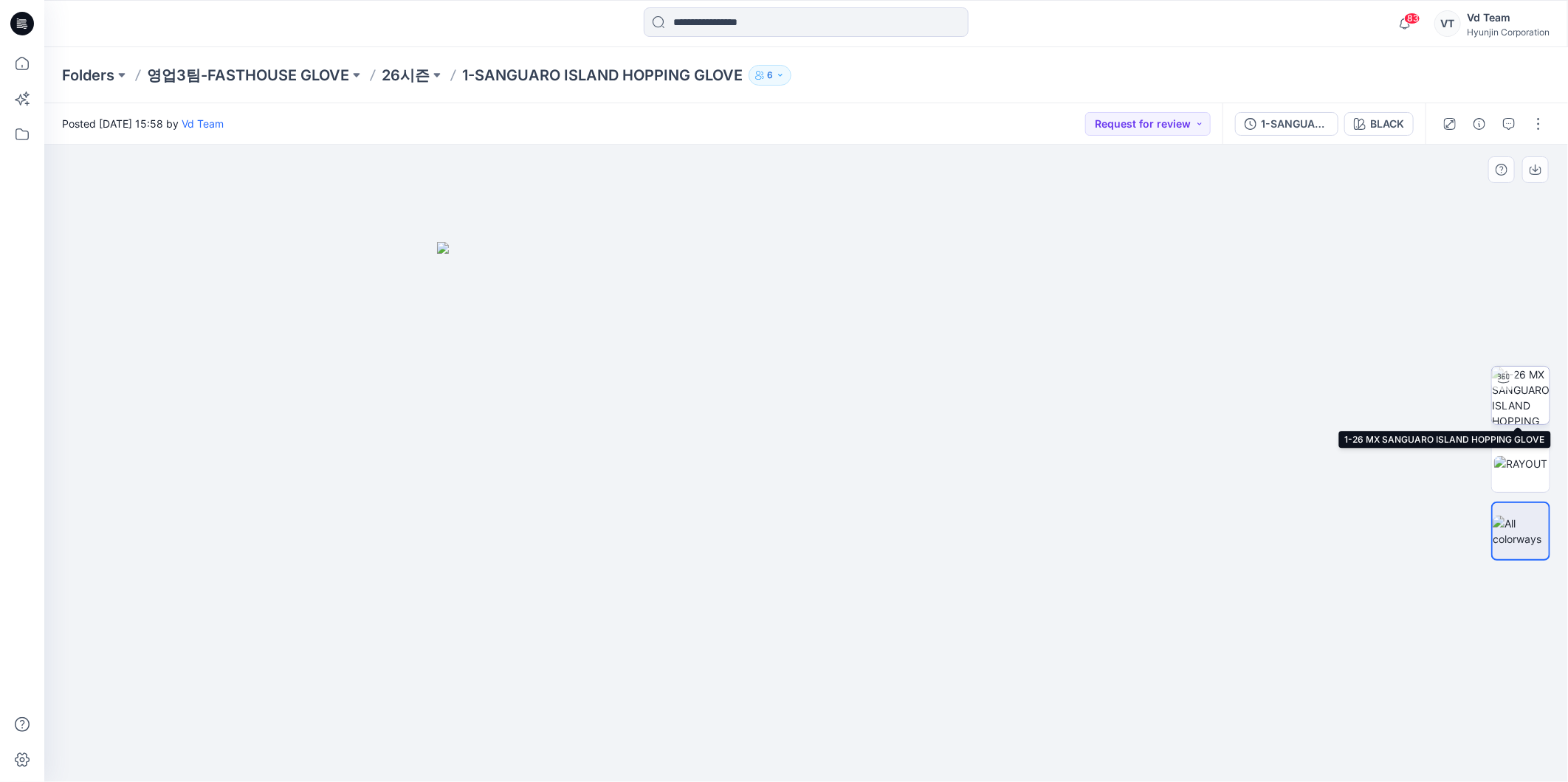
click at [1527, 395] on img at bounding box center [1520, 395] width 58 height 58
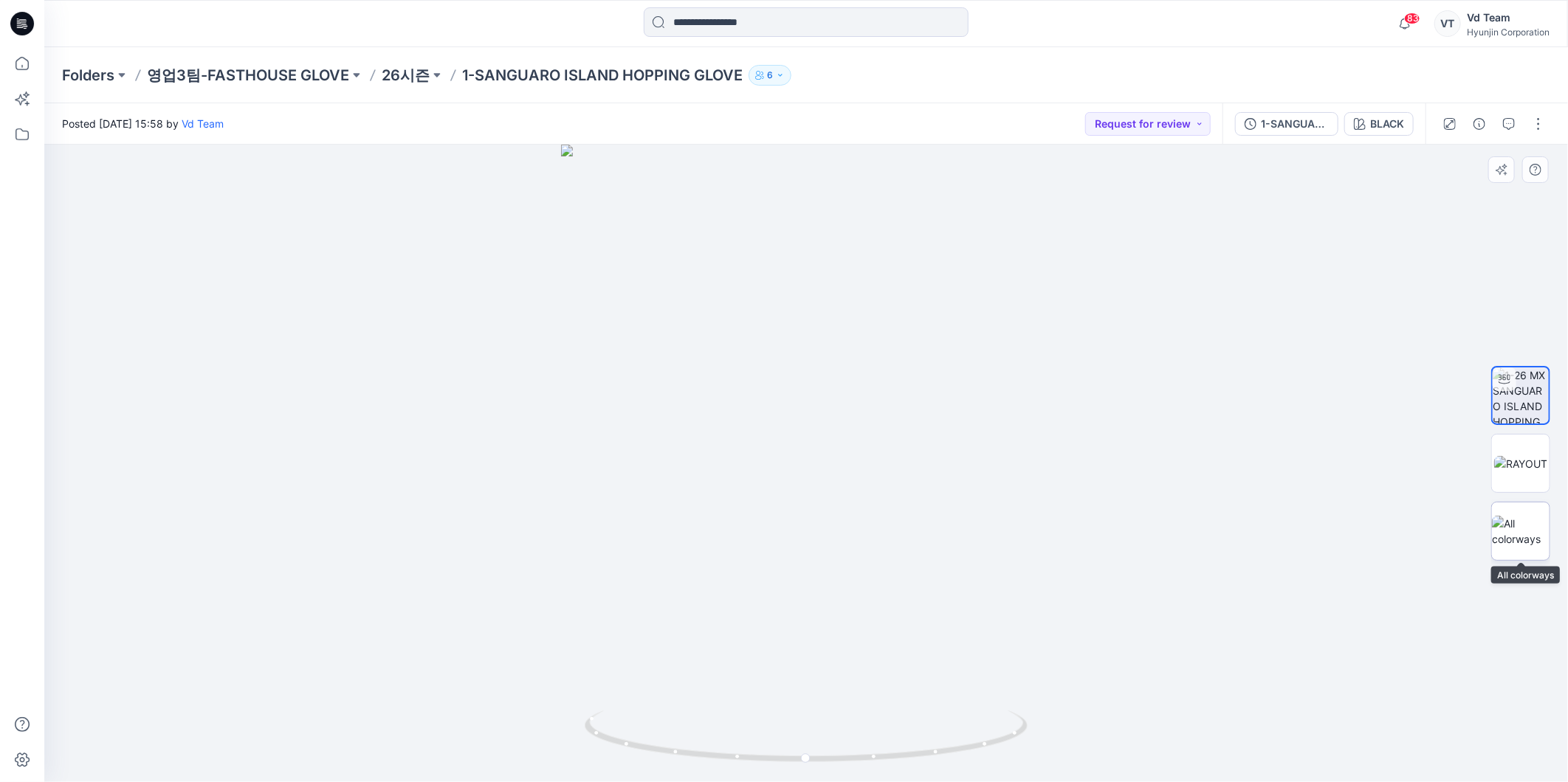
click at [1527, 516] on img at bounding box center [1520, 531] width 58 height 31
drag, startPoint x: 685, startPoint y: 513, endPoint x: 1000, endPoint y: 488, distance: 316.0
click at [915, 483] on img at bounding box center [806, 512] width 738 height 540
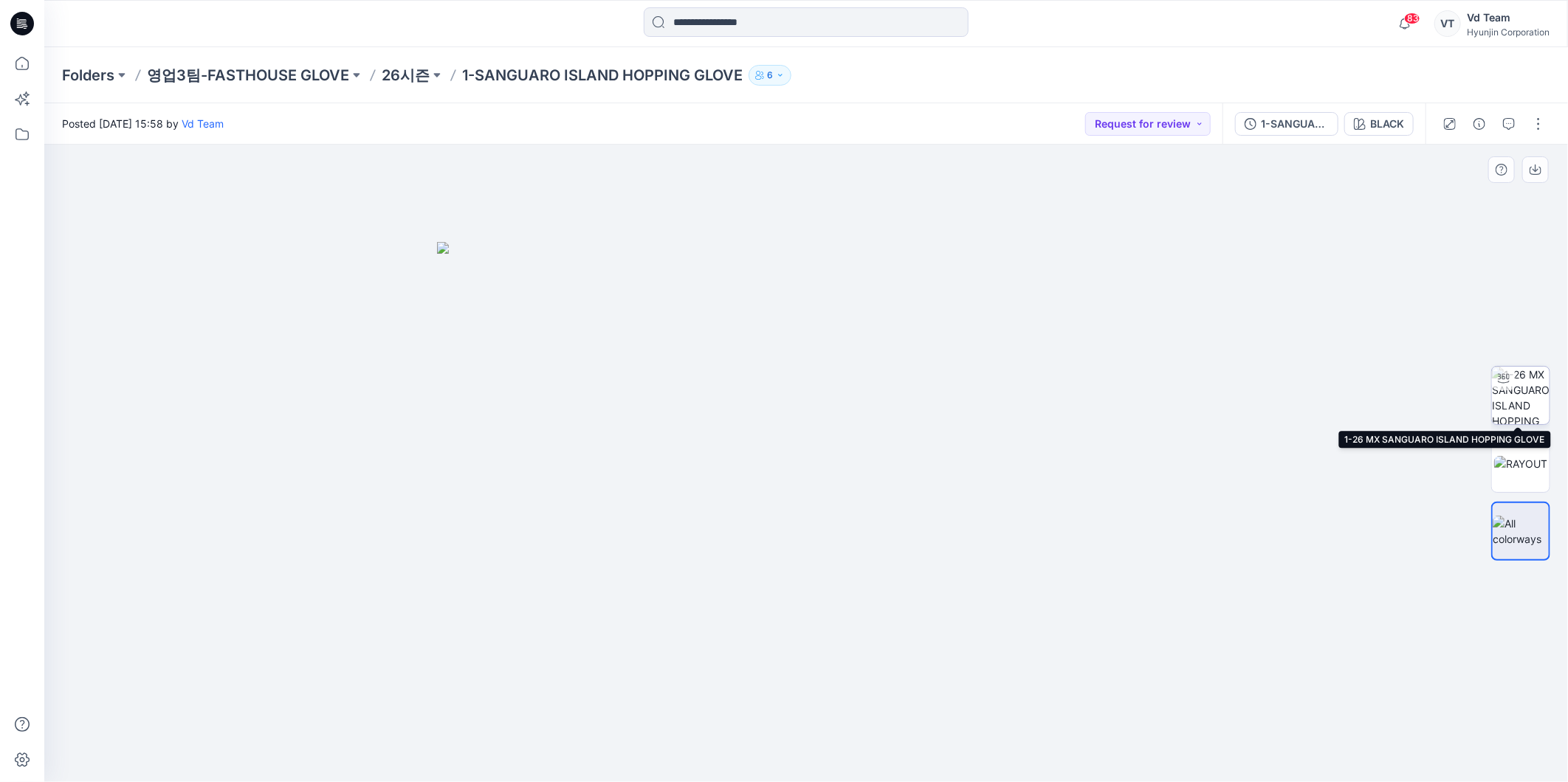
click at [1508, 373] on icon at bounding box center [1503, 378] width 12 height 12
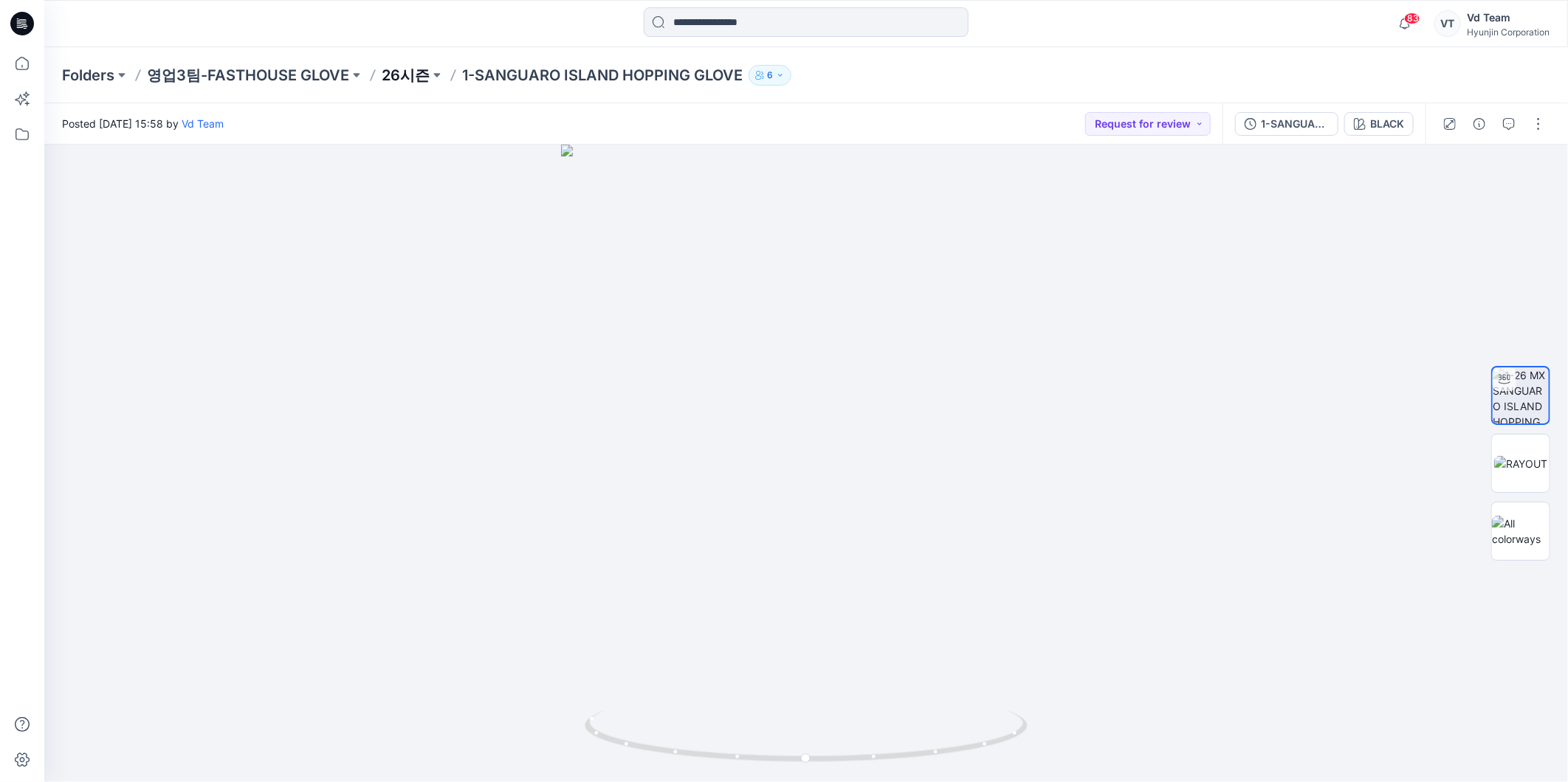
click at [417, 71] on p "26시즌" at bounding box center [405, 75] width 48 height 21
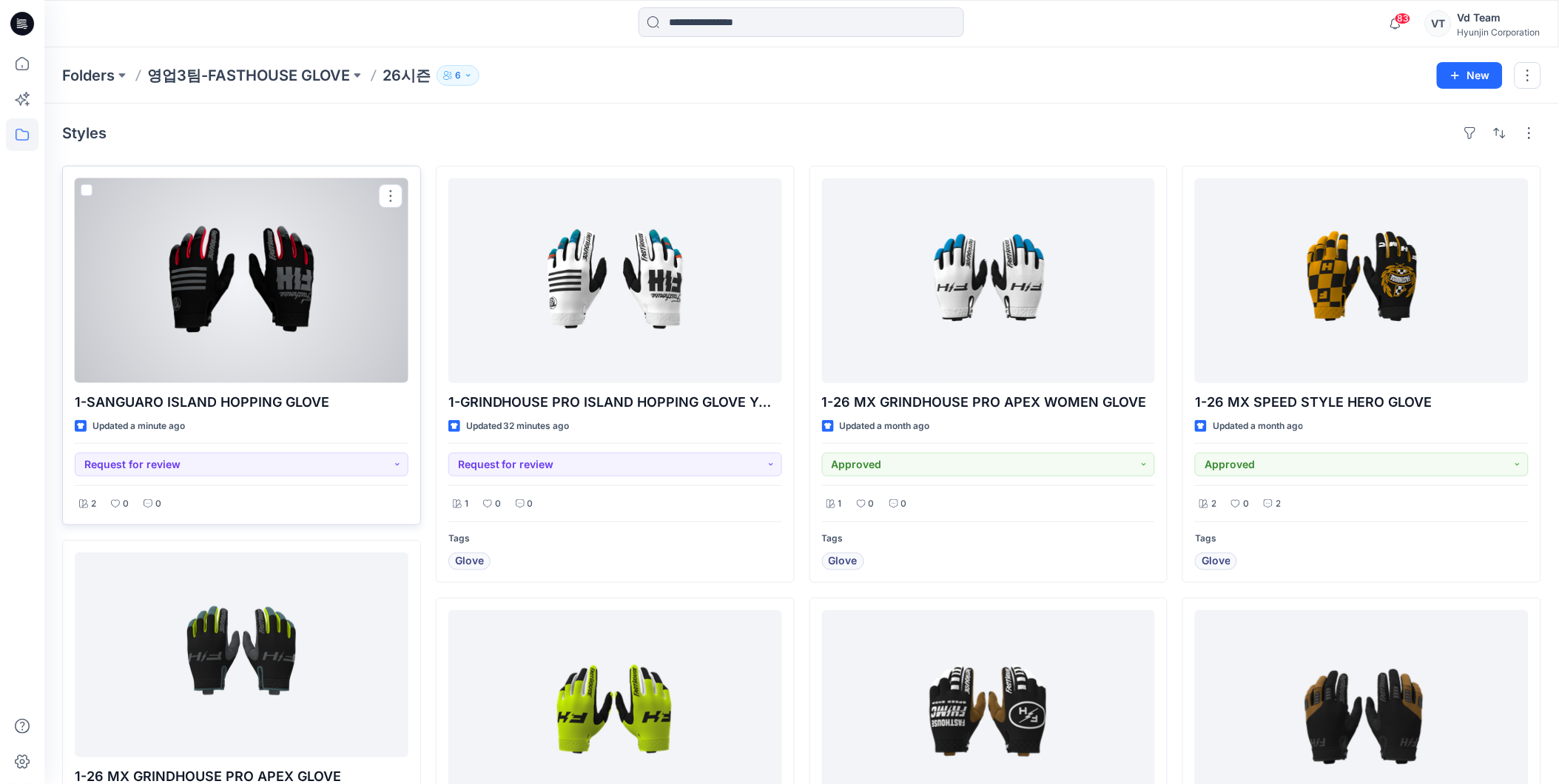
click at [376, 343] on div at bounding box center [242, 281] width 334 height 205
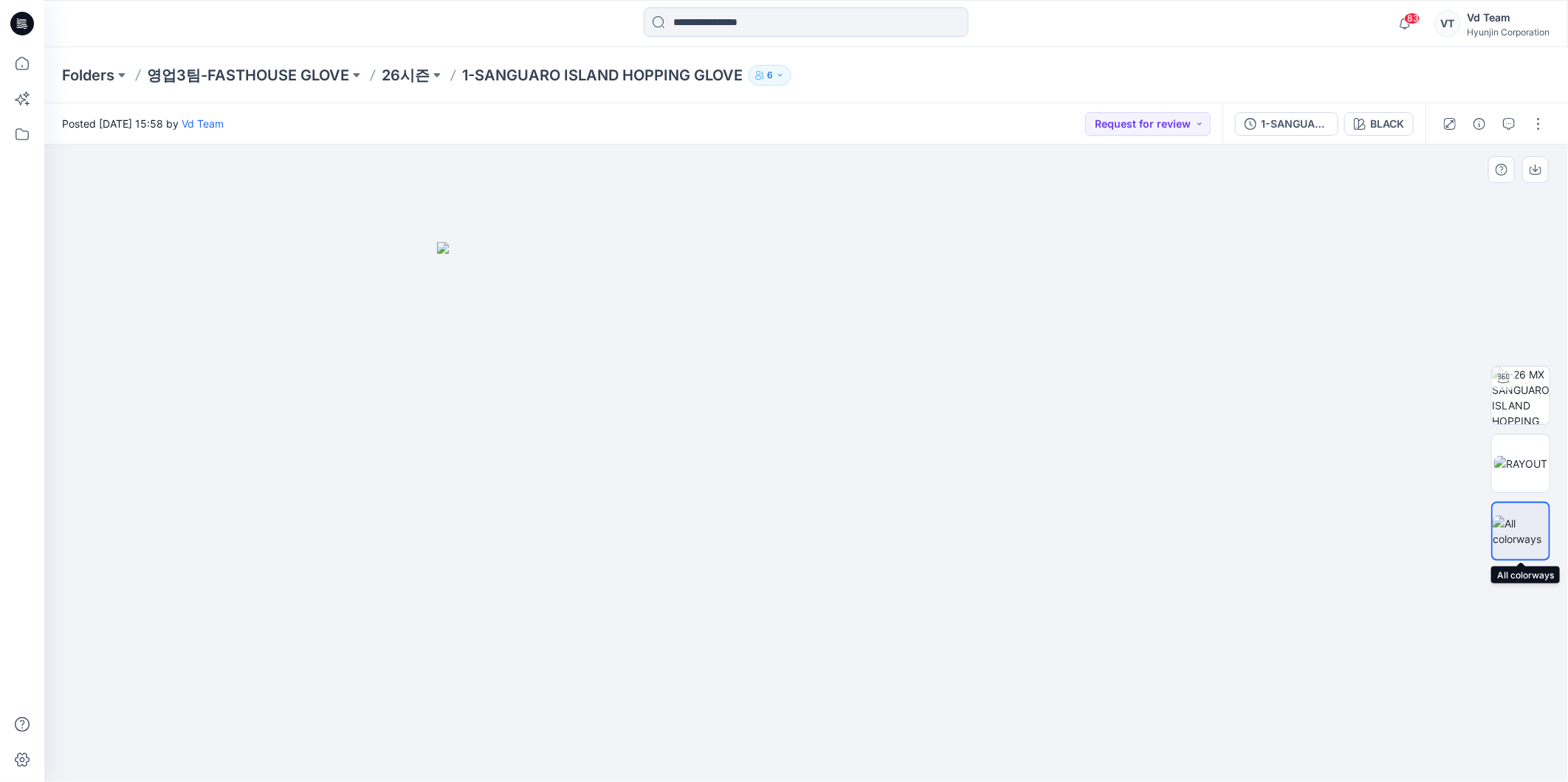
click at [1537, 537] on img at bounding box center [1520, 531] width 56 height 31
click at [1375, 123] on div "BLACK" at bounding box center [1387, 123] width 34 height 16
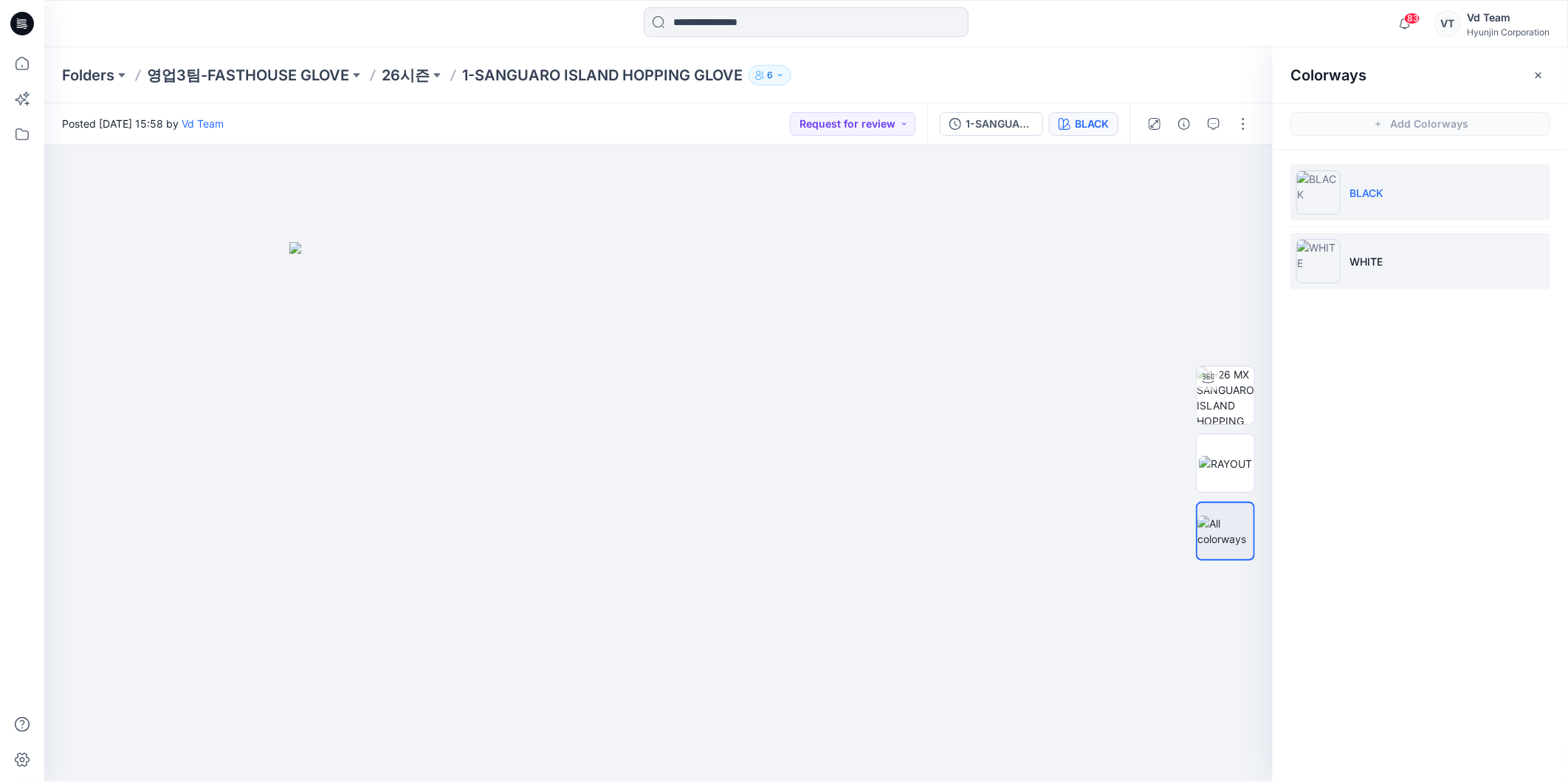
click at [1404, 239] on li "WHITE" at bounding box center [1420, 261] width 260 height 56
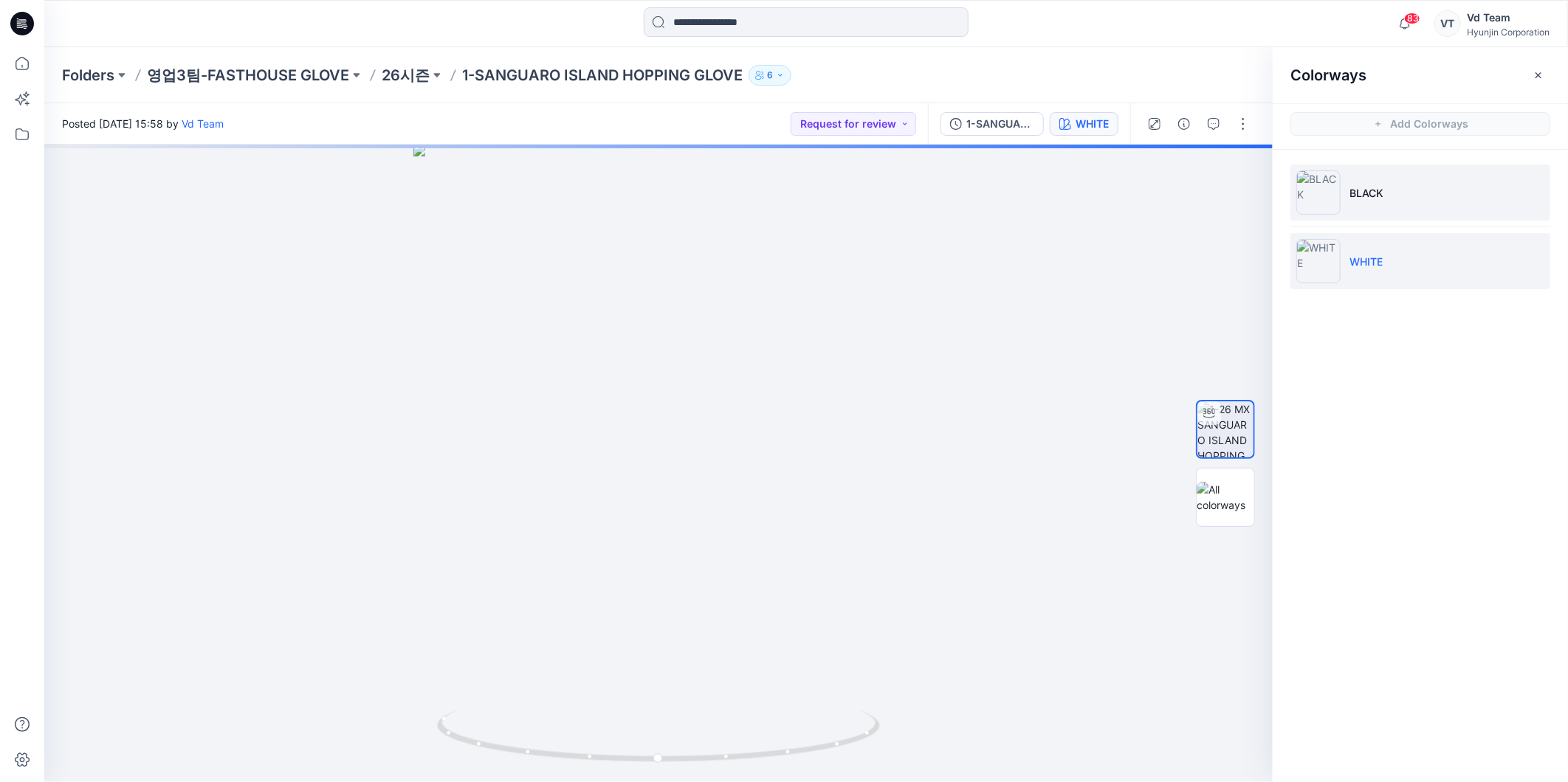
click at [1378, 202] on li "BLACK" at bounding box center [1420, 192] width 260 height 56
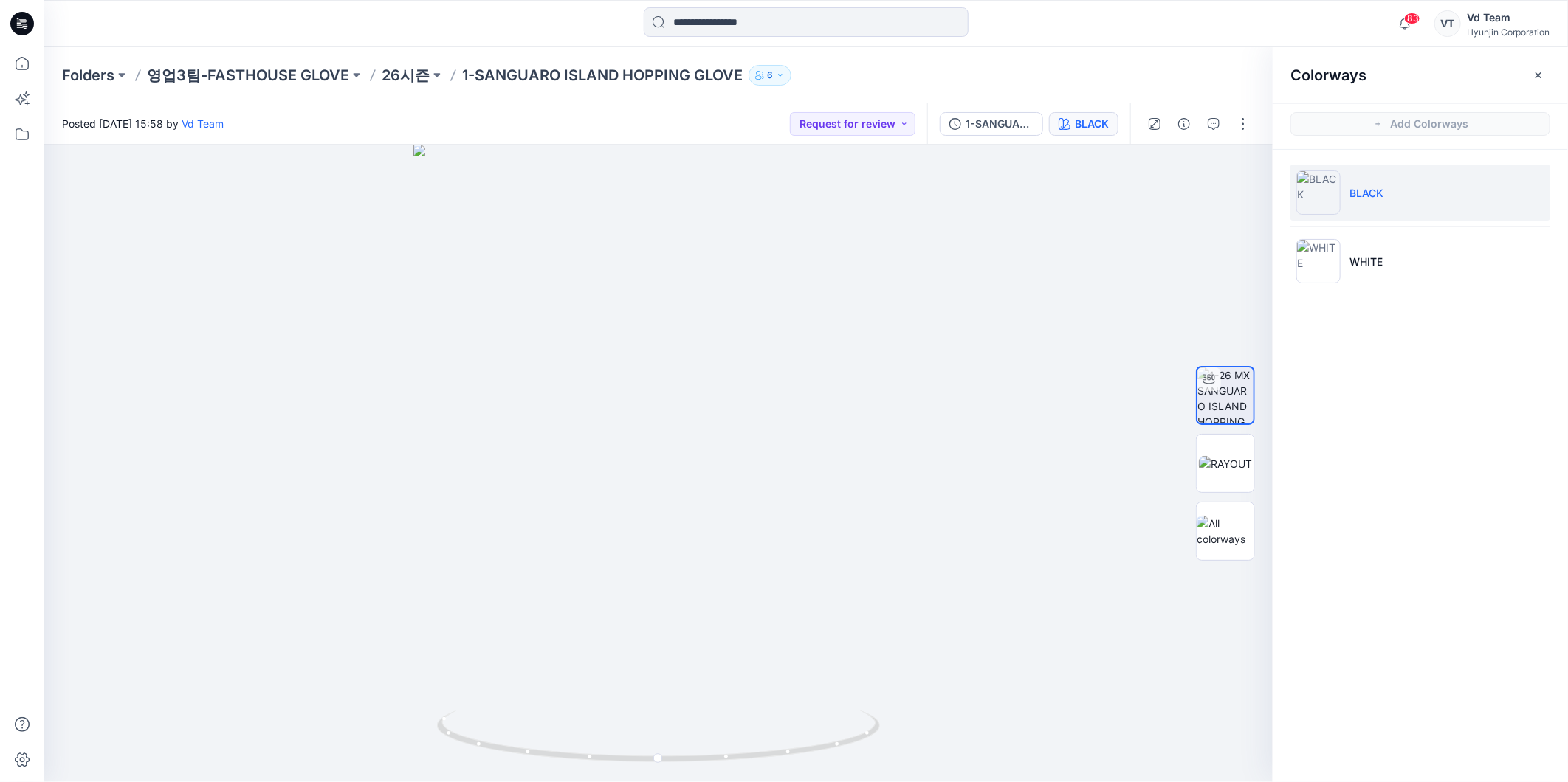
click at [1378, 202] on li "BLACK" at bounding box center [1420, 192] width 260 height 56
click at [1383, 204] on li "BLACK" at bounding box center [1420, 192] width 260 height 56
click at [1201, 62] on div "Folders 영업3팀-FASTHOUSE GLOVE 26시즌 1-SANGUARO ISLAND HOPPING GLOVE 6" at bounding box center [806, 75] width 1524 height 56
drag, startPoint x: 1201, startPoint y: 74, endPoint x: 1466, endPoint y: 69, distance: 265.0
click at [1201, 74] on div "Folders 영업3팀-FASTHOUSE GLOVE 26시즌 1-SANGUARO ISLAND HOPPING GLOVE 6" at bounding box center [749, 75] width 1373 height 21
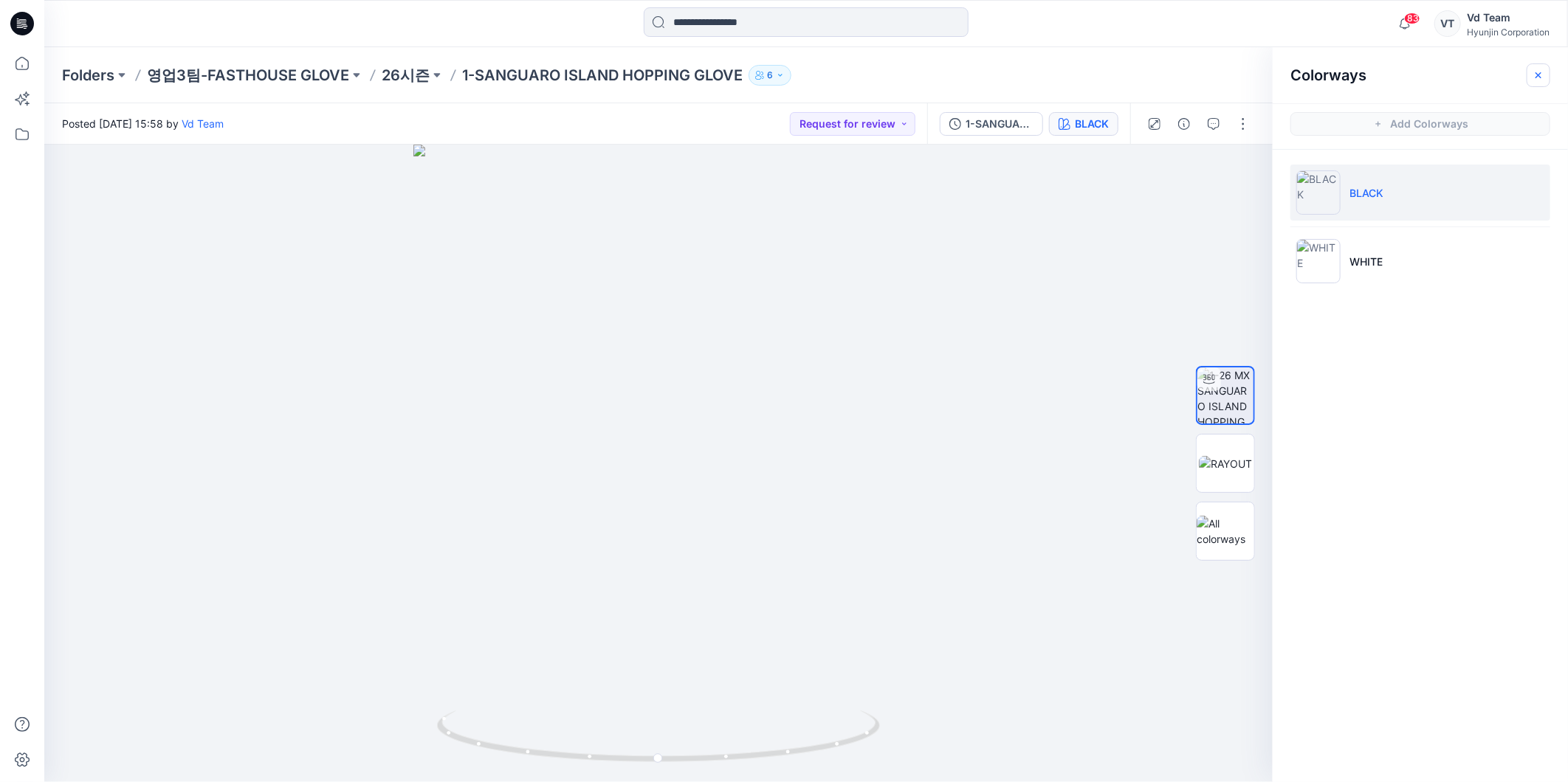
click at [1543, 70] on icon "button" at bounding box center [1538, 74] width 12 height 12
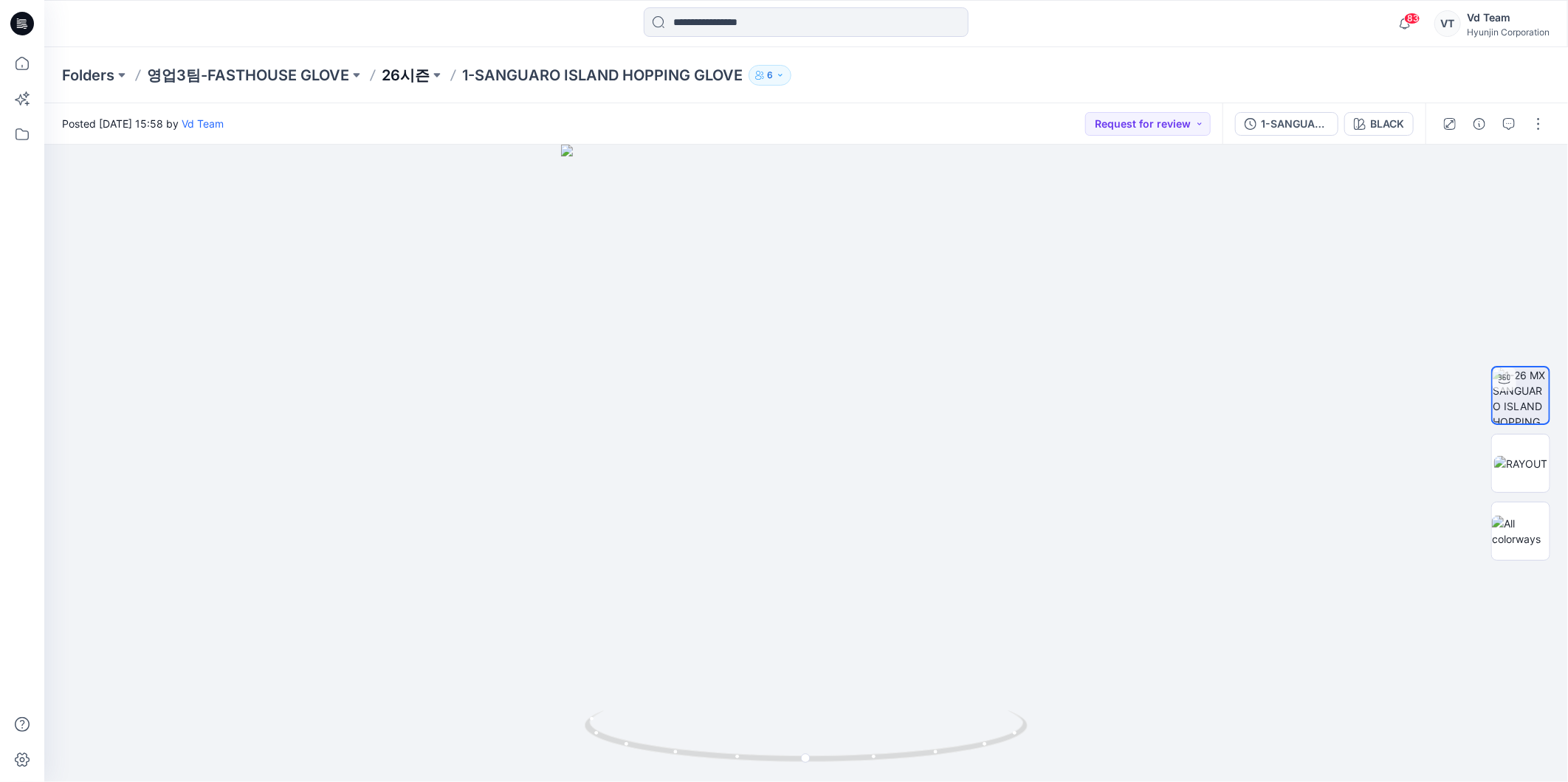
click at [386, 79] on p "26시즌" at bounding box center [405, 75] width 48 height 21
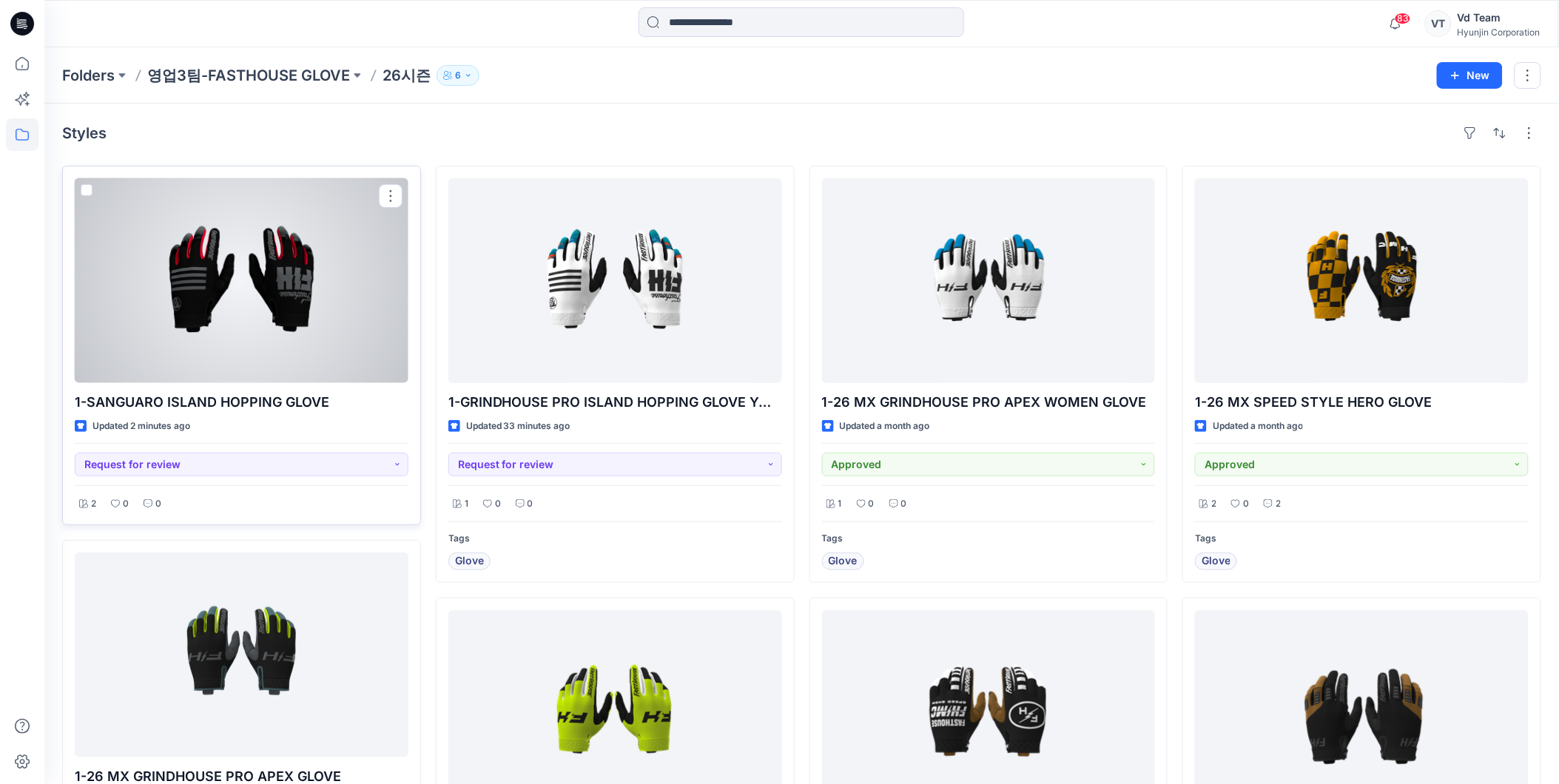
click at [371, 282] on div at bounding box center [242, 281] width 334 height 205
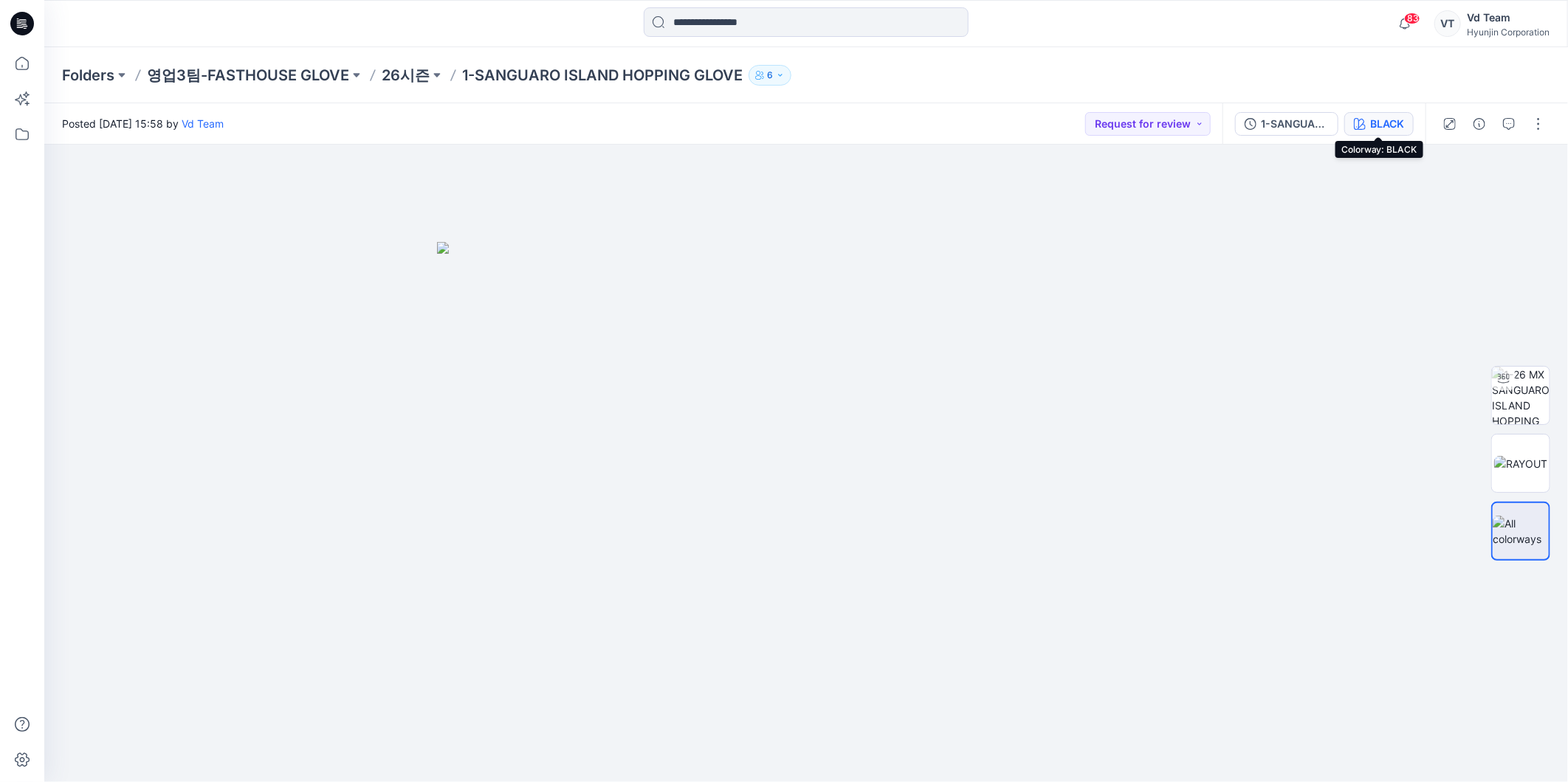
click at [1397, 120] on div "BLACK" at bounding box center [1387, 123] width 34 height 16
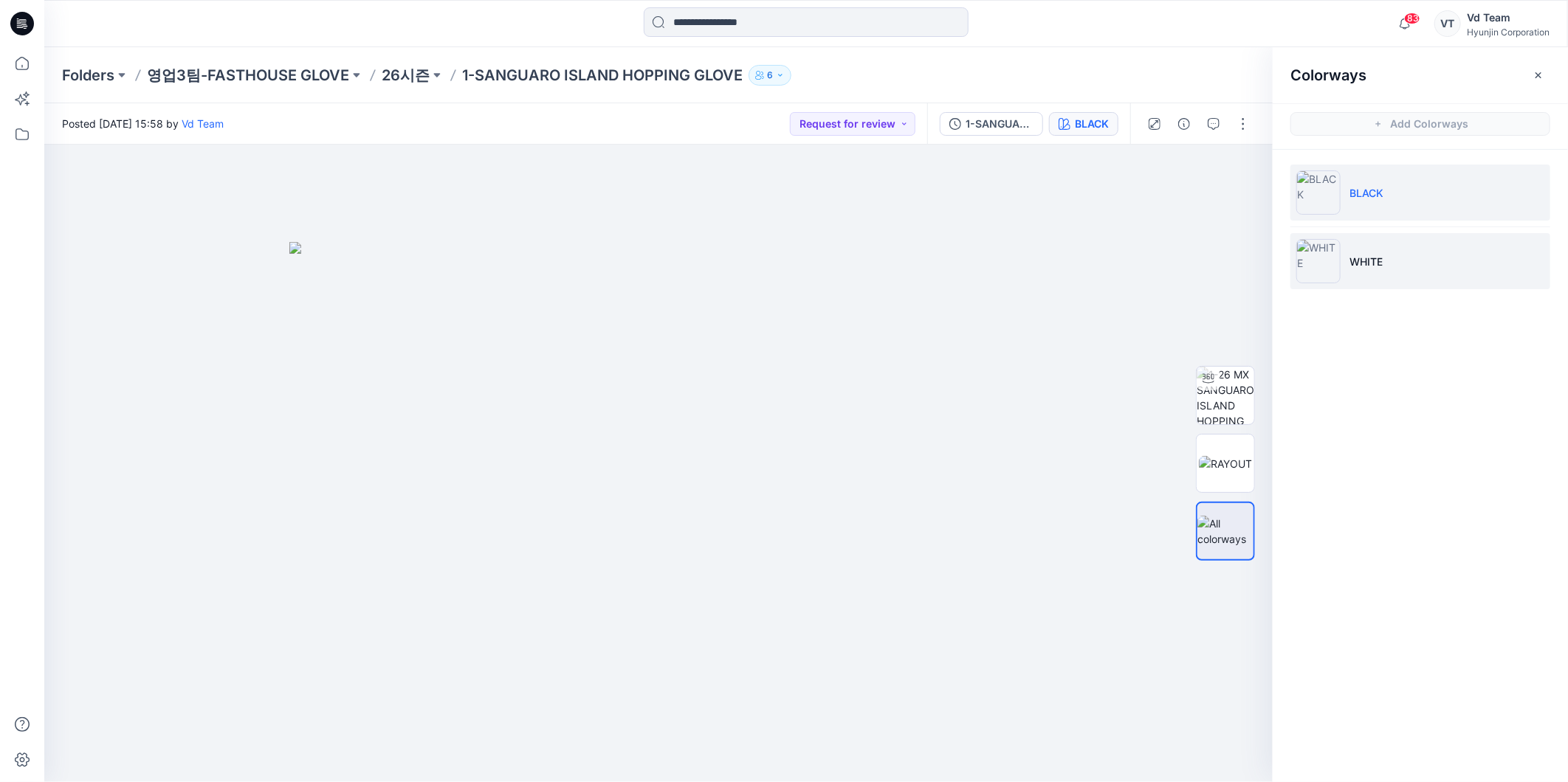
click at [1481, 256] on li "WHITE" at bounding box center [1420, 261] width 260 height 56
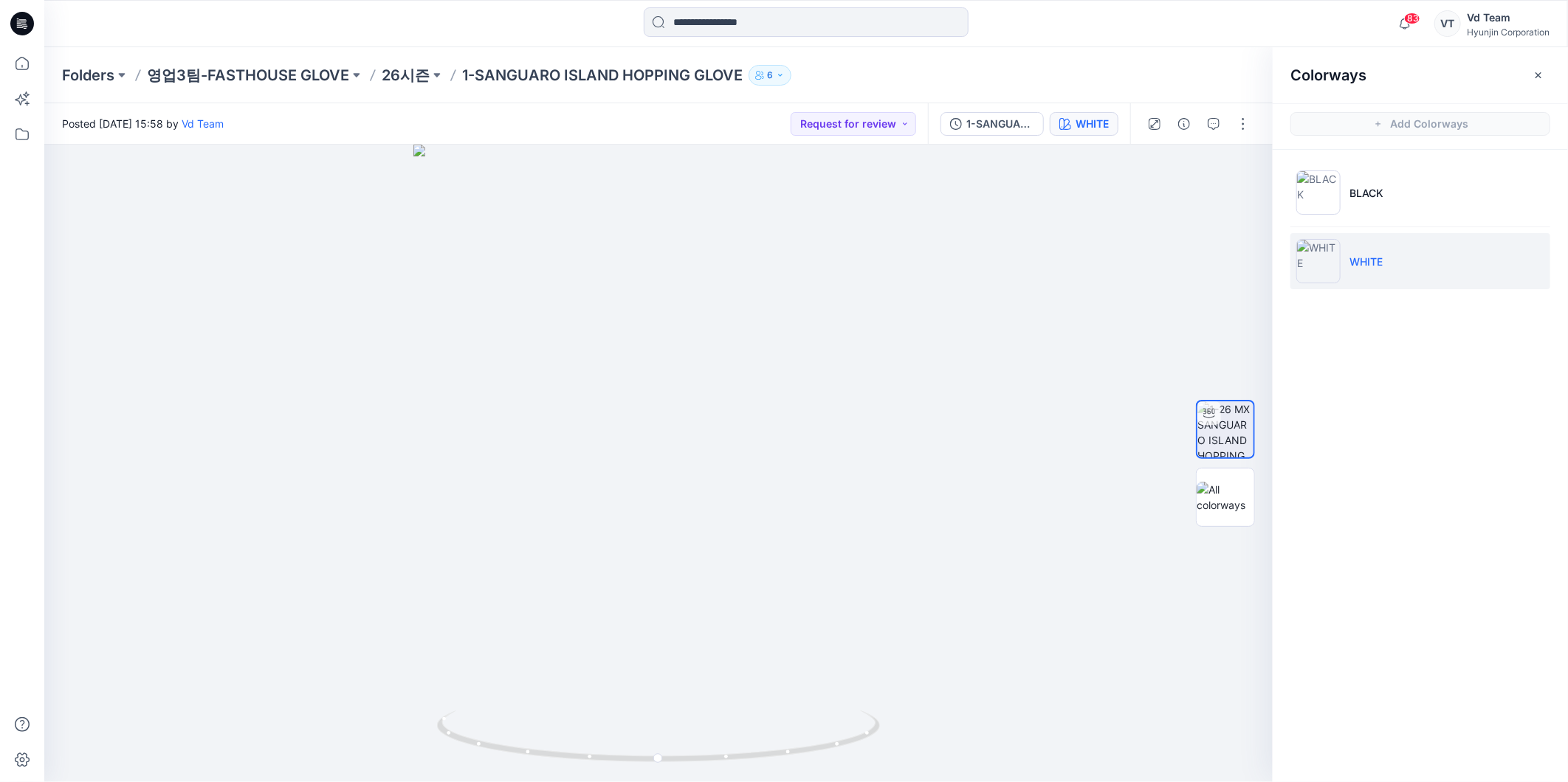
drag, startPoint x: 1180, startPoint y: 74, endPoint x: 1185, endPoint y: 106, distance: 32.4
click at [1180, 76] on div "Folders 영업3팀-FASTHOUSE GLOVE 26시즌 1-SANGUARO ISLAND HOPPING GLOVE 6" at bounding box center [749, 75] width 1373 height 21
drag, startPoint x: 1181, startPoint y: 118, endPoint x: 1242, endPoint y: 127, distance: 61.7
click at [1181, 119] on button "button" at bounding box center [1184, 123] width 24 height 24
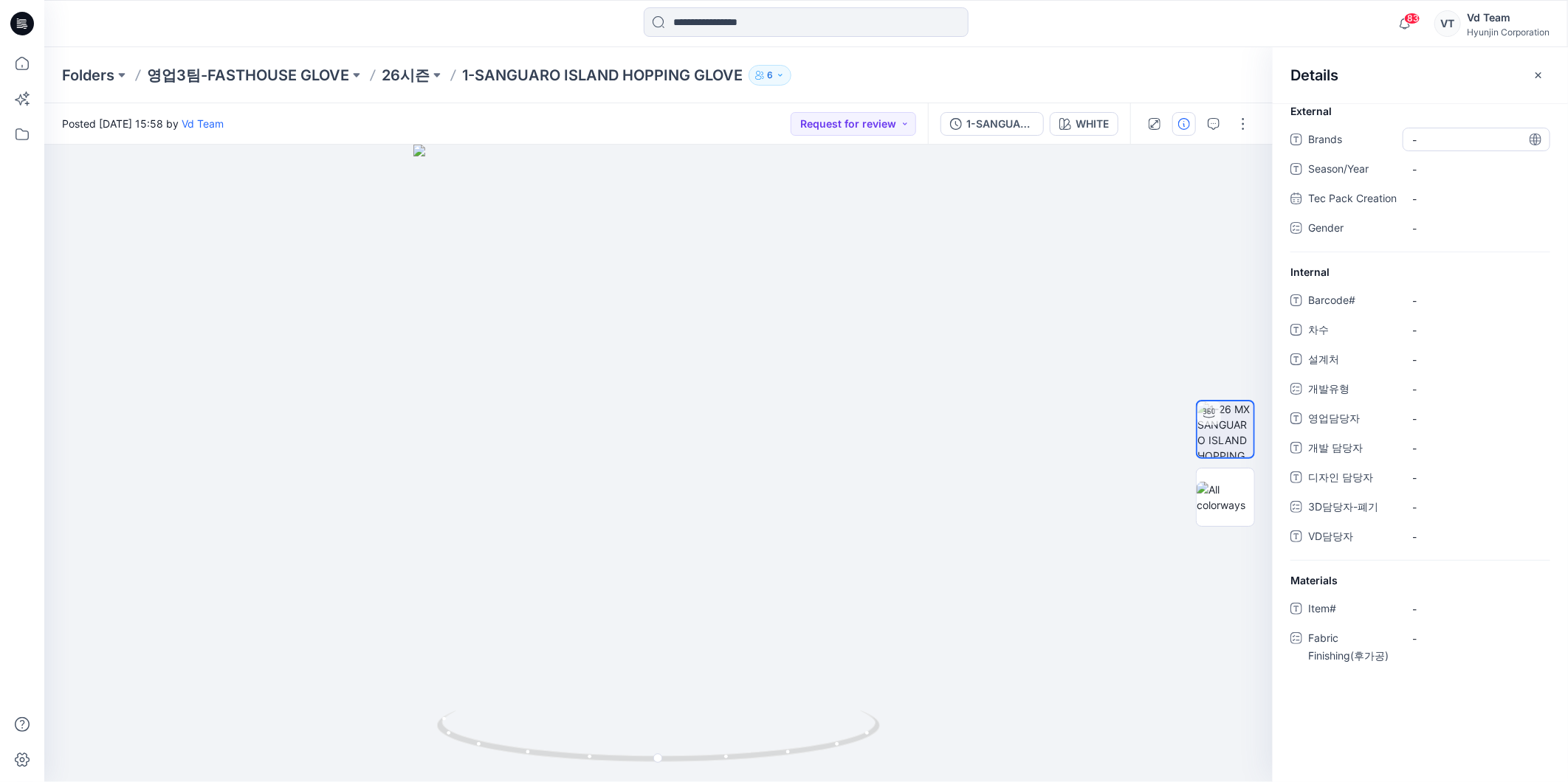
click at [1459, 145] on span "-" at bounding box center [1476, 140] width 128 height 15
drag, startPoint x: 1465, startPoint y: 127, endPoint x: 1460, endPoint y: 140, distance: 13.9
click at [1465, 127] on div "External Brands - Season/Year - Tec Pack Creation - Gender -" at bounding box center [1420, 178] width 295 height 149
click at [1459, 144] on span "-" at bounding box center [1476, 140] width 128 height 15
click at [1453, 166] on span "-" at bounding box center [1476, 169] width 128 height 15
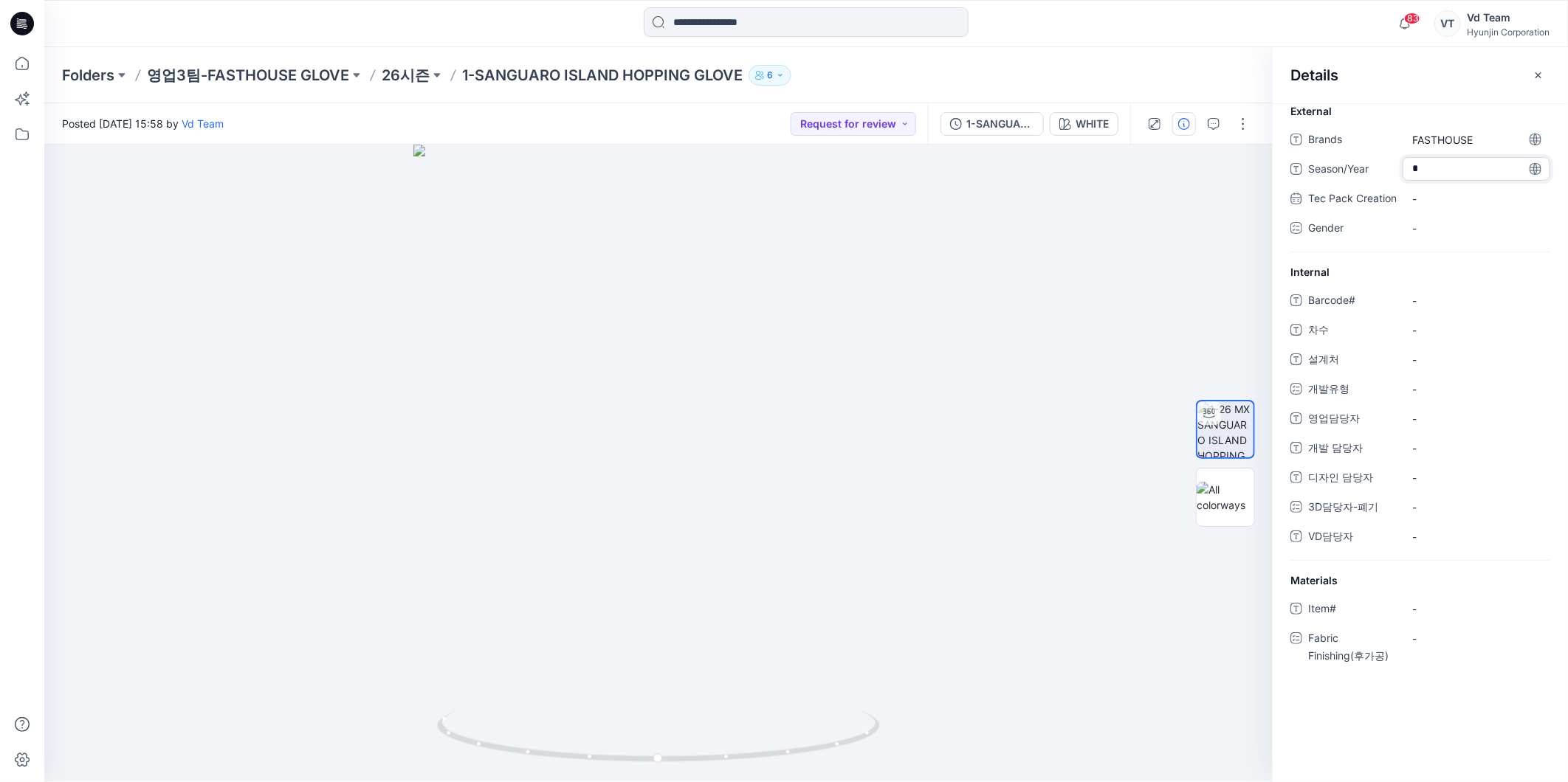
type textarea "**"
click at [1456, 239] on div "-" at bounding box center [1476, 228] width 147 height 24
click at [1443, 269] on label "Male" at bounding box center [1477, 260] width 124 height 18
click at [1343, 193] on span "Tec Pack Creation" at bounding box center [1352, 199] width 88 height 21
click at [1438, 314] on span "-" at bounding box center [1476, 315] width 128 height 15
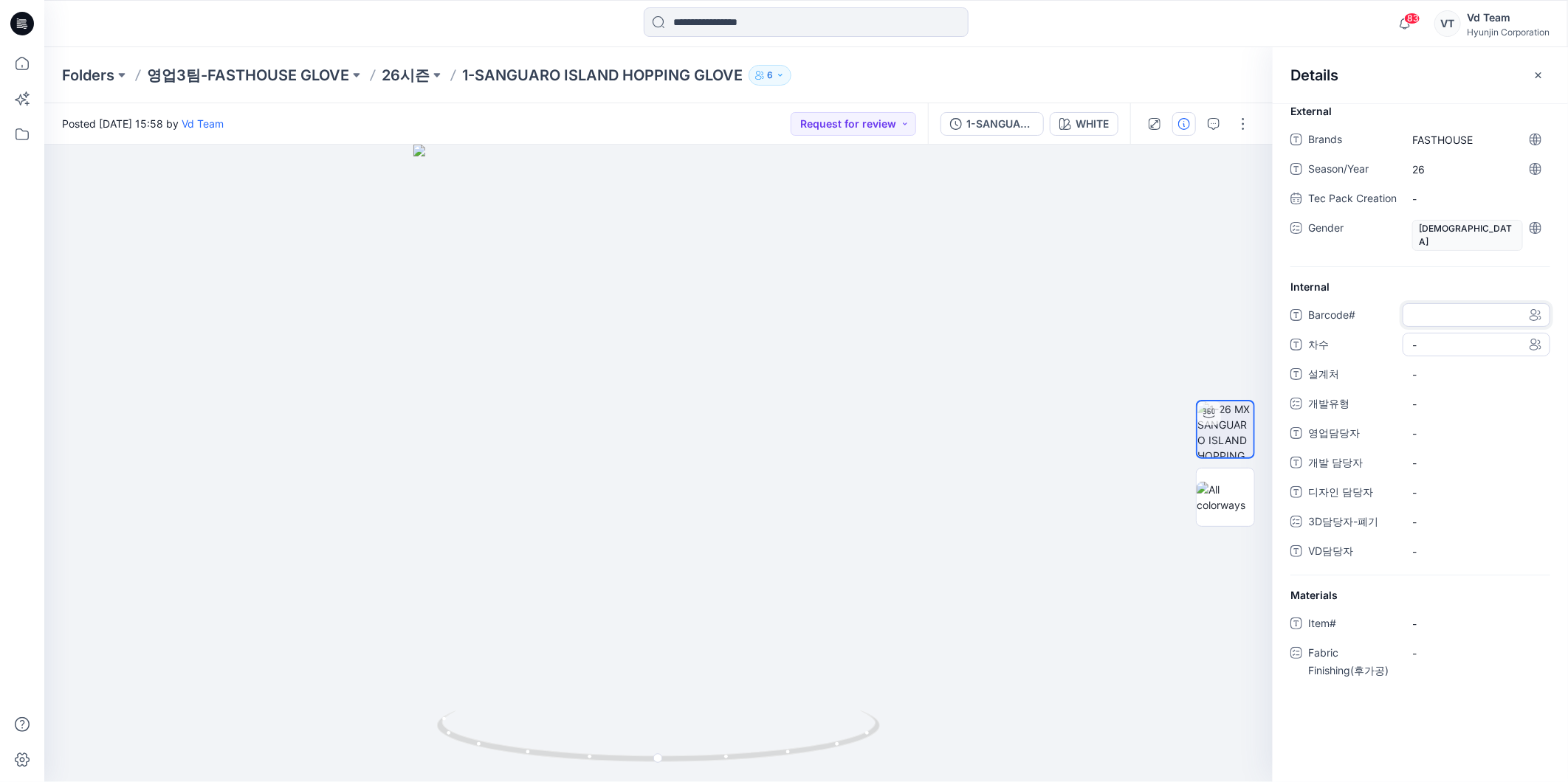
type textarea "*********"
click at [1438, 342] on span "-" at bounding box center [1476, 345] width 128 height 15
type textarea "*"
click at [1433, 381] on span "-" at bounding box center [1476, 374] width 128 height 15
click at [1462, 381] on span "-" at bounding box center [1476, 374] width 128 height 15
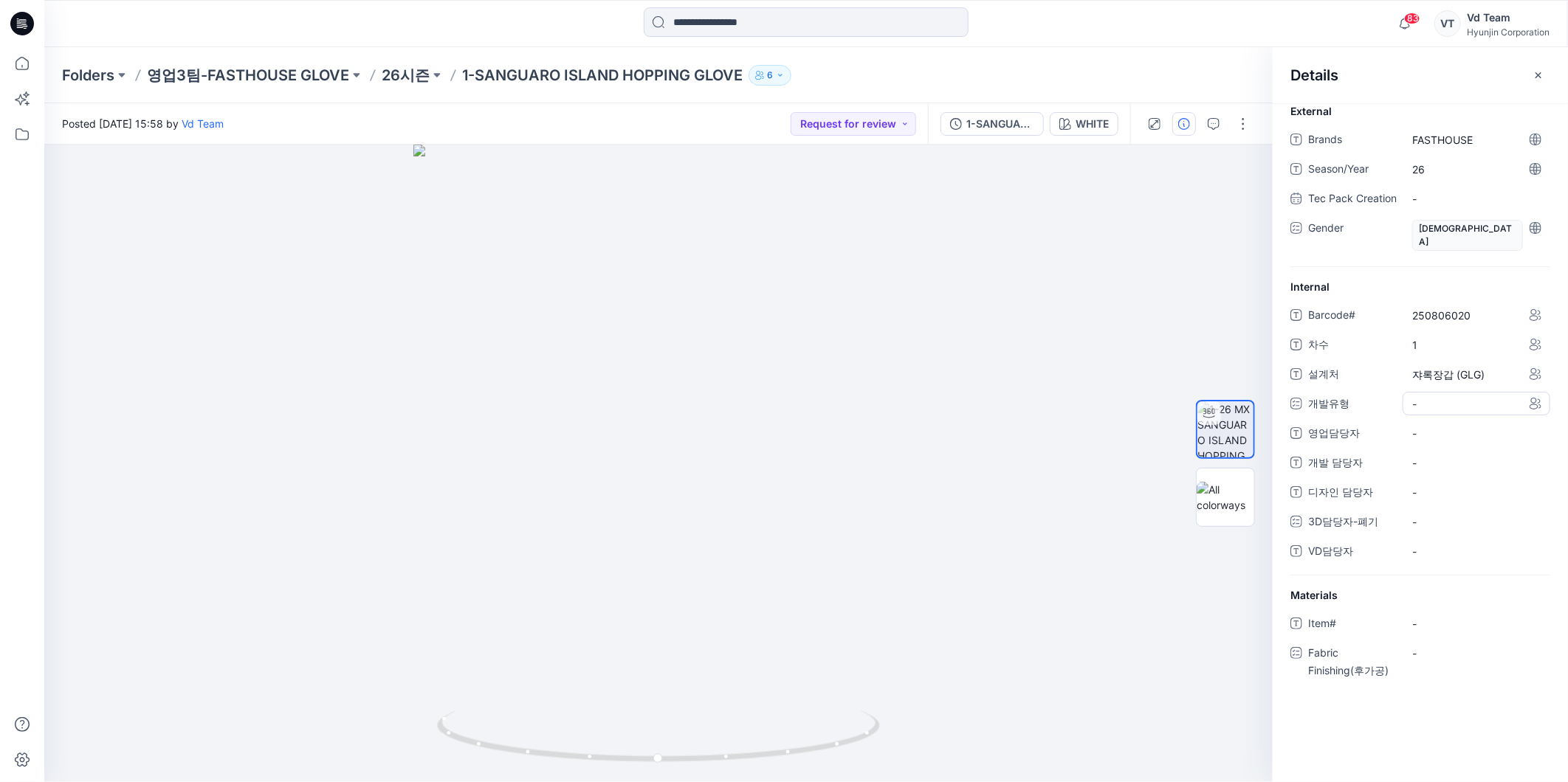
click at [1444, 401] on div "-" at bounding box center [1476, 403] width 147 height 24
click at [1433, 459] on label "CW" at bounding box center [1432, 465] width 35 height 18
click at [1329, 438] on span "영업담당자" at bounding box center [1352, 435] width 88 height 21
click at [1480, 431] on span "-" at bounding box center [1476, 435] width 128 height 15
type textarea "***"
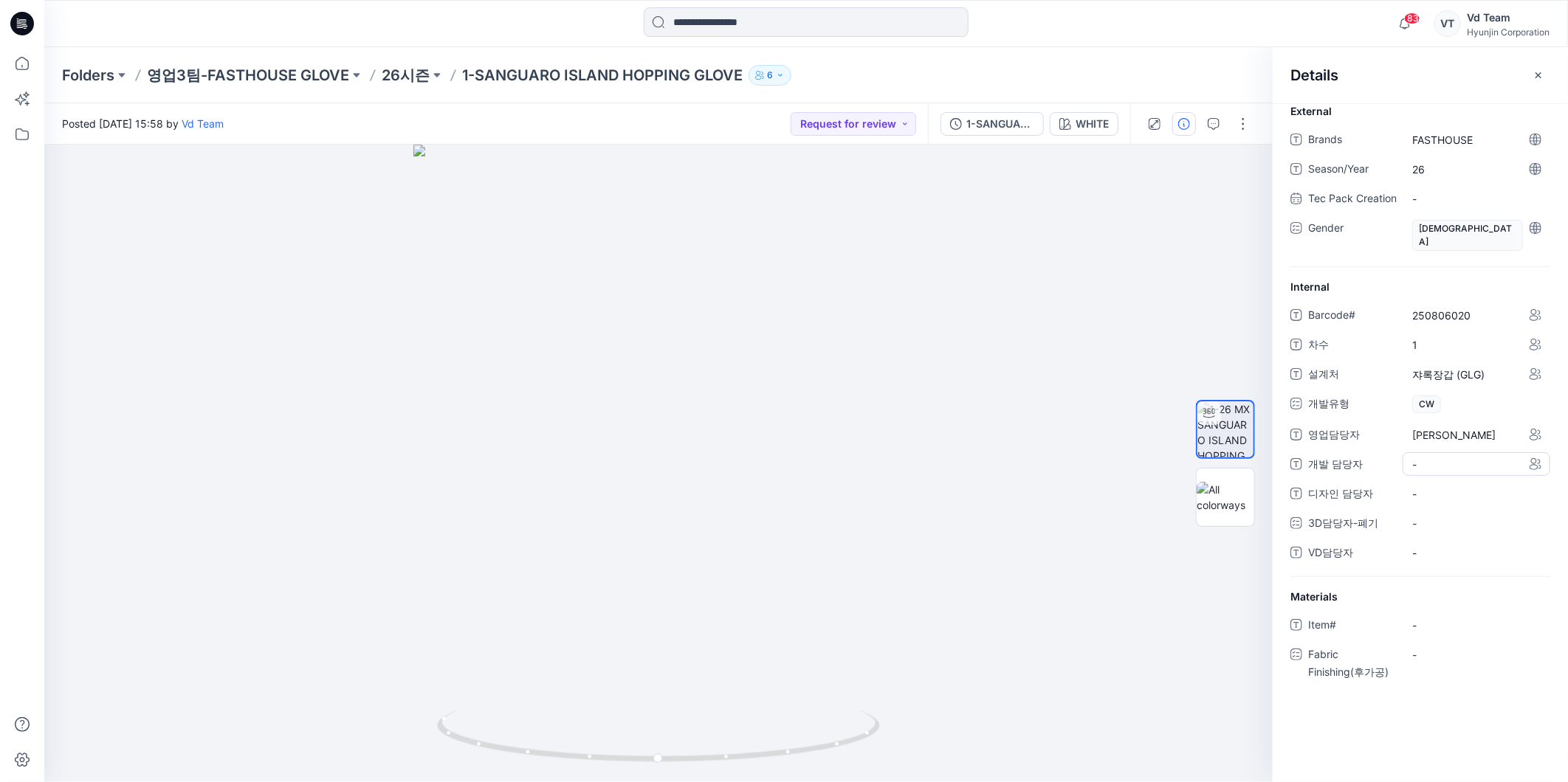
click at [1464, 471] on 담당자 "-" at bounding box center [1476, 465] width 128 height 15
click at [1437, 460] on 담당자 "-" at bounding box center [1476, 465] width 128 height 15
type textarea "*"
type textarea "***"
click at [1439, 544] on div "-" at bounding box center [1476, 552] width 147 height 24
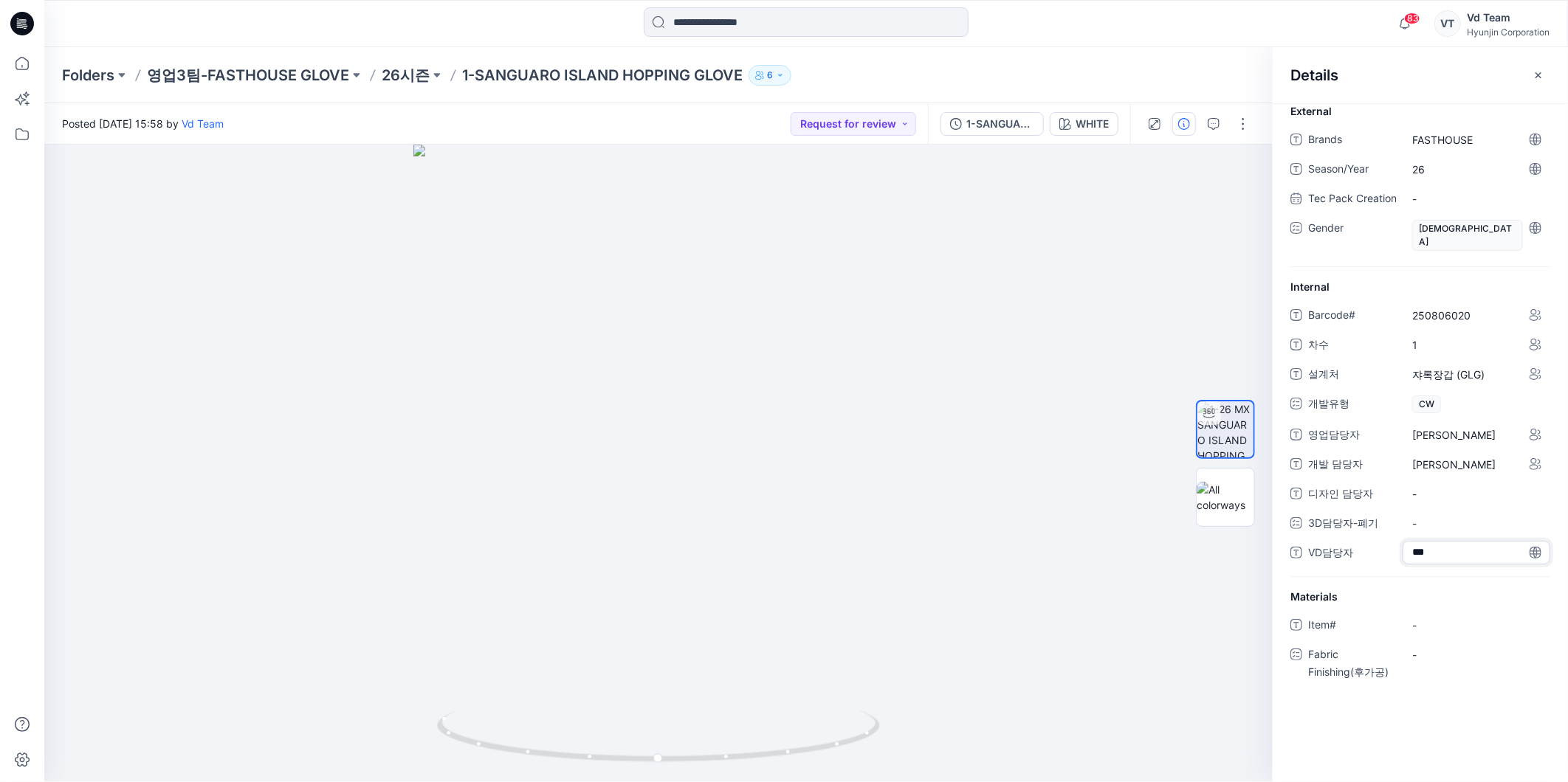
type textarea "***"
click at [1541, 76] on icon "button" at bounding box center [1538, 74] width 12 height 12
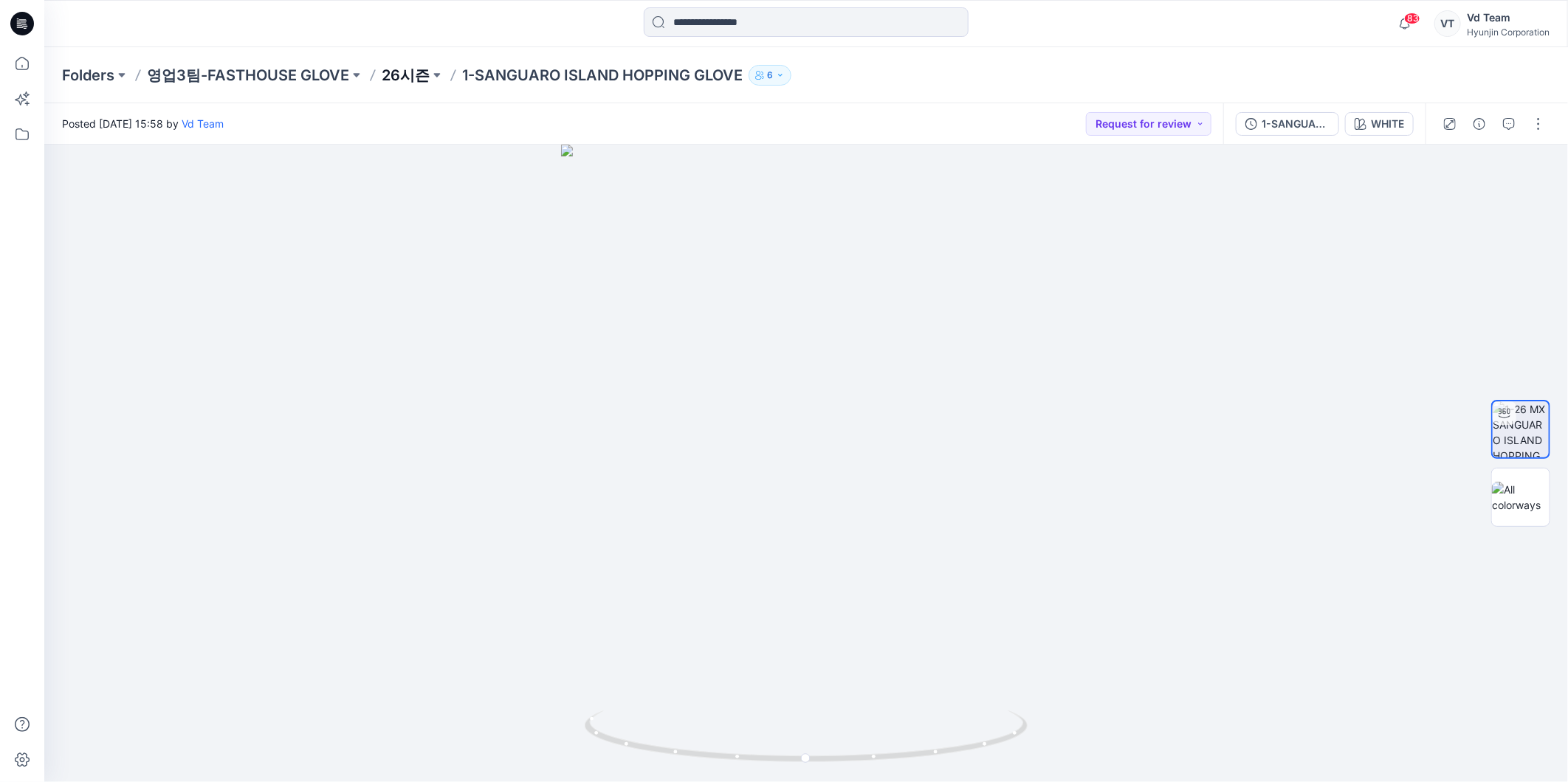
click at [407, 68] on p "26시즌" at bounding box center [405, 75] width 48 height 21
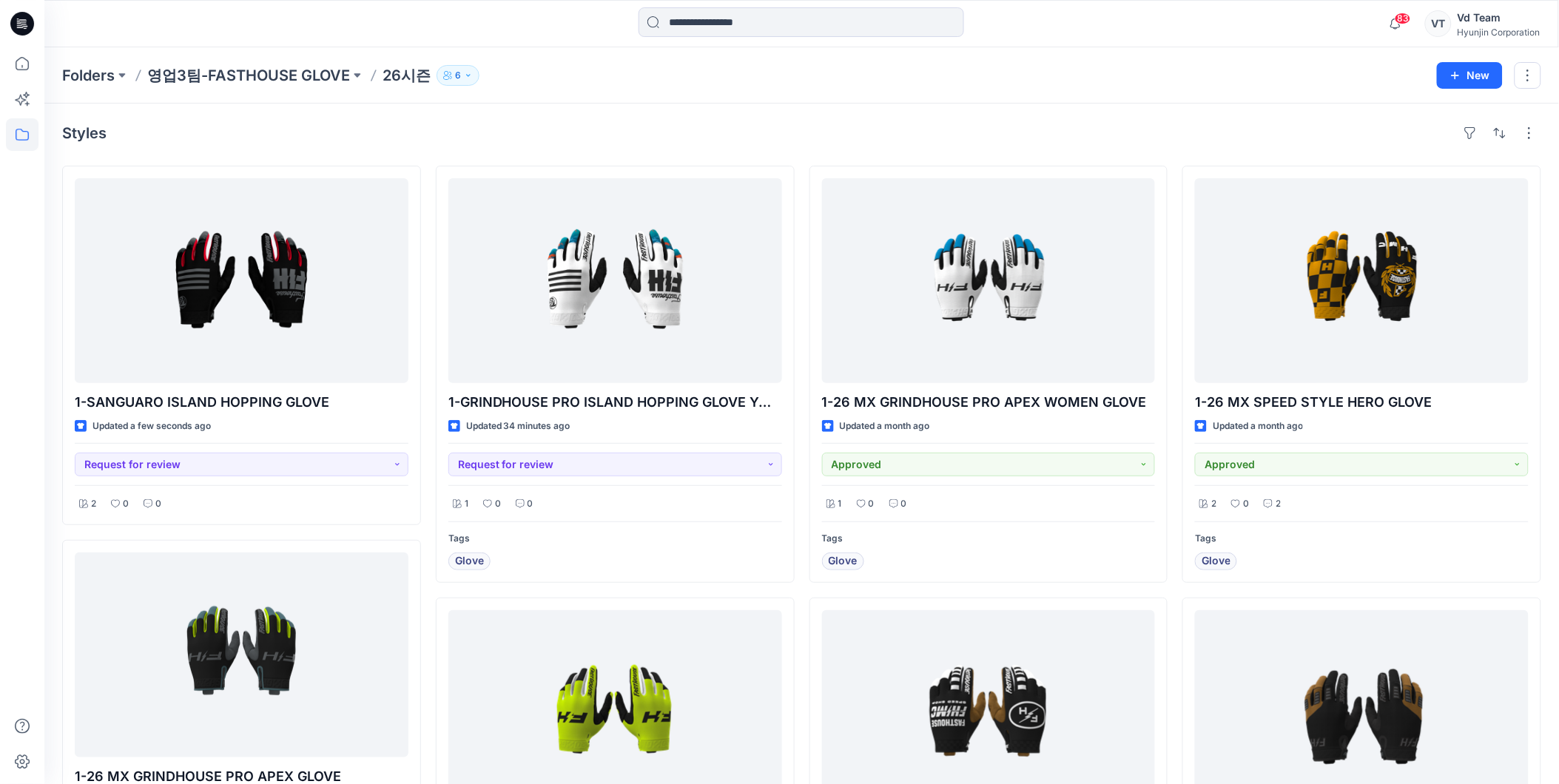
click at [816, 100] on div "Folders 영업3팀-FASTHOUSE GLOVE 26시즌 6 New" at bounding box center [802, 75] width 1515 height 56
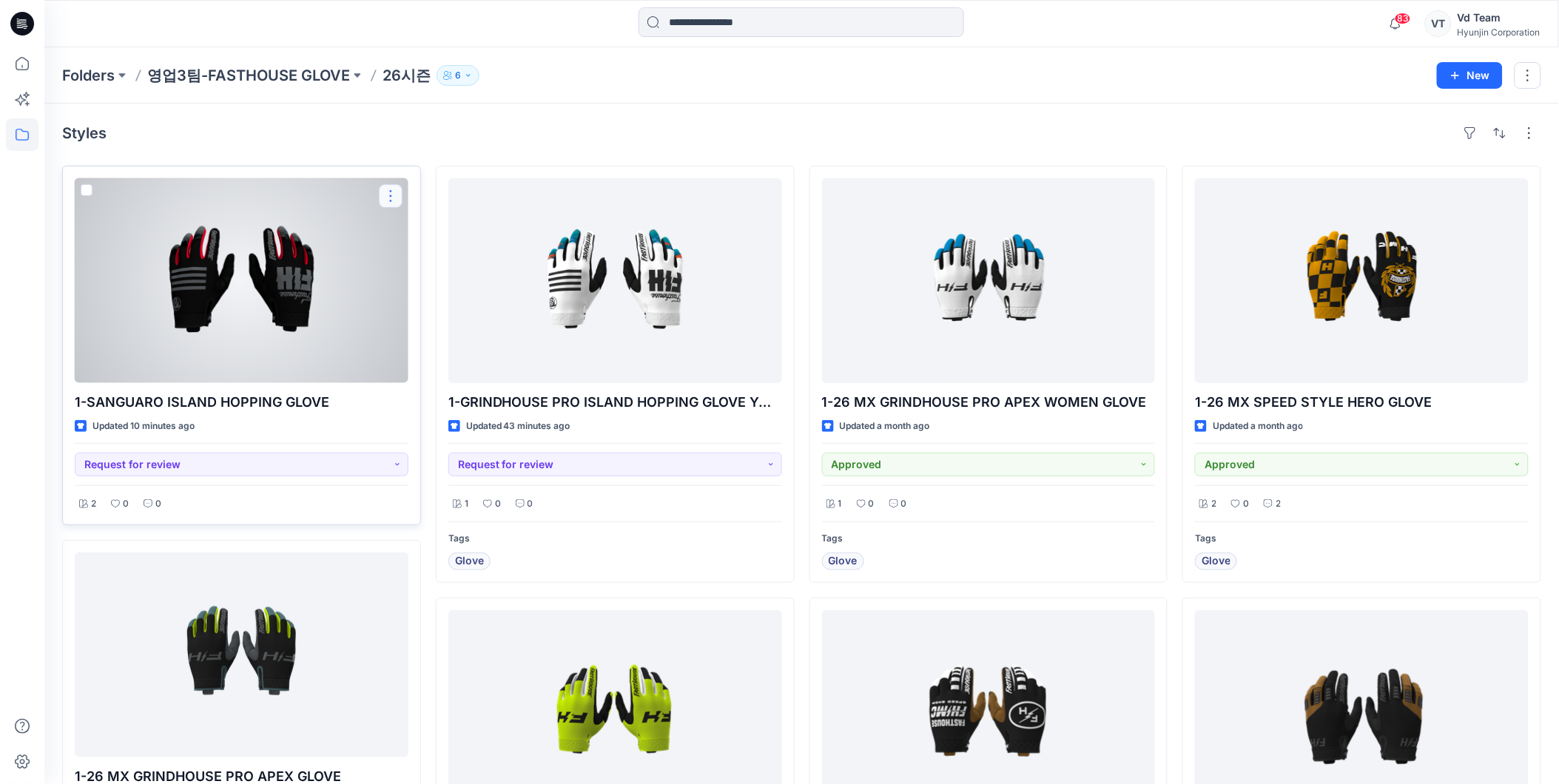
click at [395, 194] on button "button" at bounding box center [391, 196] width 24 height 24
click at [395, 200] on button "button" at bounding box center [391, 196] width 24 height 24
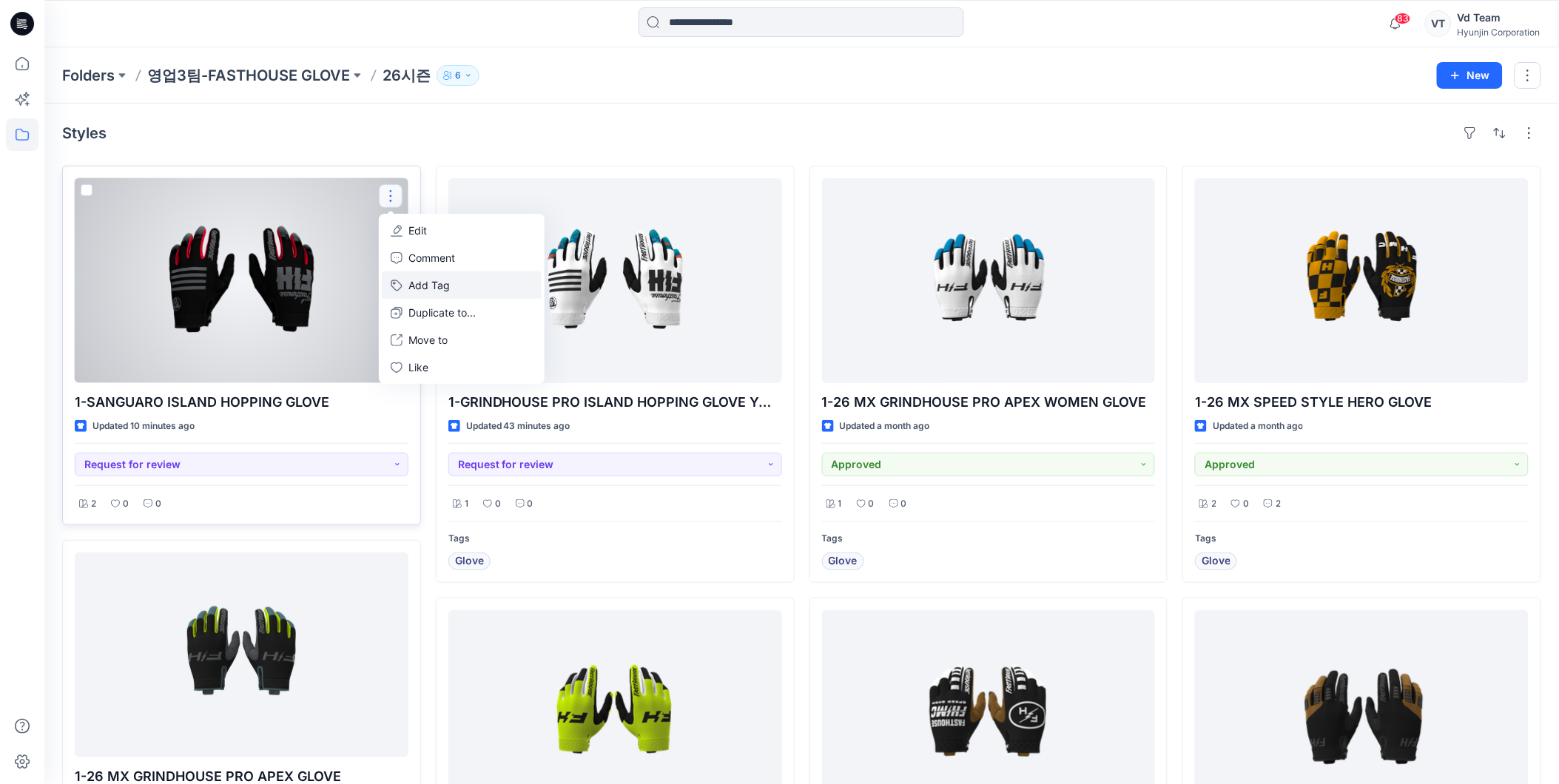
click at [438, 290] on button "Add Tag" at bounding box center [462, 285] width 160 height 28
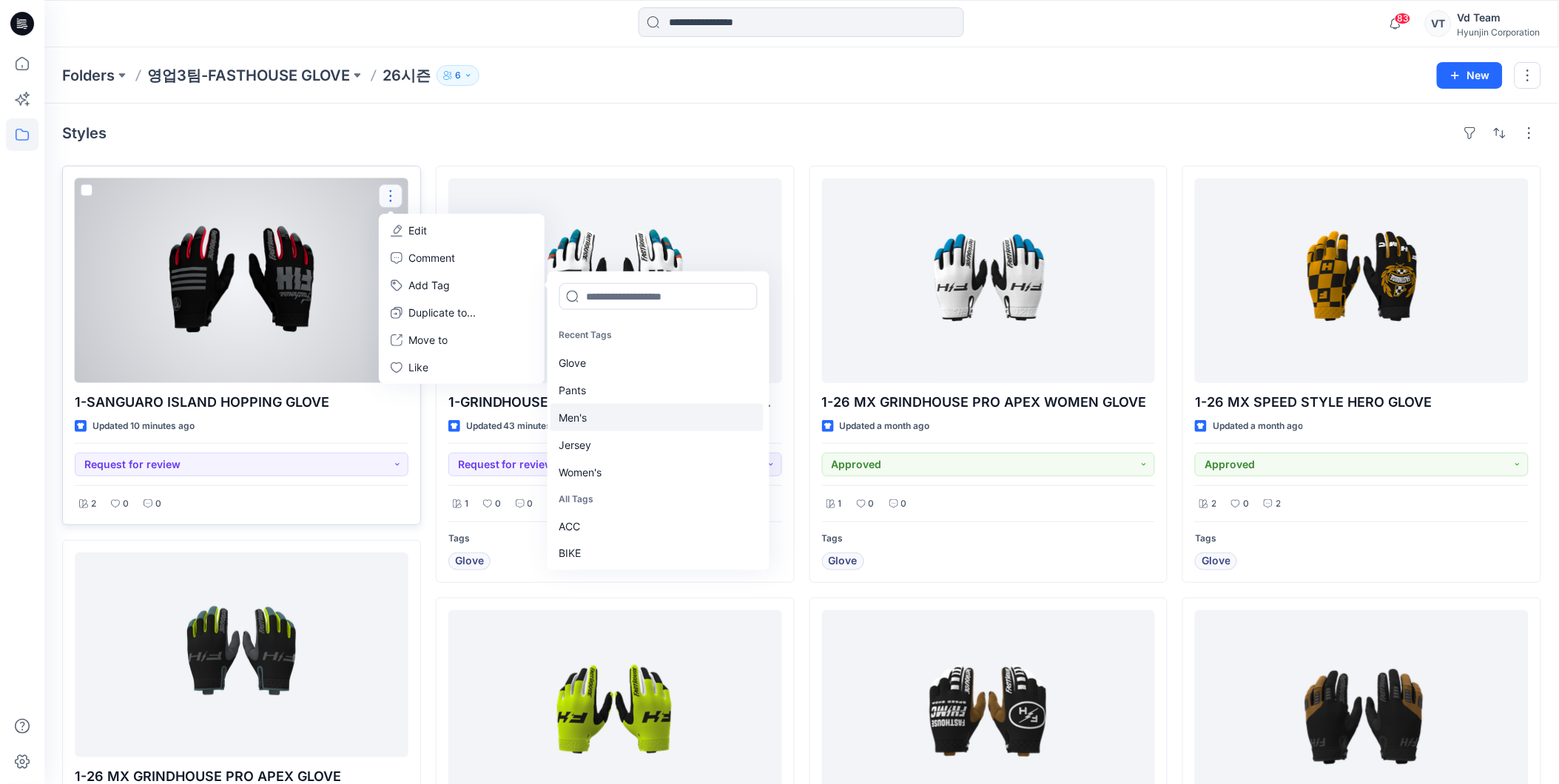
click at [627, 419] on div "Men's" at bounding box center [657, 417] width 213 height 28
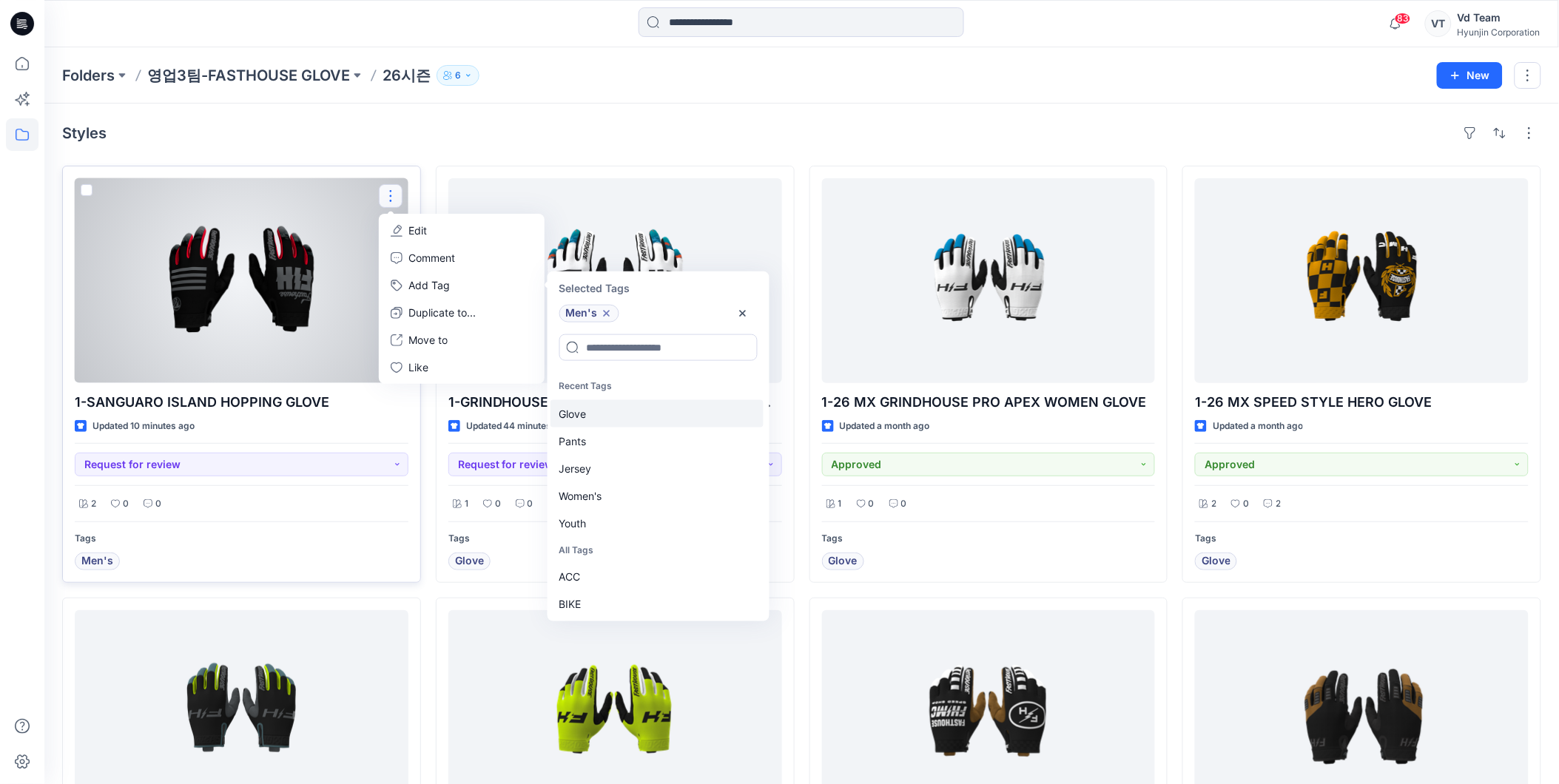
click at [588, 415] on div "Glove" at bounding box center [657, 414] width 213 height 28
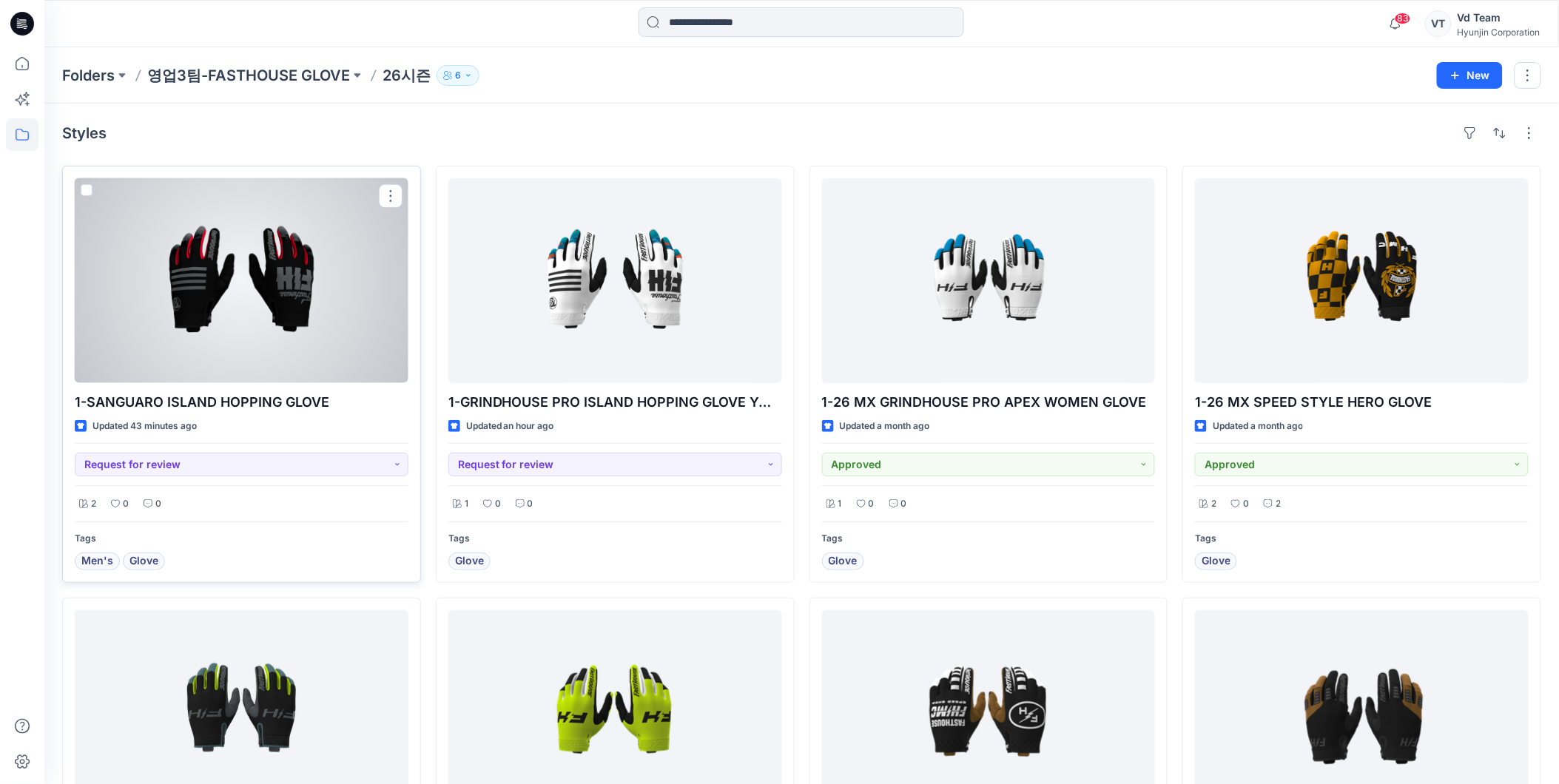
click at [234, 290] on div at bounding box center [242, 281] width 334 height 205
